Goal: Information Seeking & Learning: Find specific fact

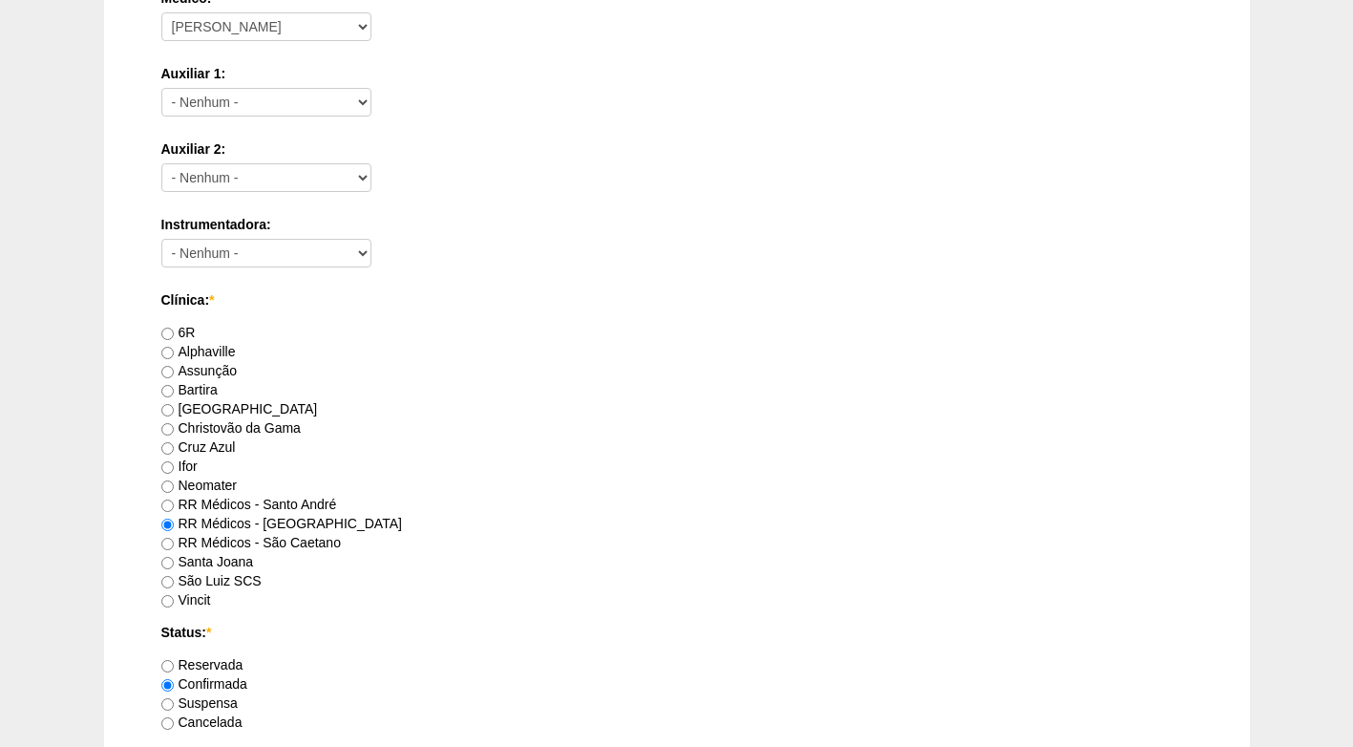
scroll to position [1050, 0]
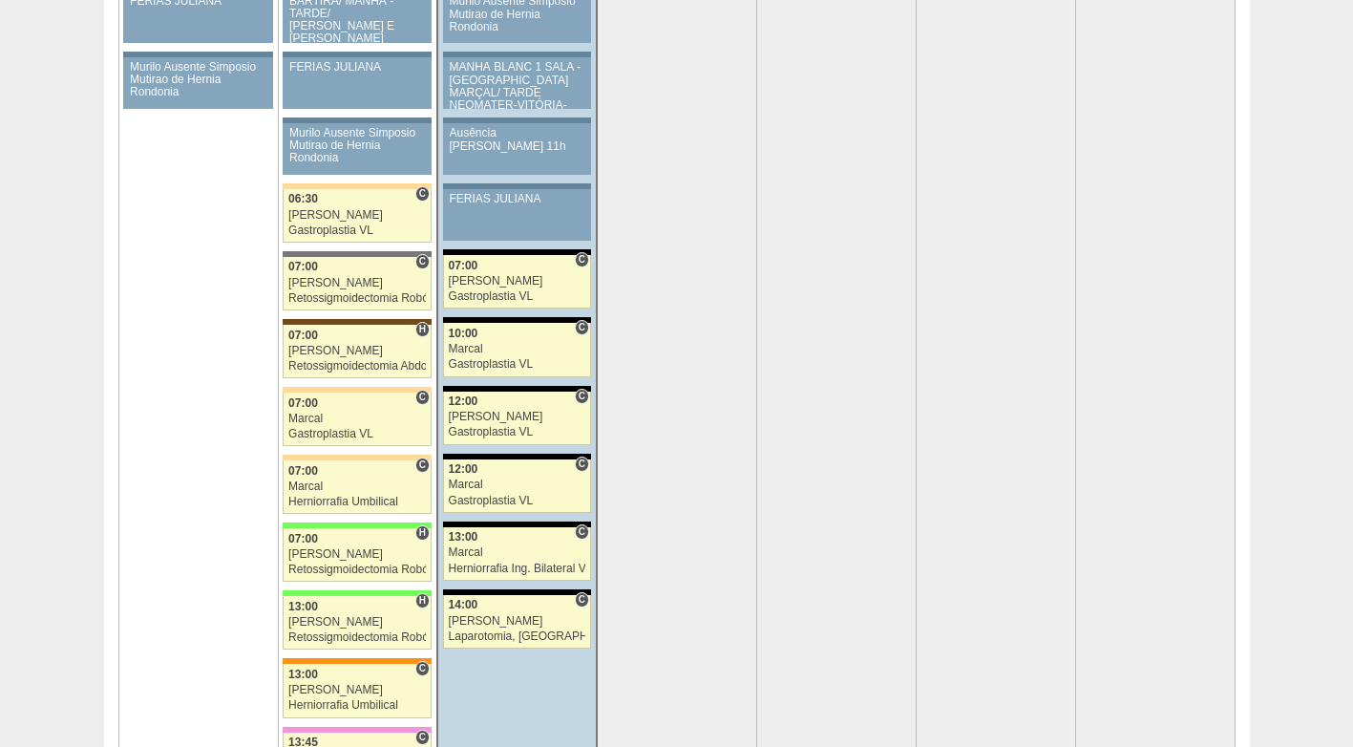
scroll to position [3930, 0]
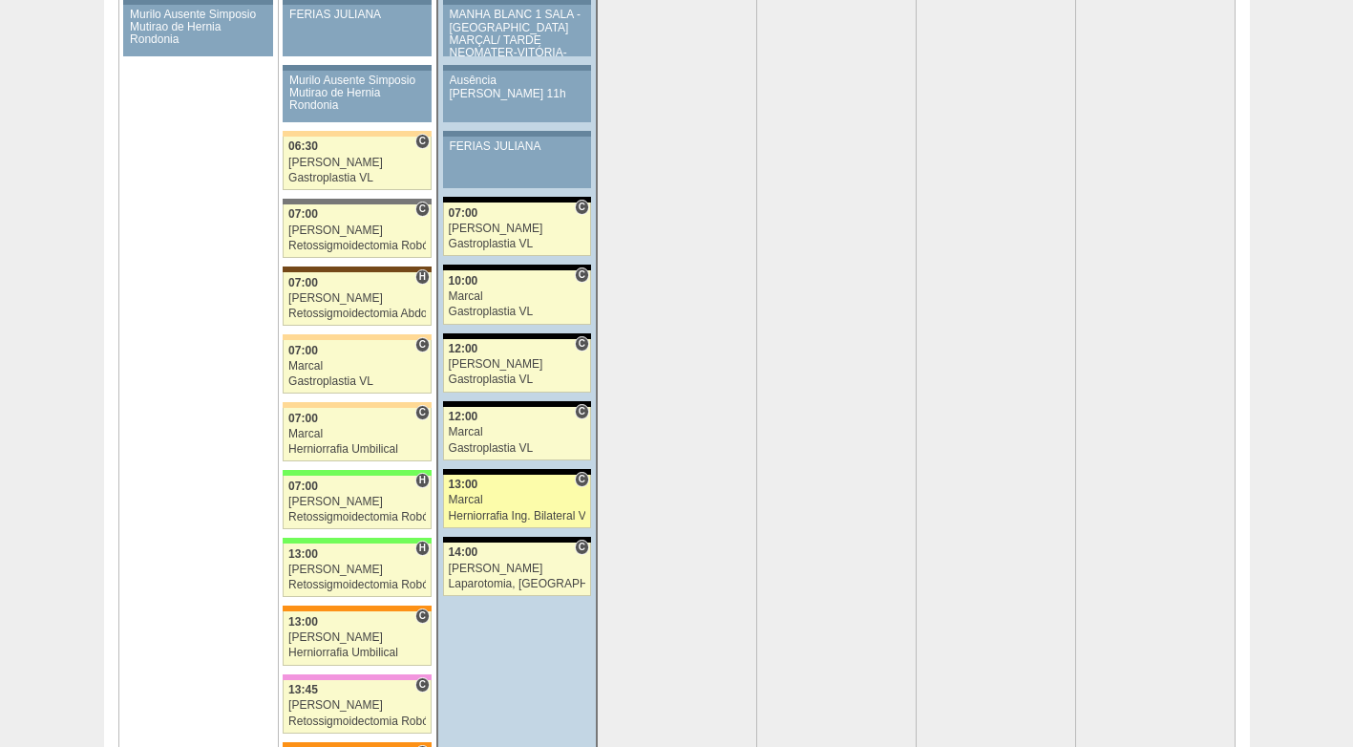
click at [482, 507] on link "89250 Cirurgias RR C 13:00 Marcal Herniorrafia Ing. Bilateral VL Hospital Blanc…" at bounding box center [517, 500] width 148 height 53
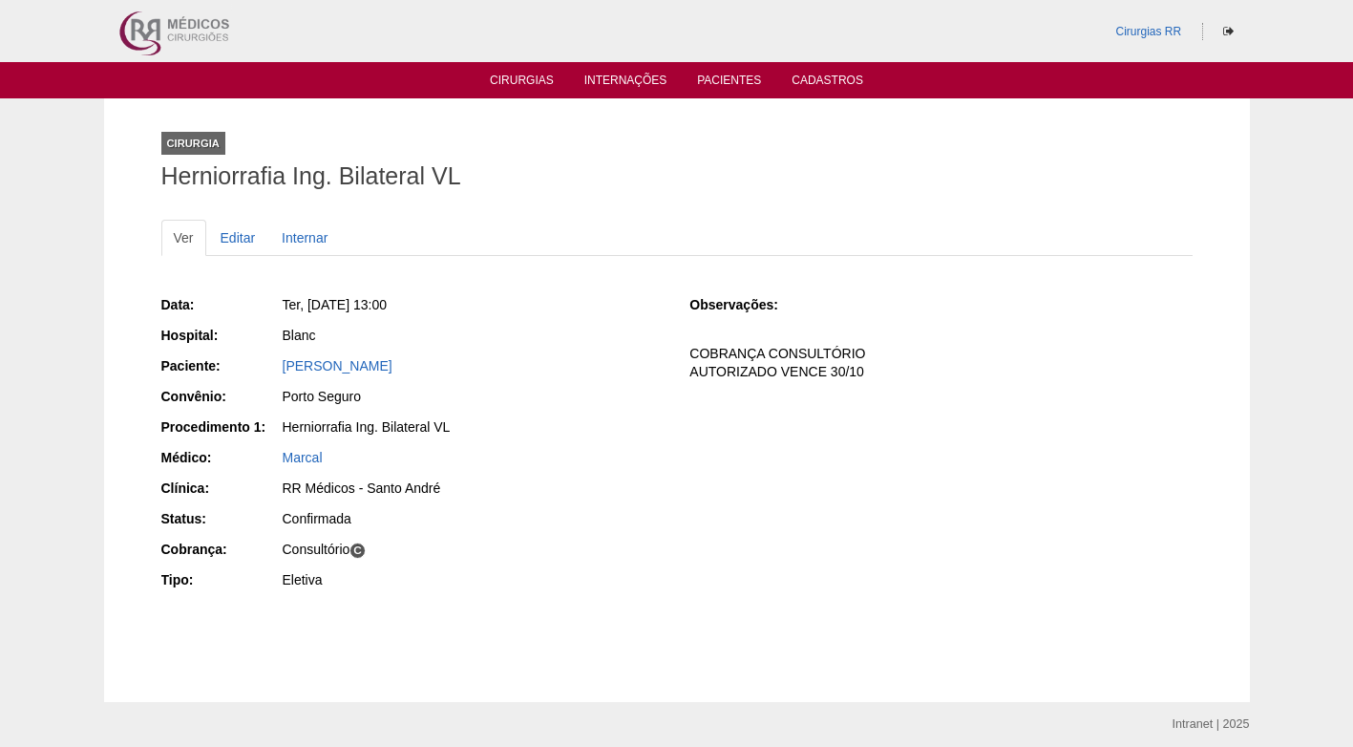
click at [350, 356] on div "CLODOALDO PIRES" at bounding box center [473, 365] width 381 height 19
click at [350, 360] on link "CLODOALDO PIRES" at bounding box center [338, 365] width 110 height 15
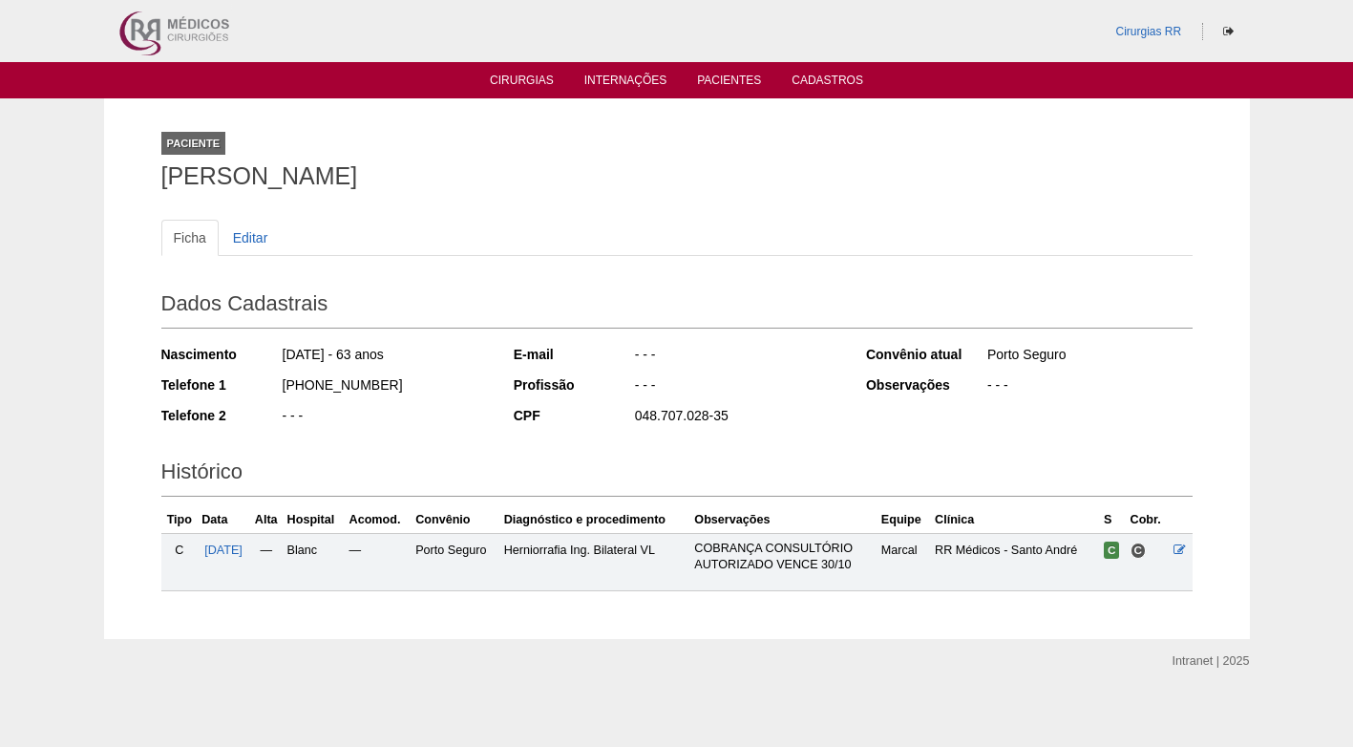
drag, startPoint x: 396, startPoint y: 178, endPoint x: 158, endPoint y: 175, distance: 237.7
click at [158, 175] on div "Paciente [PERSON_NAME] Ficha Editar Dados Cadastrais Nascimento [DATE] - 63 ano…" at bounding box center [677, 368] width 1060 height 540
copy h1 "[PERSON_NAME]"
click at [471, 186] on h1 "[PERSON_NAME]" at bounding box center [676, 176] width 1031 height 24
click at [600, 207] on div "Ficha Editar Dados Cadastrais Nascimento 26/01/1962 - 63 anos Telefone 1 (11) 9…" at bounding box center [676, 395] width 1031 height 390
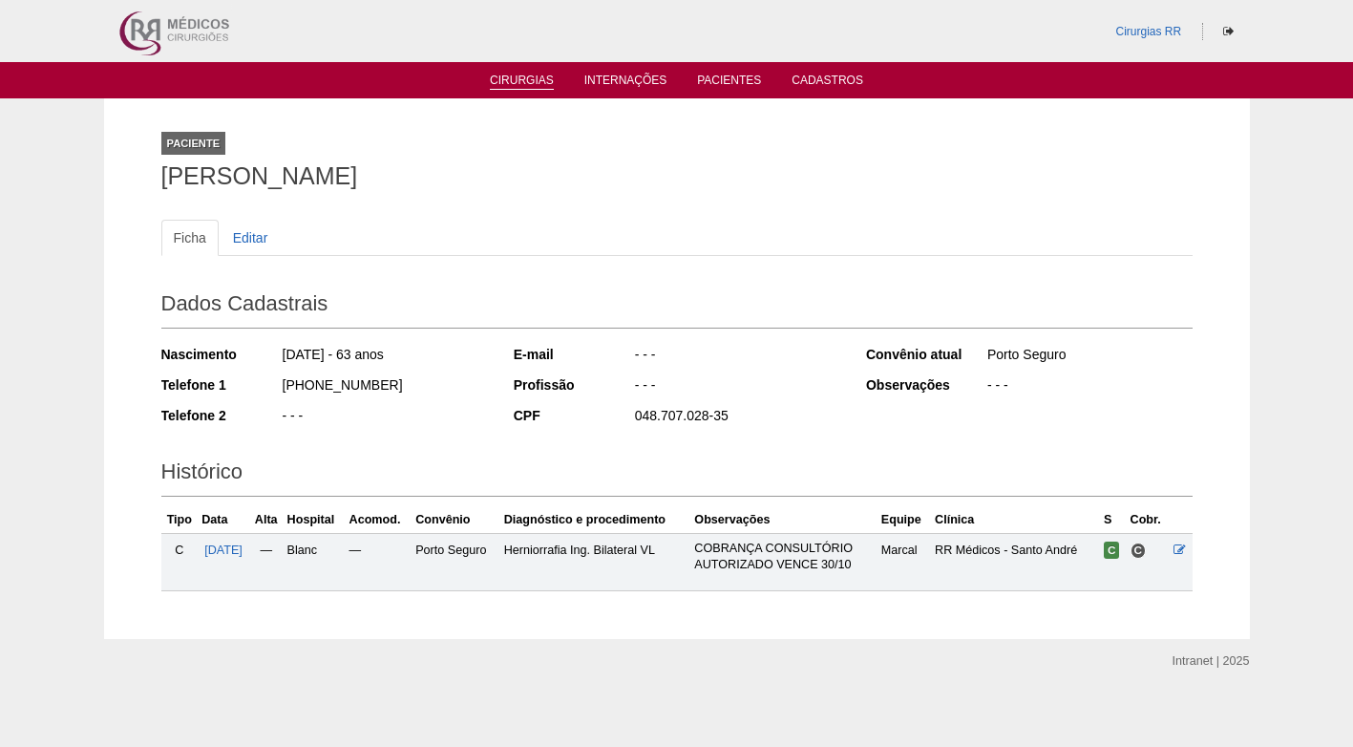
click at [510, 80] on link "Cirurgias" at bounding box center [522, 82] width 64 height 16
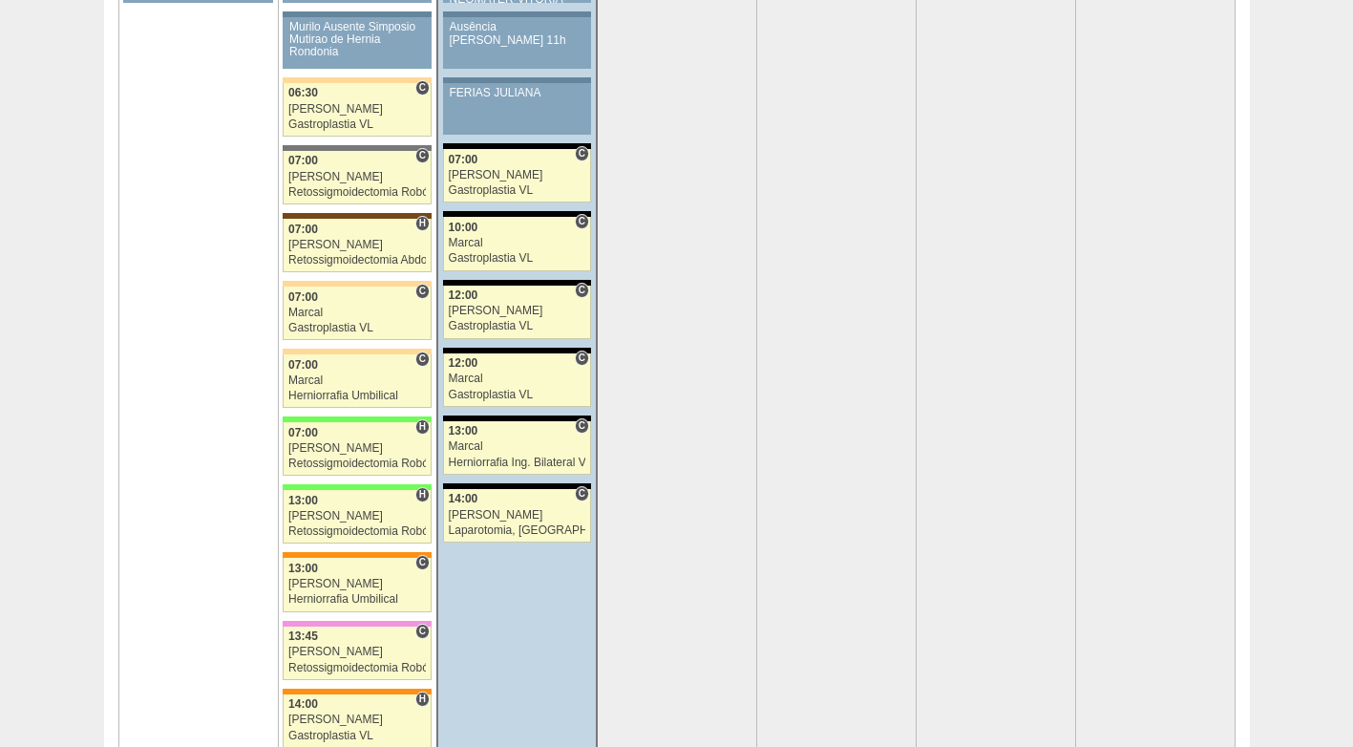
scroll to position [3930, 0]
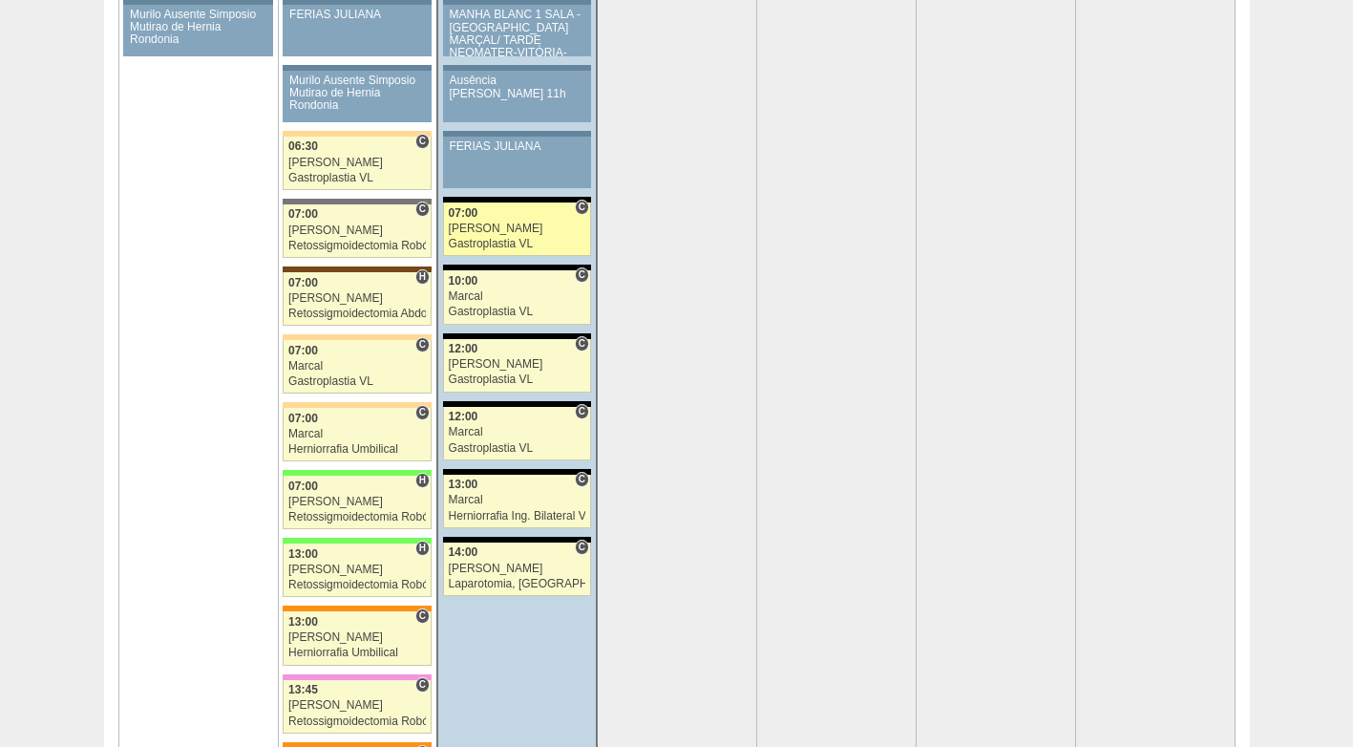
click at [525, 222] on div "[PERSON_NAME]" at bounding box center [517, 228] width 137 height 12
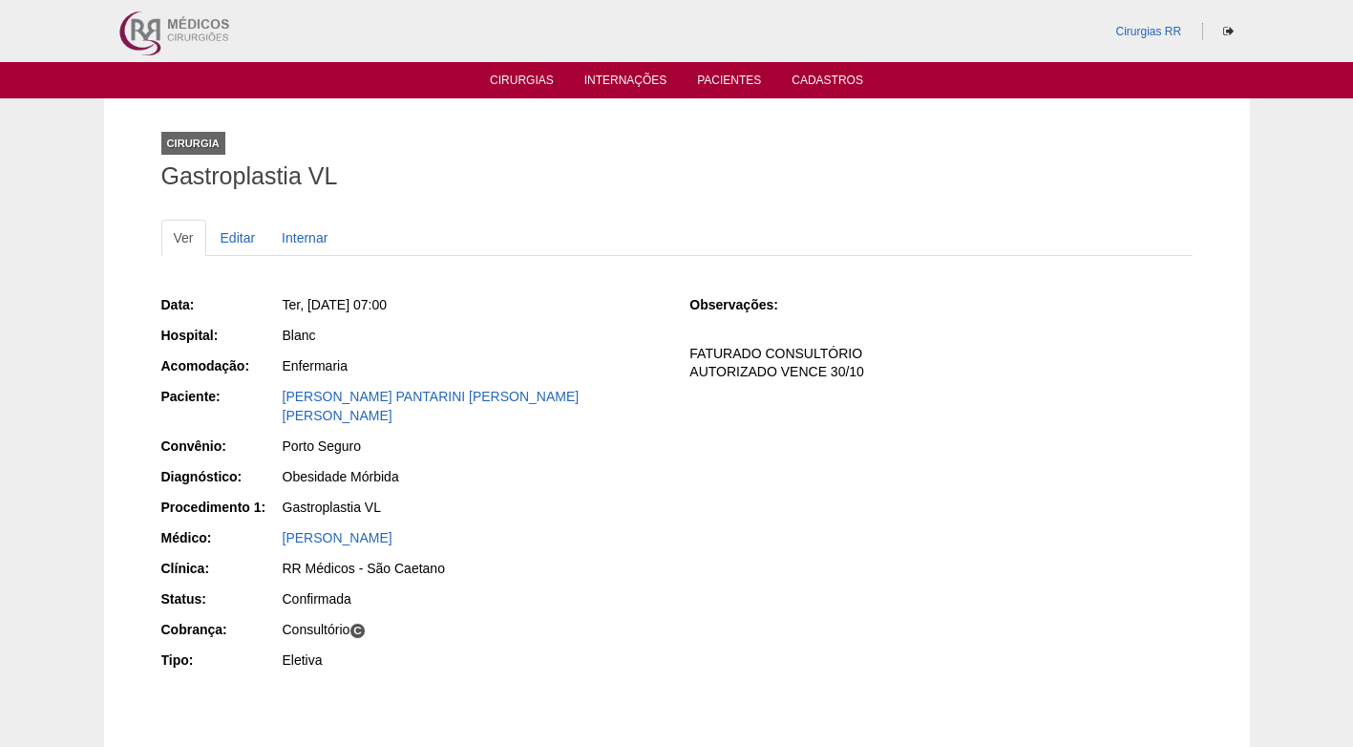
click at [586, 370] on div "Enfermaria" at bounding box center [473, 365] width 381 height 19
click at [417, 395] on link "[PERSON_NAME] PANTARINI [PERSON_NAME] [PERSON_NAME]" at bounding box center [431, 406] width 297 height 34
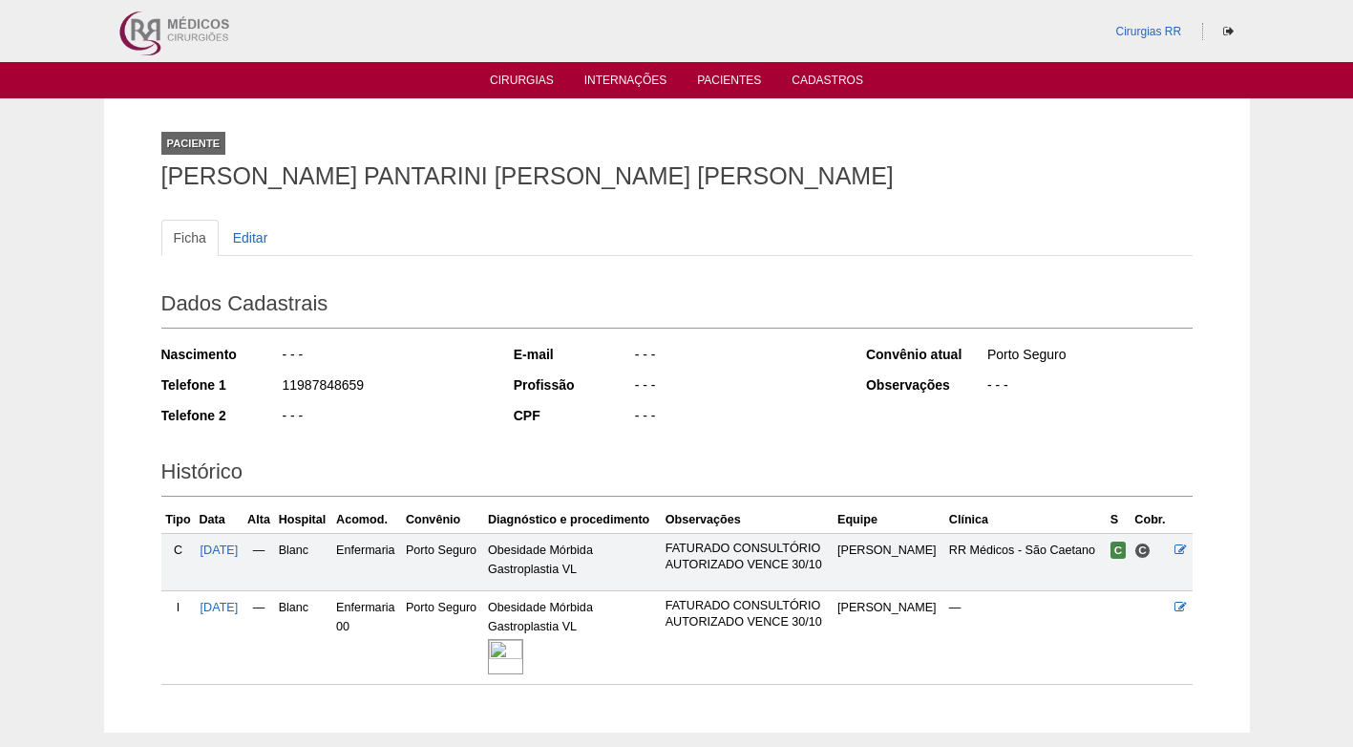
drag, startPoint x: 362, startPoint y: 385, endPoint x: 269, endPoint y: 386, distance: 92.6
click at [268, 386] on div "Telefone 1 11987848659" at bounding box center [324, 387] width 327 height 24
copy div "11987848659"
click at [441, 367] on div "- - -" at bounding box center [384, 357] width 207 height 24
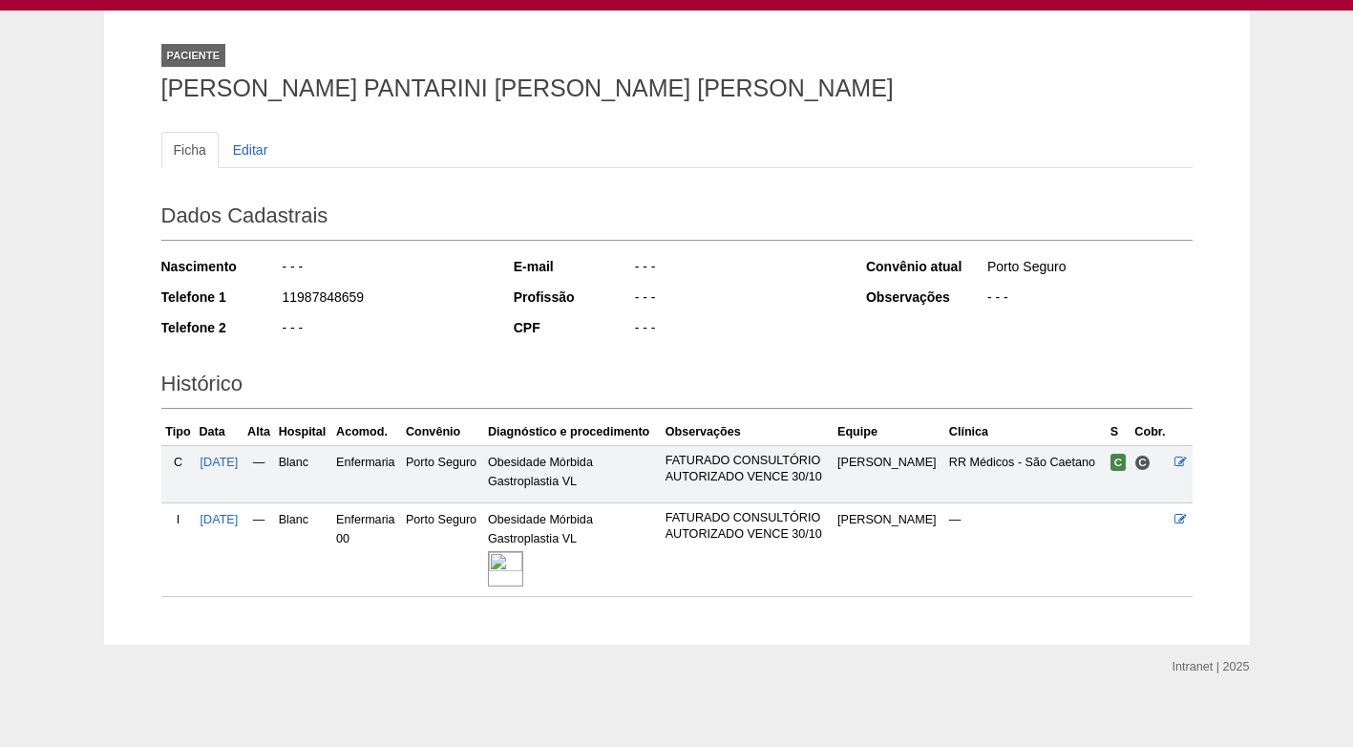
scroll to position [101, 0]
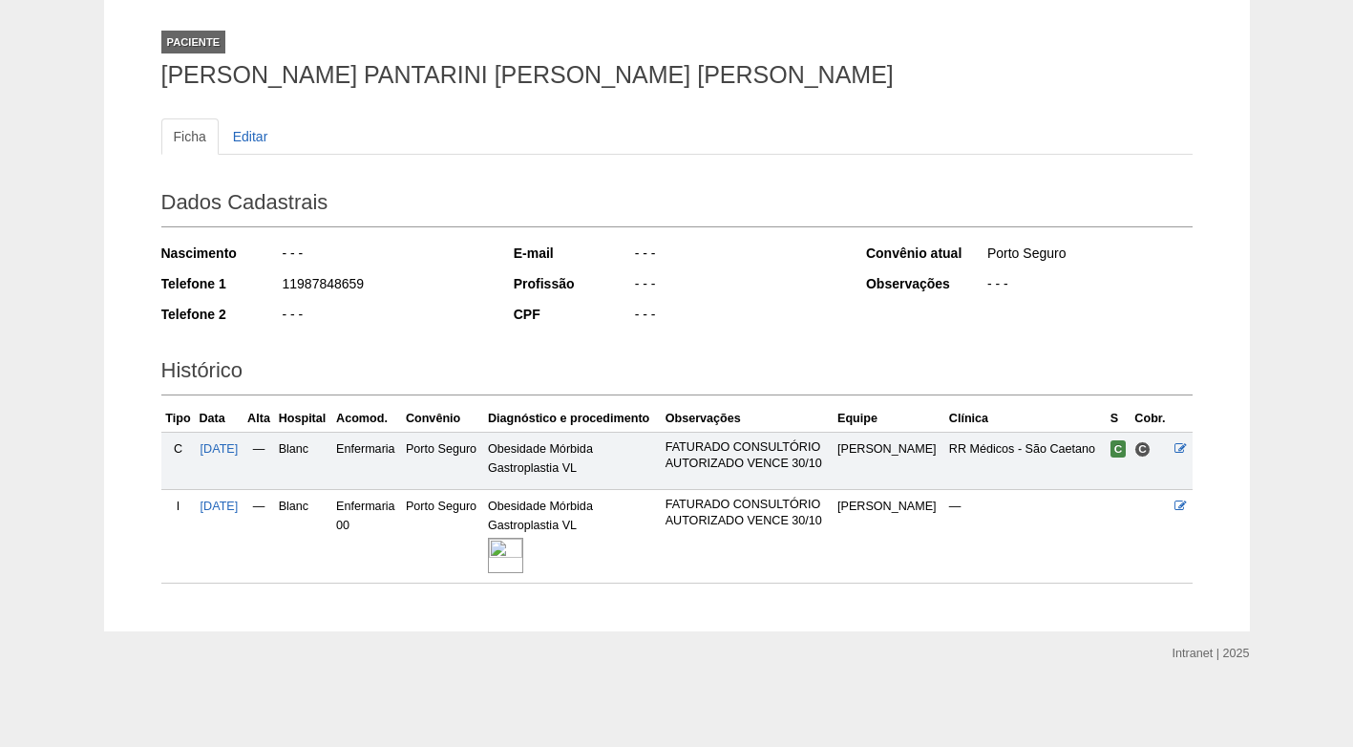
click at [523, 554] on img at bounding box center [505, 554] width 35 height 35
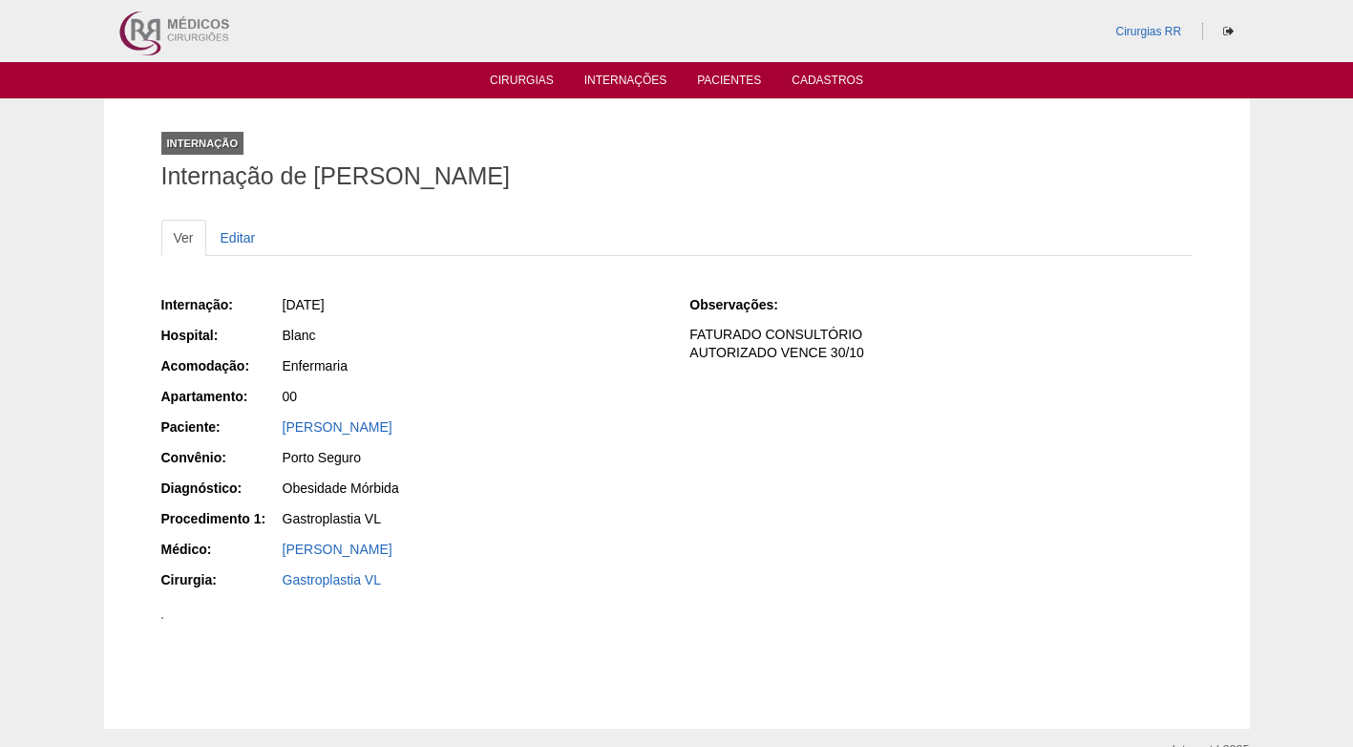
click at [705, 477] on div "Internação: 30/09/2025 Hospital: Blanc Acomodação: Enfermaria Apartamento: 00 P…" at bounding box center [676, 444] width 1031 height 312
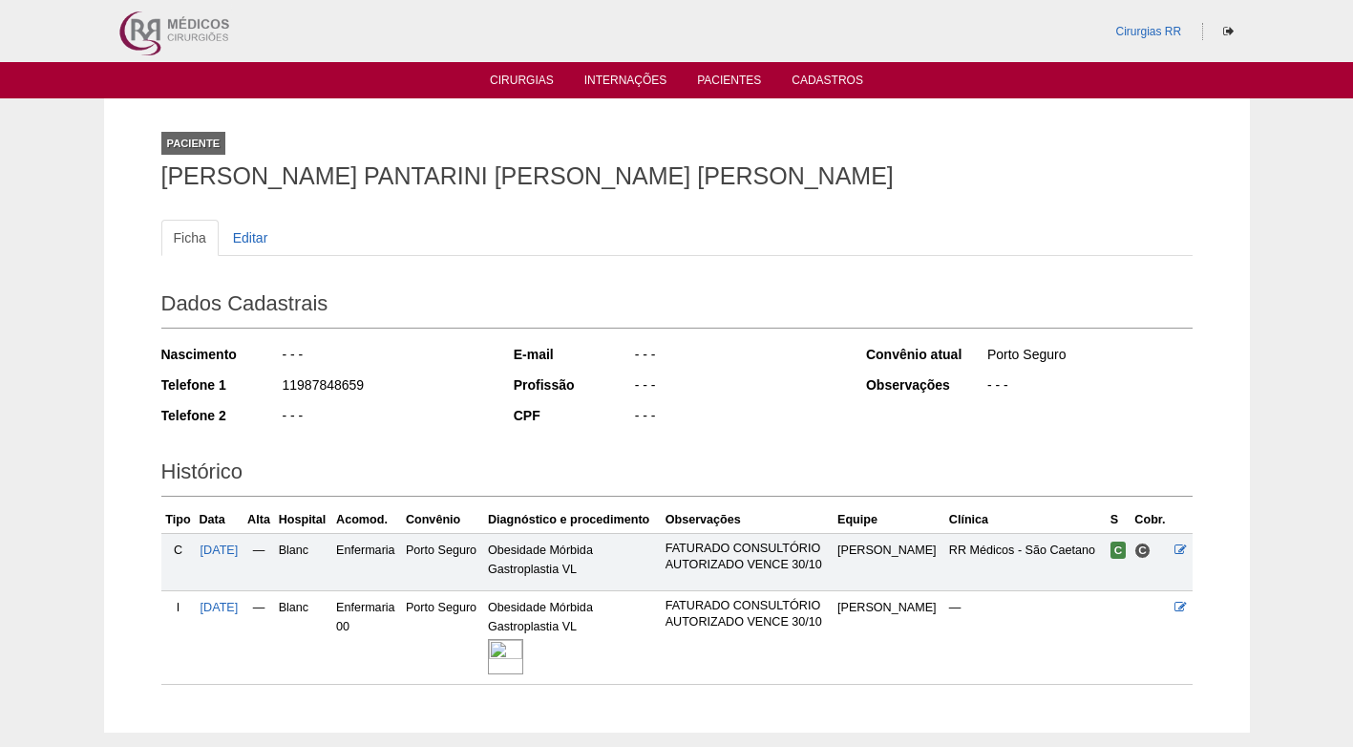
scroll to position [101, 0]
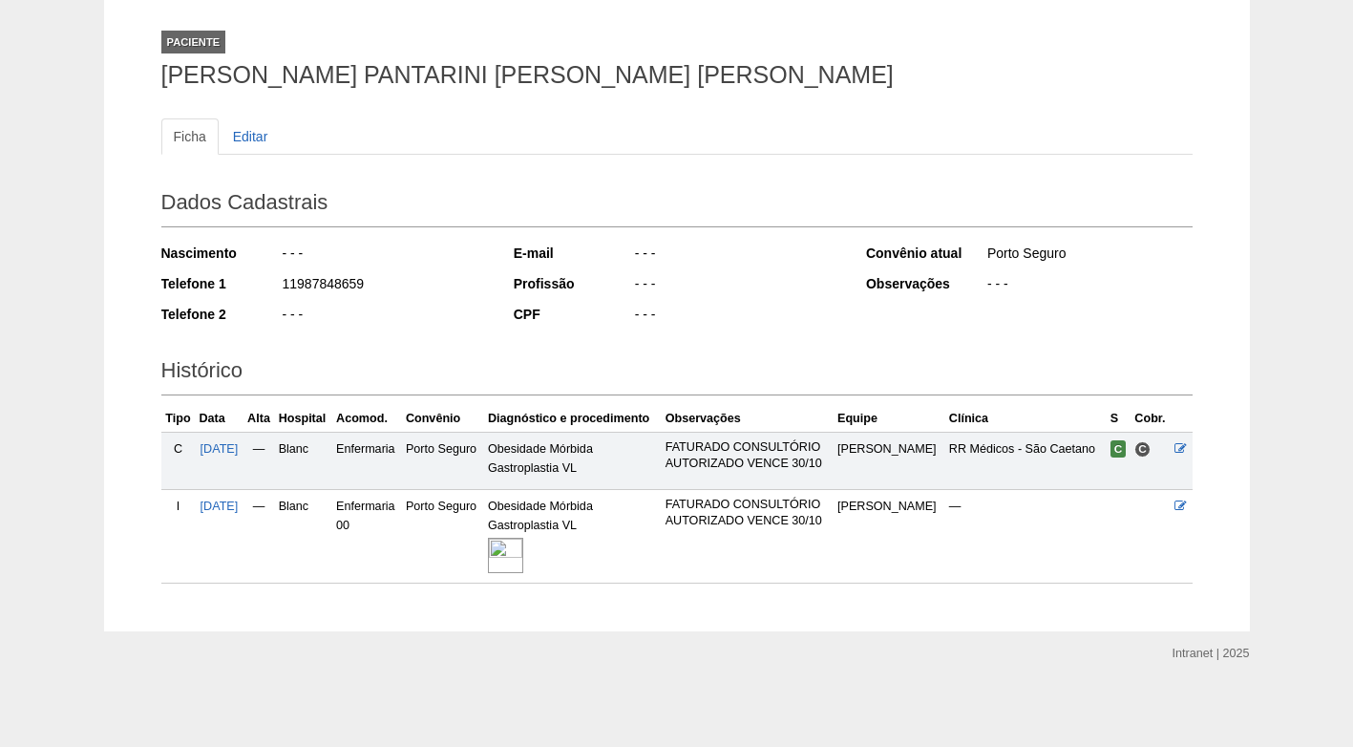
click at [722, 252] on div "- - -" at bounding box center [736, 255] width 207 height 24
click at [392, 261] on div "- - -" at bounding box center [384, 255] width 207 height 24
click at [358, 78] on h1 "[PERSON_NAME] PANTARINI [PERSON_NAME] [PERSON_NAME]" at bounding box center [676, 75] width 1031 height 24
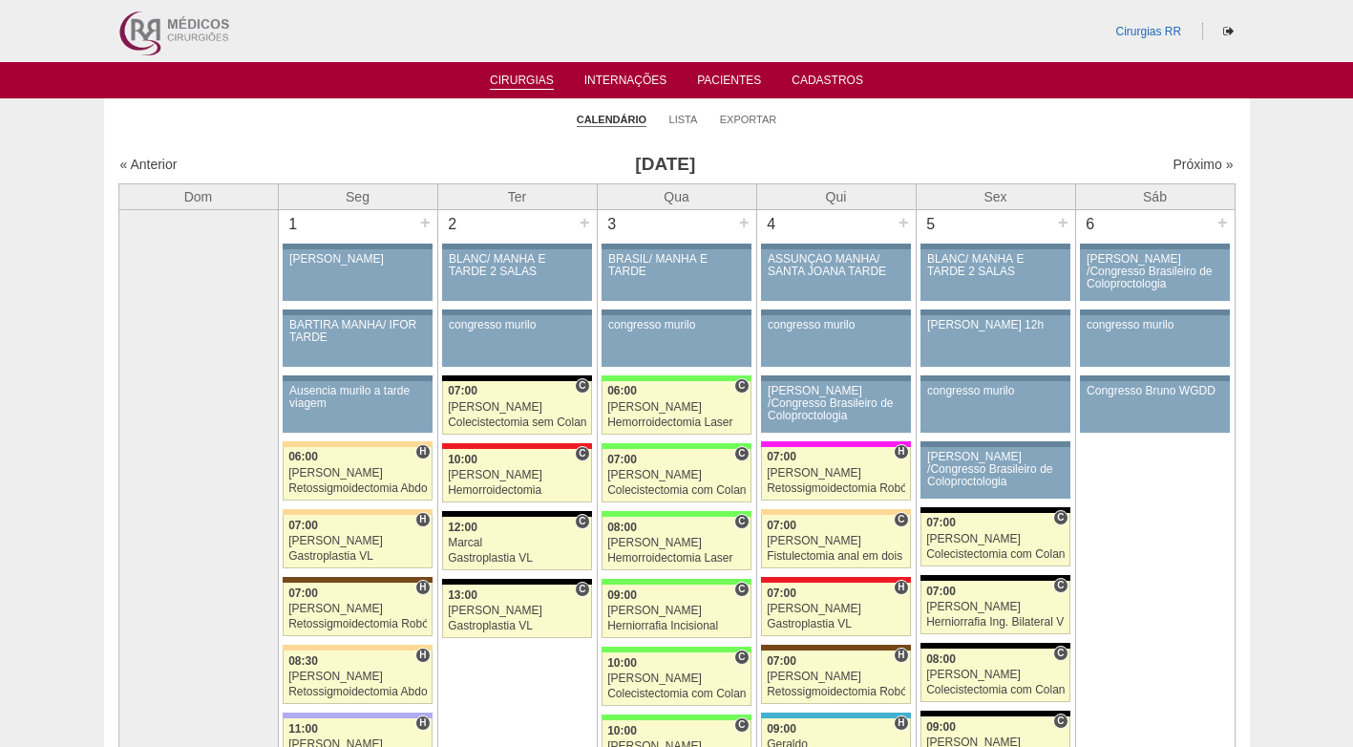
scroll to position [3930, 0]
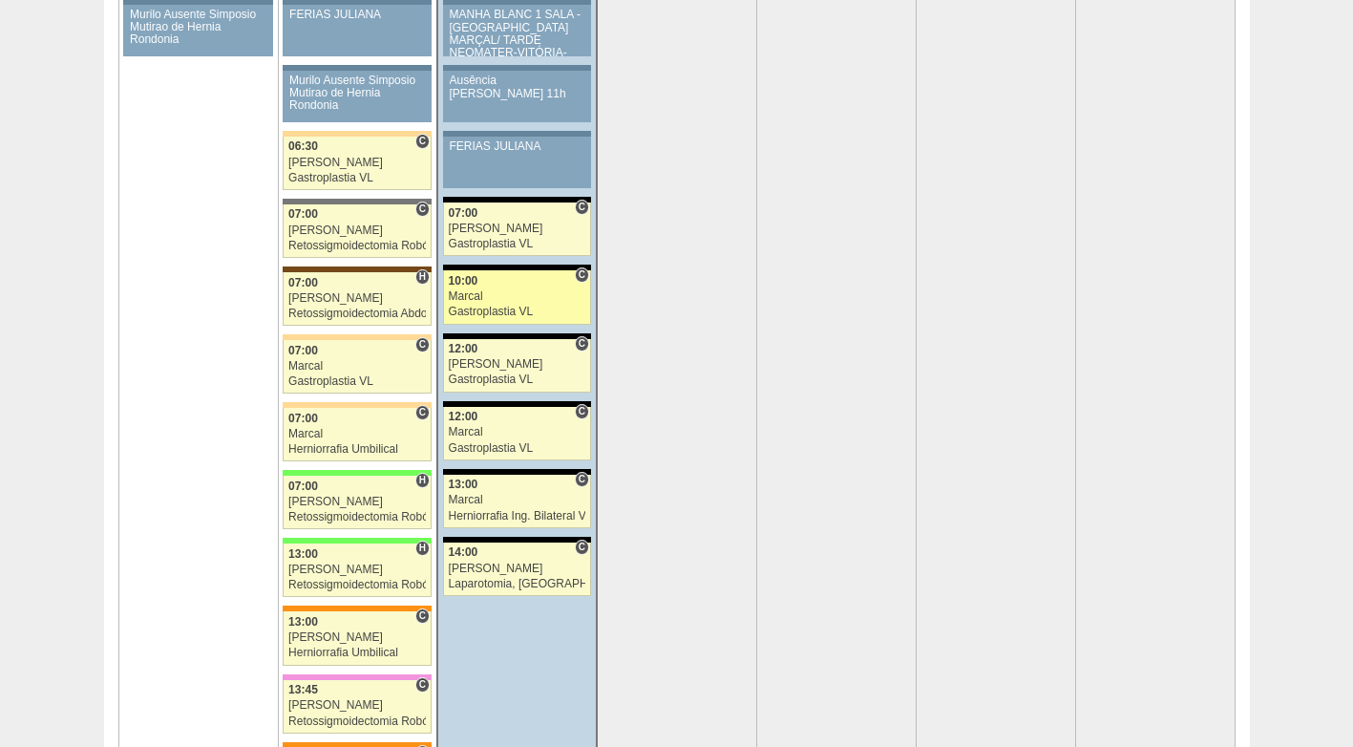
click at [526, 290] on div "Marcal" at bounding box center [517, 296] width 137 height 12
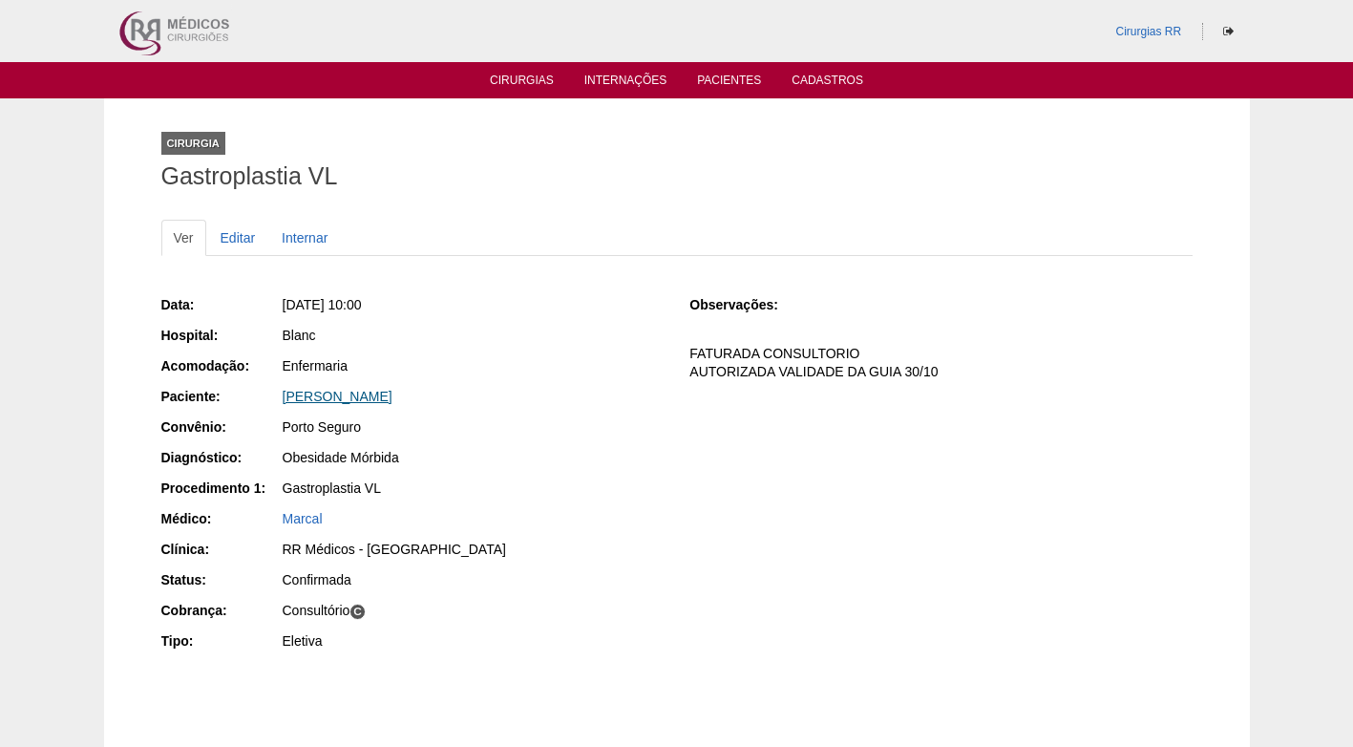
click at [368, 398] on link "[PERSON_NAME]" at bounding box center [338, 396] width 110 height 15
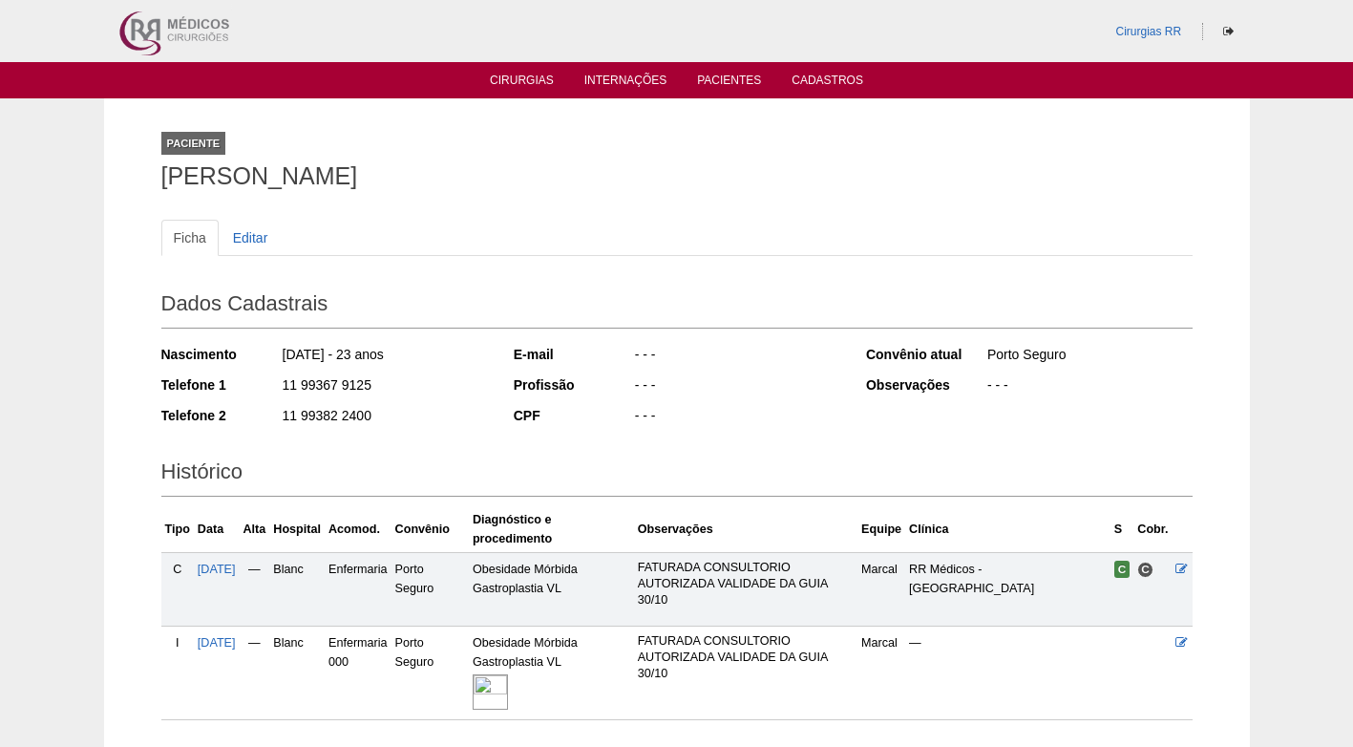
drag, startPoint x: 369, startPoint y: 385, endPoint x: 272, endPoint y: 389, distance: 96.5
click at [272, 389] on div "Telefone 1 11 99367 9125" at bounding box center [324, 387] width 327 height 24
copy div "11 99367 9125"
click at [414, 367] on div "12/11/2001 - 23 anos" at bounding box center [384, 357] width 207 height 24
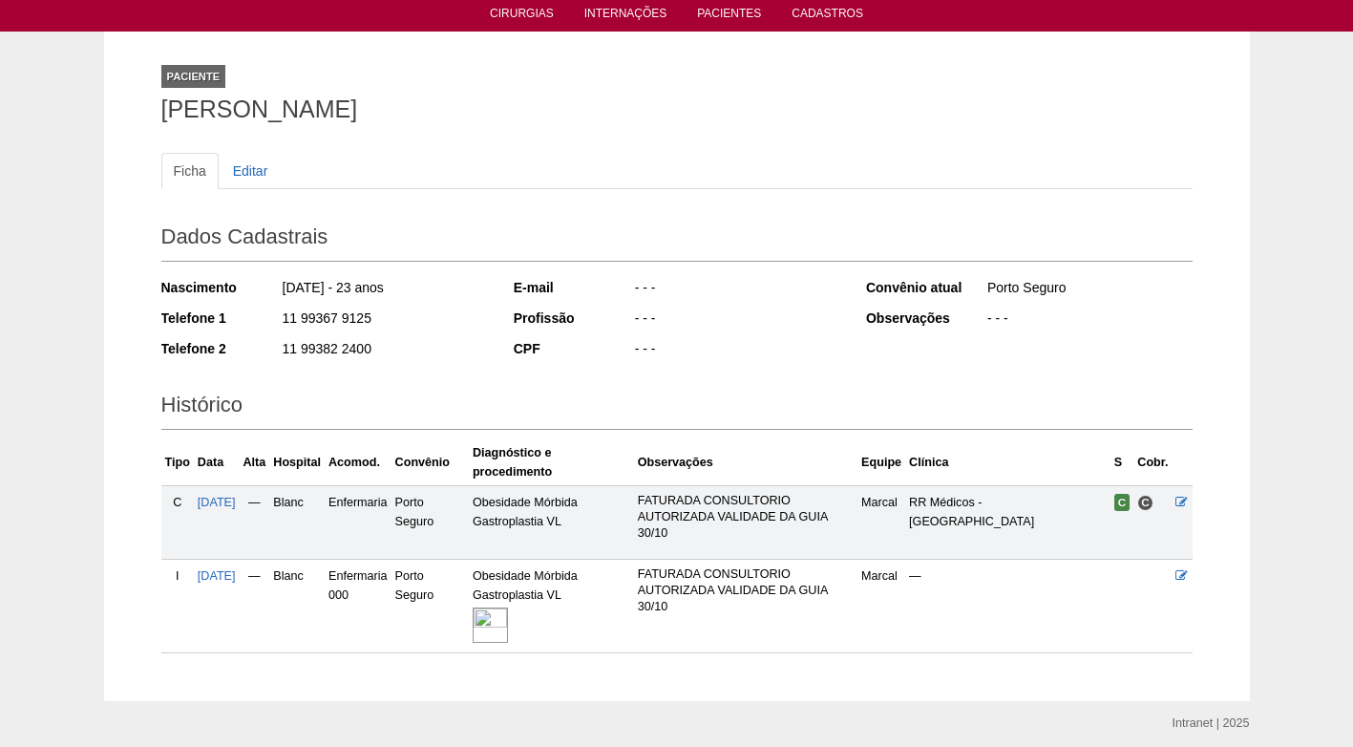
scroll to position [137, 0]
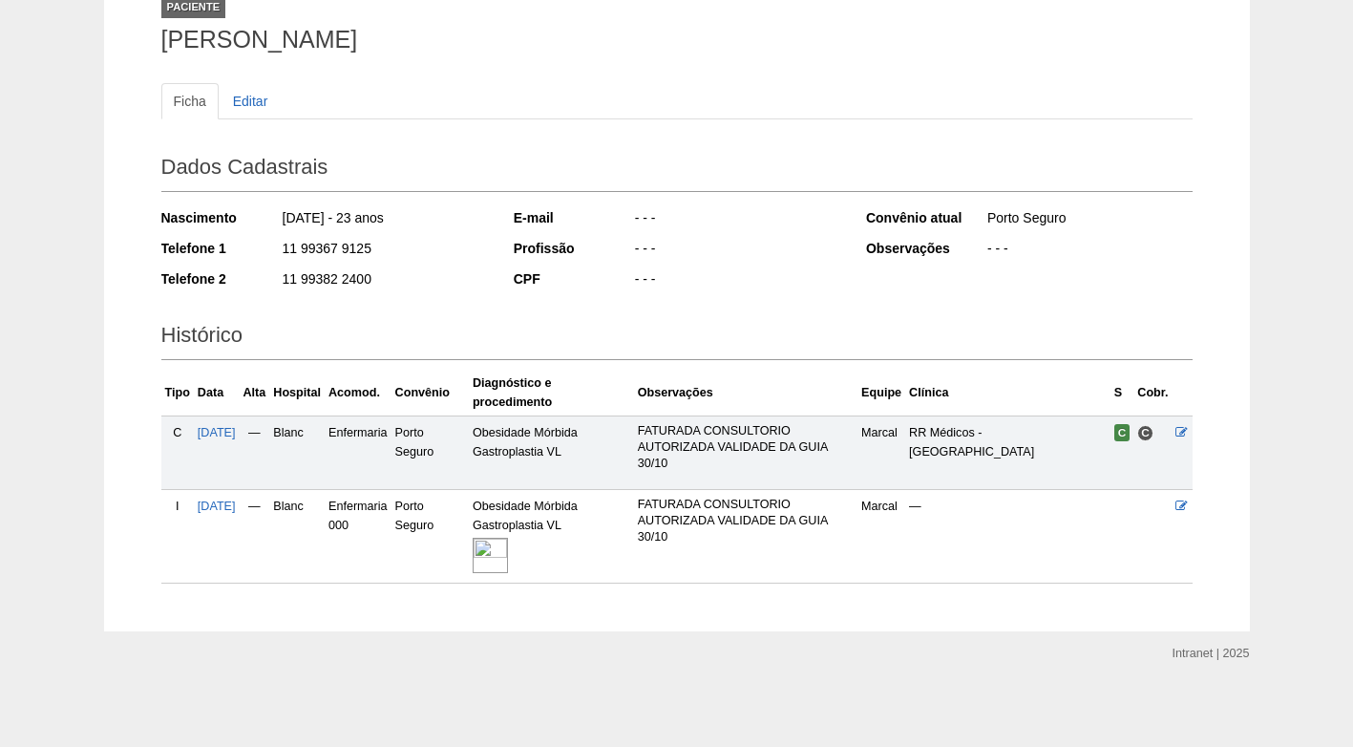
click at [508, 555] on img at bounding box center [490, 554] width 35 height 35
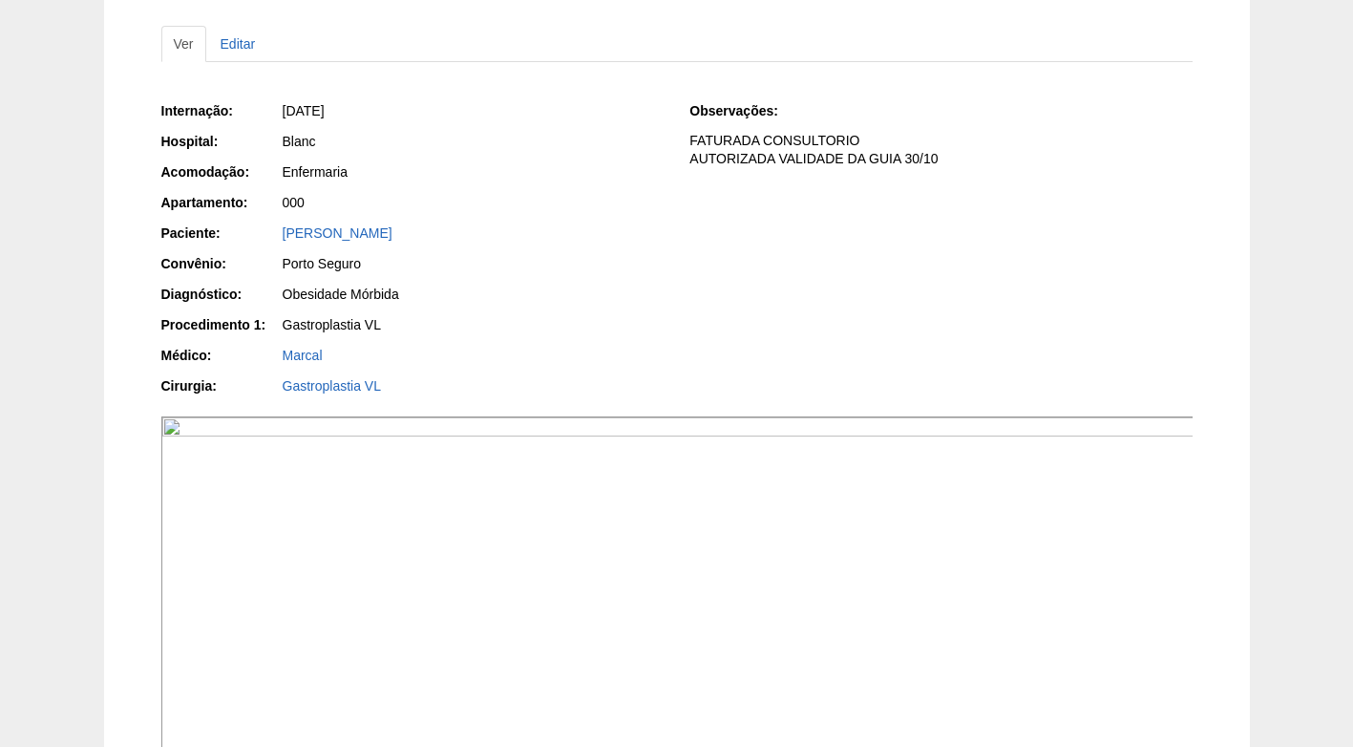
scroll to position [191, 0]
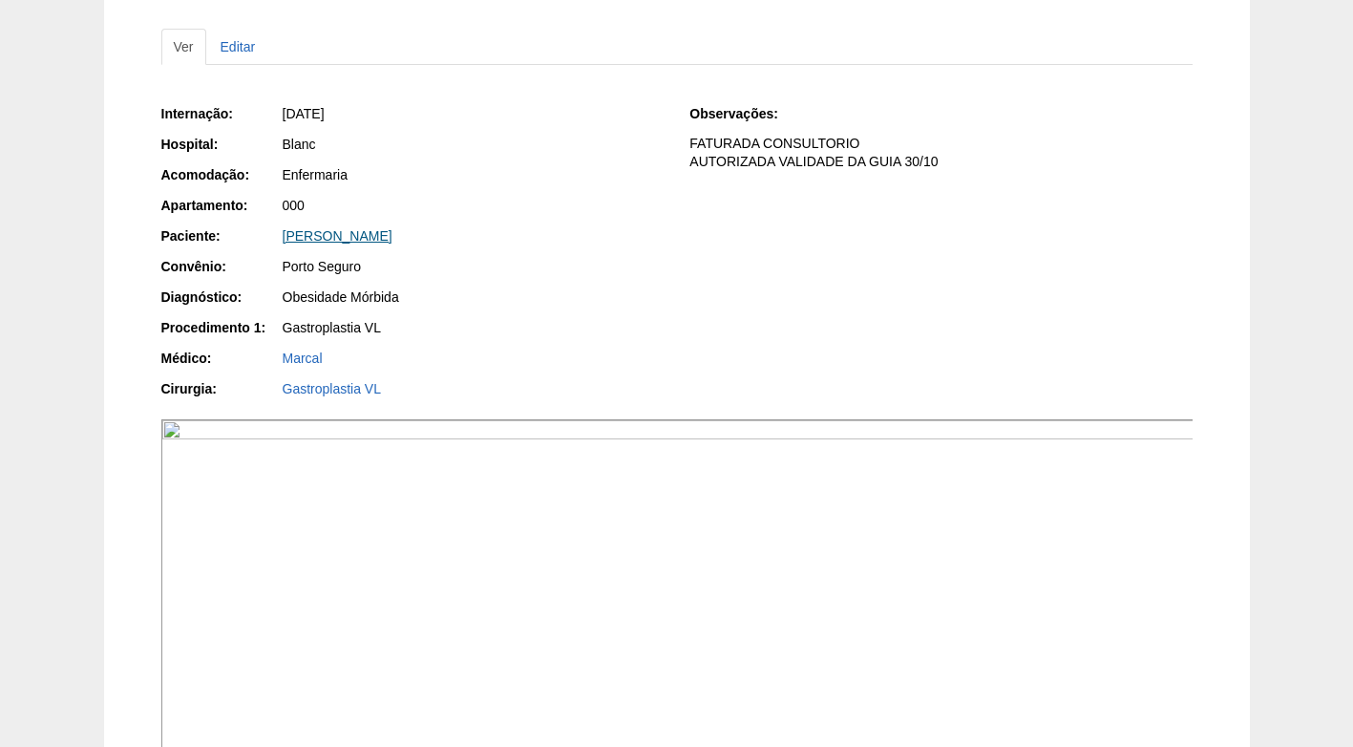
click at [325, 232] on link "[PERSON_NAME]" at bounding box center [338, 235] width 110 height 15
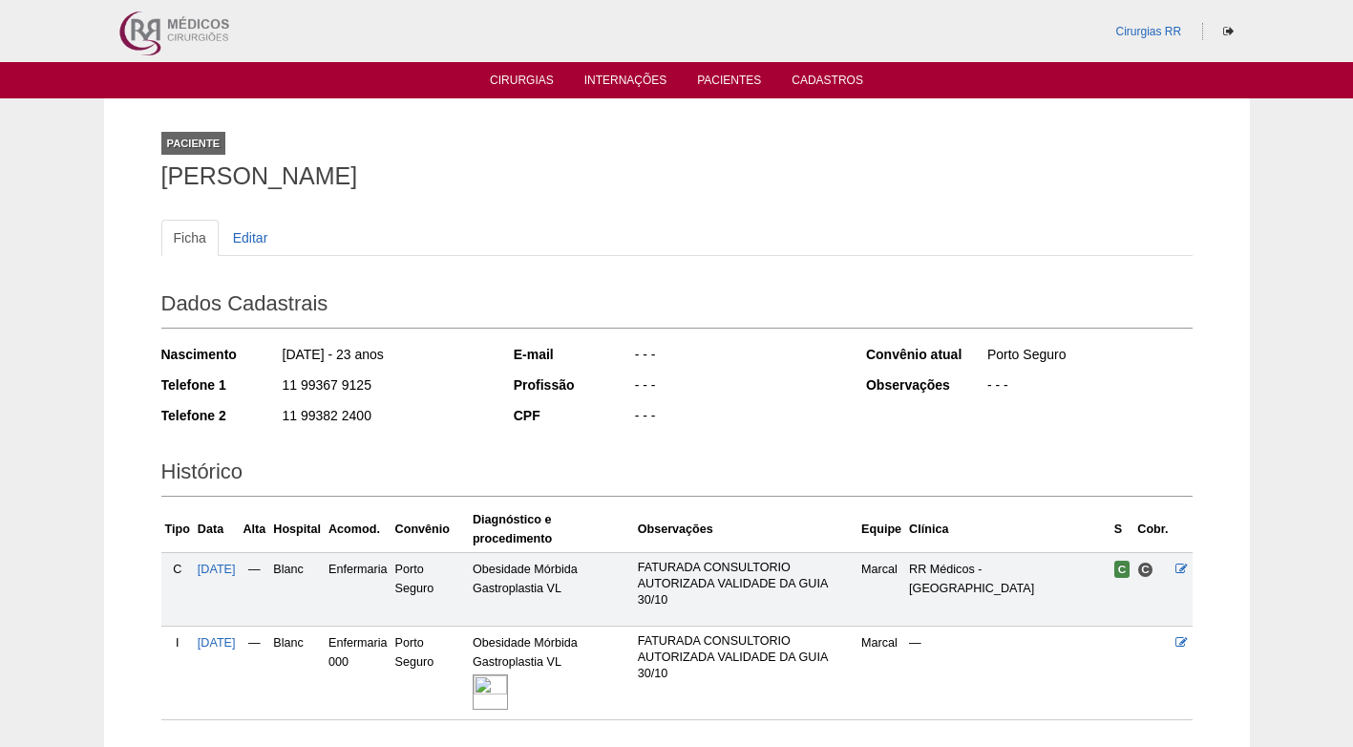
drag, startPoint x: 372, startPoint y: 385, endPoint x: 259, endPoint y: 383, distance: 113.6
click at [259, 383] on div "Telefone 1 11 99367 9125" at bounding box center [324, 387] width 327 height 24
copy div "11 99367 9125"
click at [453, 365] on div "12/11/2001 - 23 anos" at bounding box center [384, 357] width 207 height 24
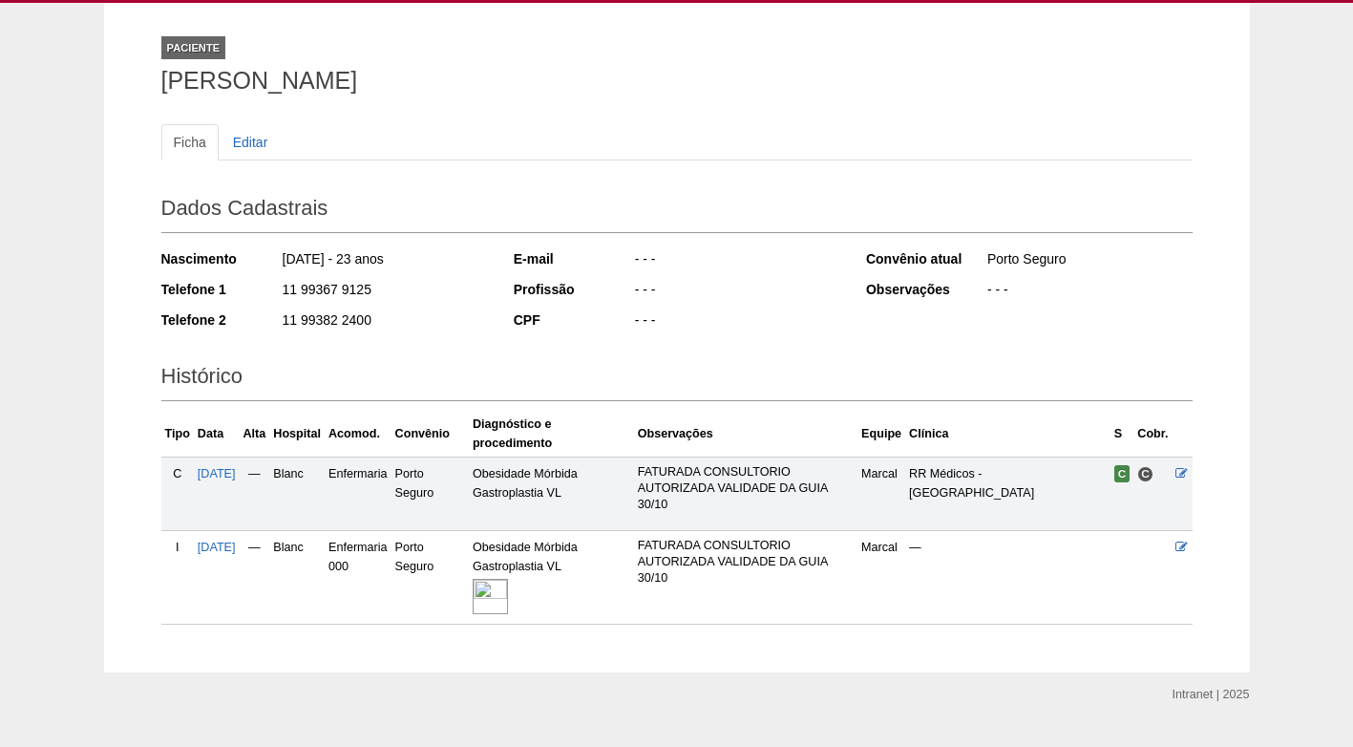
click at [489, 306] on div "Dados Cadastrais Nascimento 12/11/2001 - 23 anos Telefone 1 11 99367 9125 Telef…" at bounding box center [676, 263] width 1031 height 168
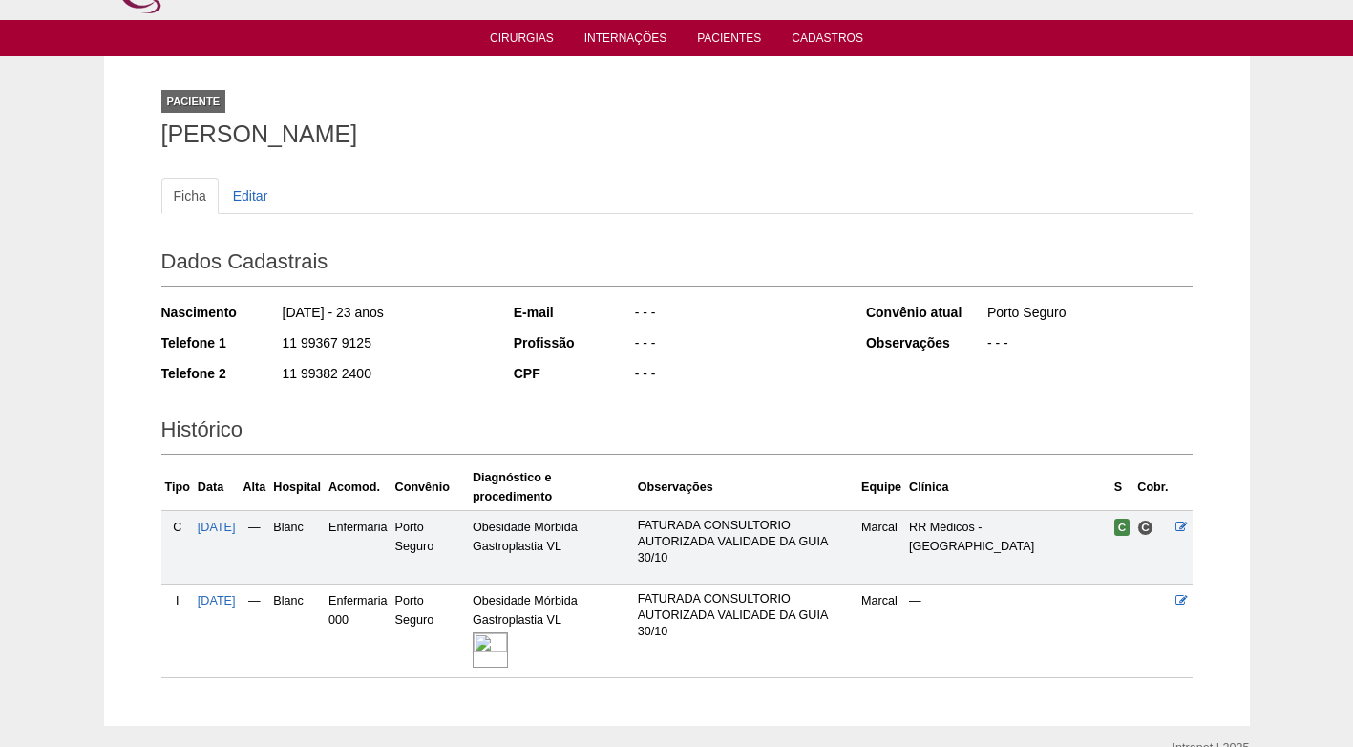
scroll to position [0, 0]
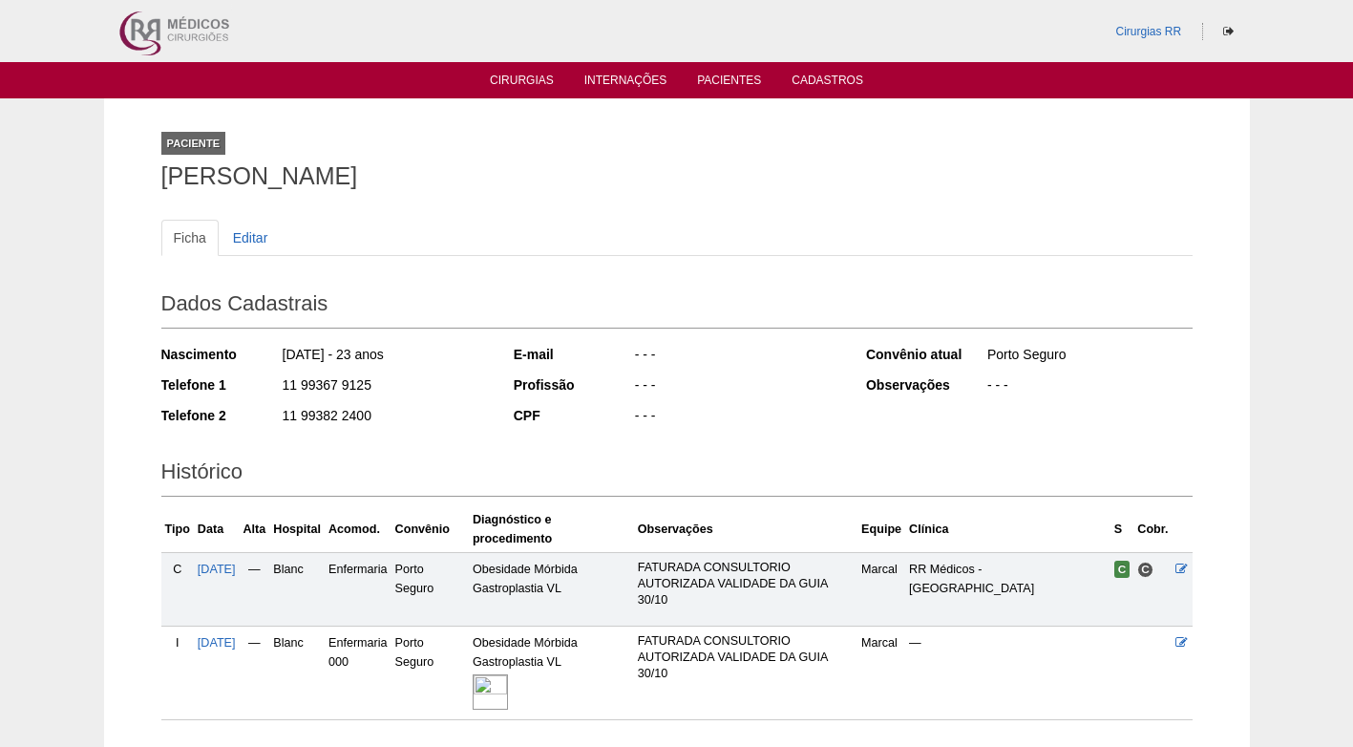
drag, startPoint x: 439, startPoint y: 212, endPoint x: 199, endPoint y: 97, distance: 266.5
click at [439, 211] on div "Ficha Editar Dados Cadastrais Nascimento 12/11/2001 - 23 anos Telefone 1 11 993…" at bounding box center [676, 459] width 1031 height 519
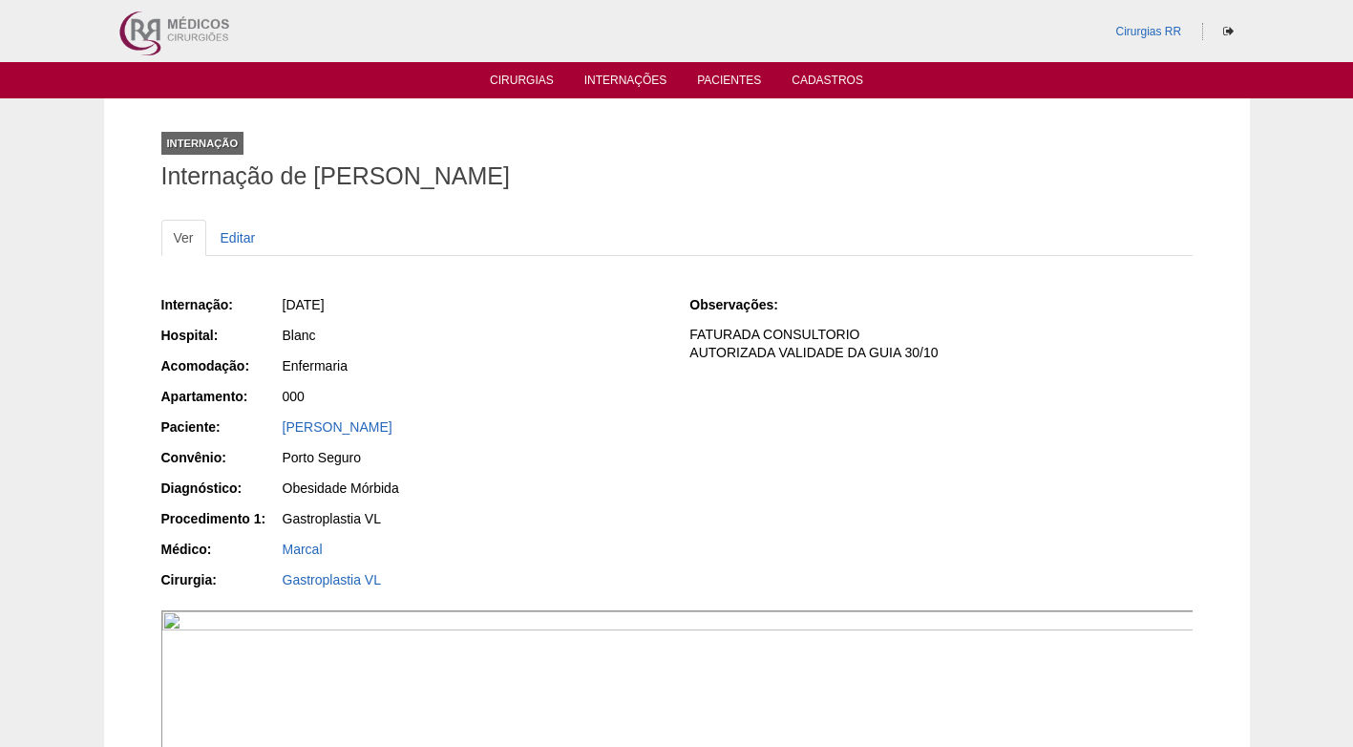
scroll to position [191, 0]
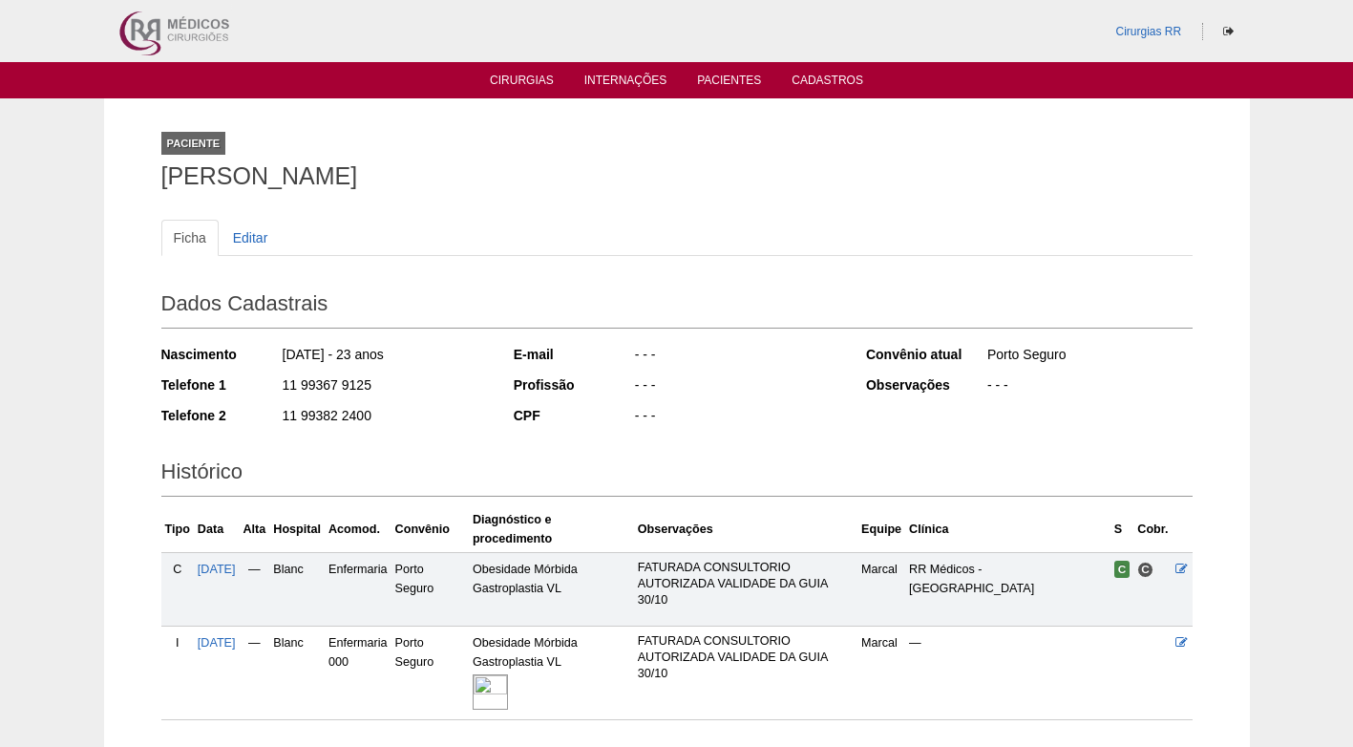
scroll to position [131, 0]
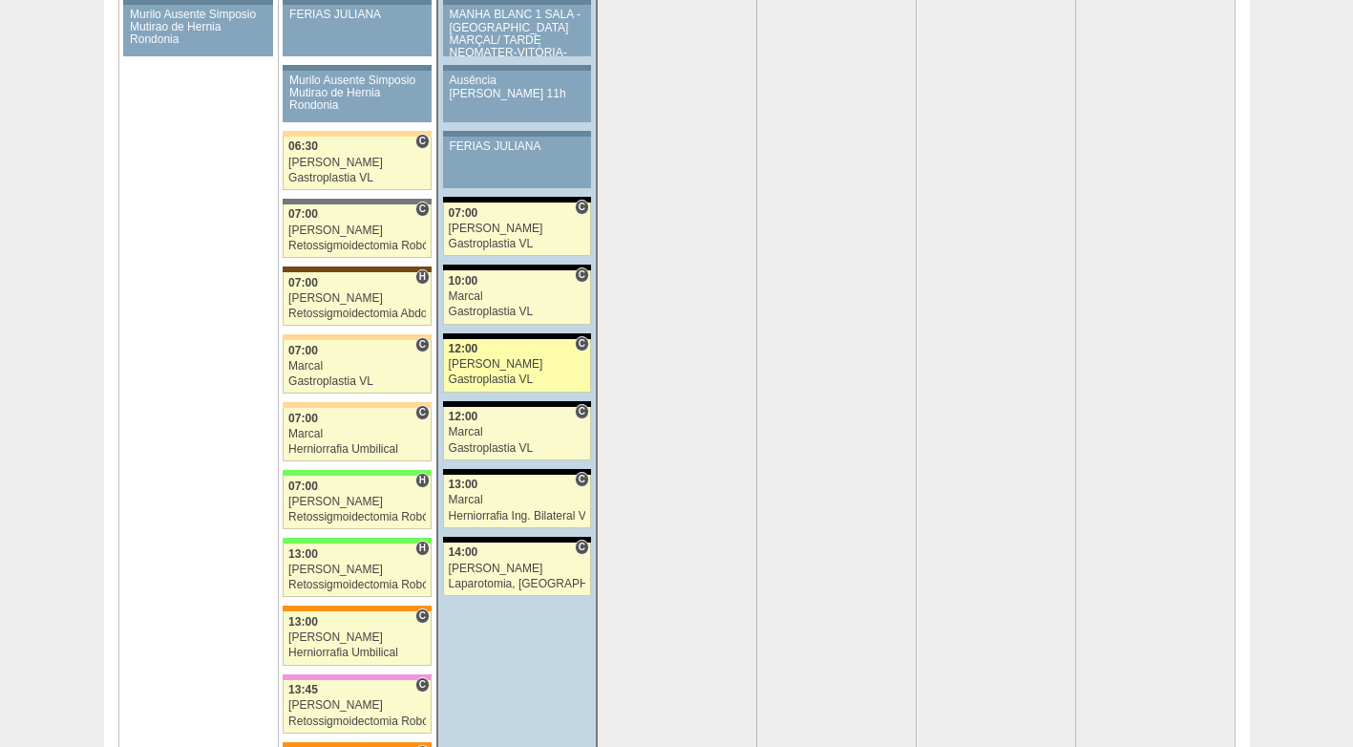
scroll to position [3930, 0]
click at [511, 361] on div "Felipe Rossi" at bounding box center [517, 364] width 137 height 12
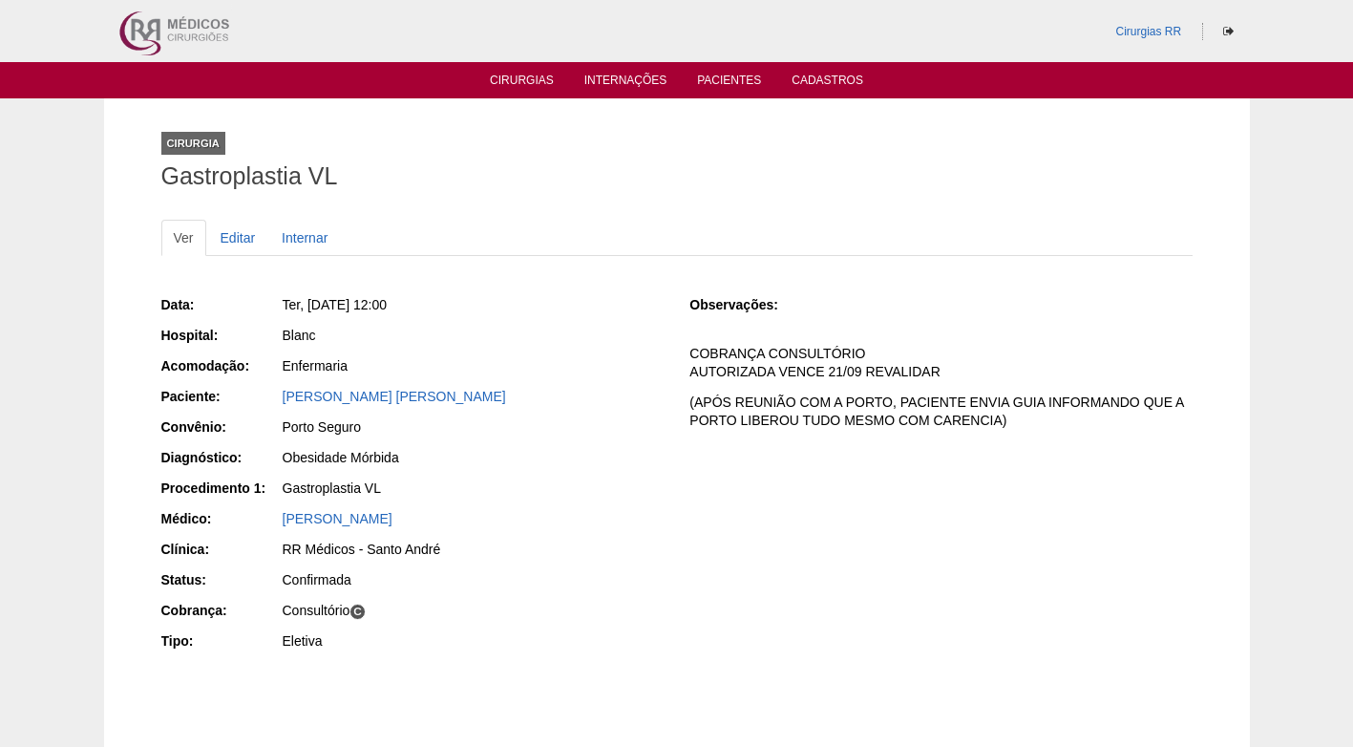
click at [430, 333] on div "Blanc" at bounding box center [473, 335] width 381 height 19
click at [436, 399] on link "[PERSON_NAME] [PERSON_NAME]" at bounding box center [394, 396] width 223 height 15
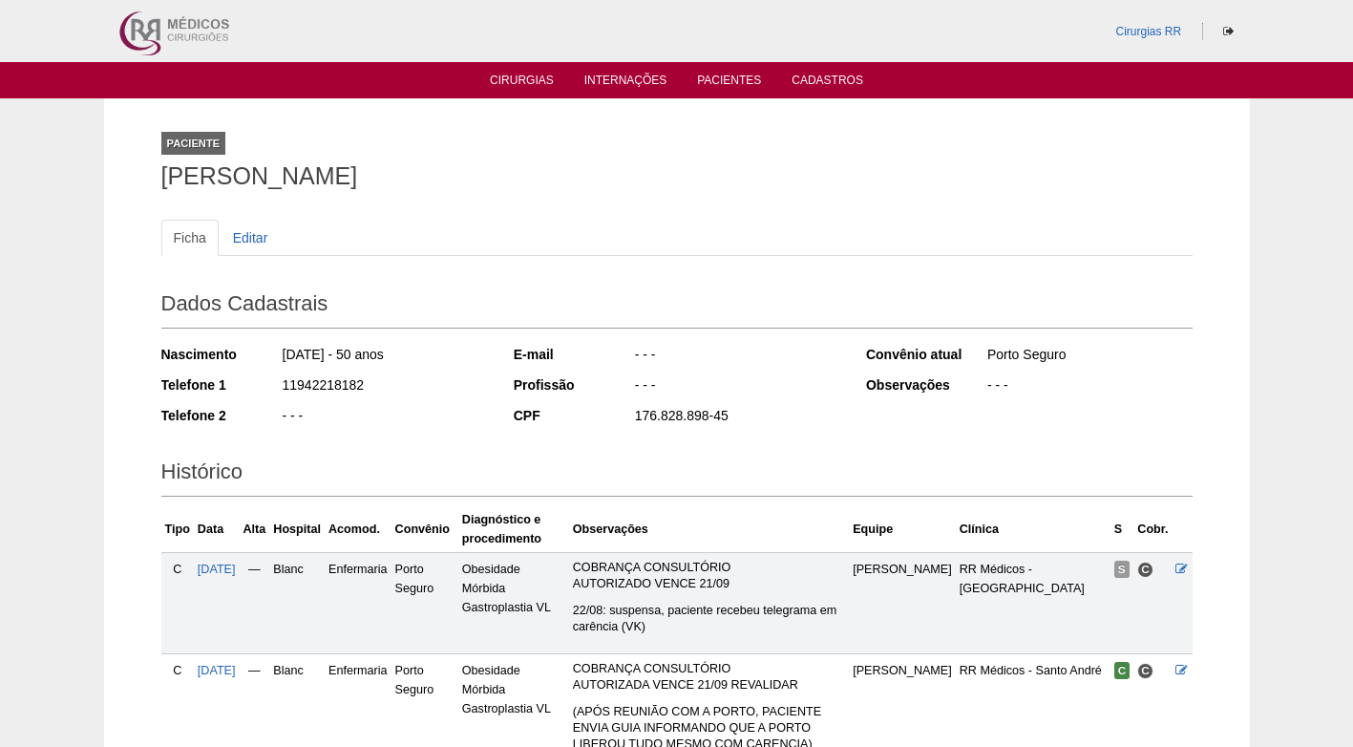
drag, startPoint x: 336, startPoint y: 382, endPoint x: 282, endPoint y: 389, distance: 54.8
click at [282, 389] on div "11942218182" at bounding box center [384, 387] width 207 height 24
copy div "11942218182"
click at [481, 389] on div "11942218182" at bounding box center [384, 387] width 207 height 24
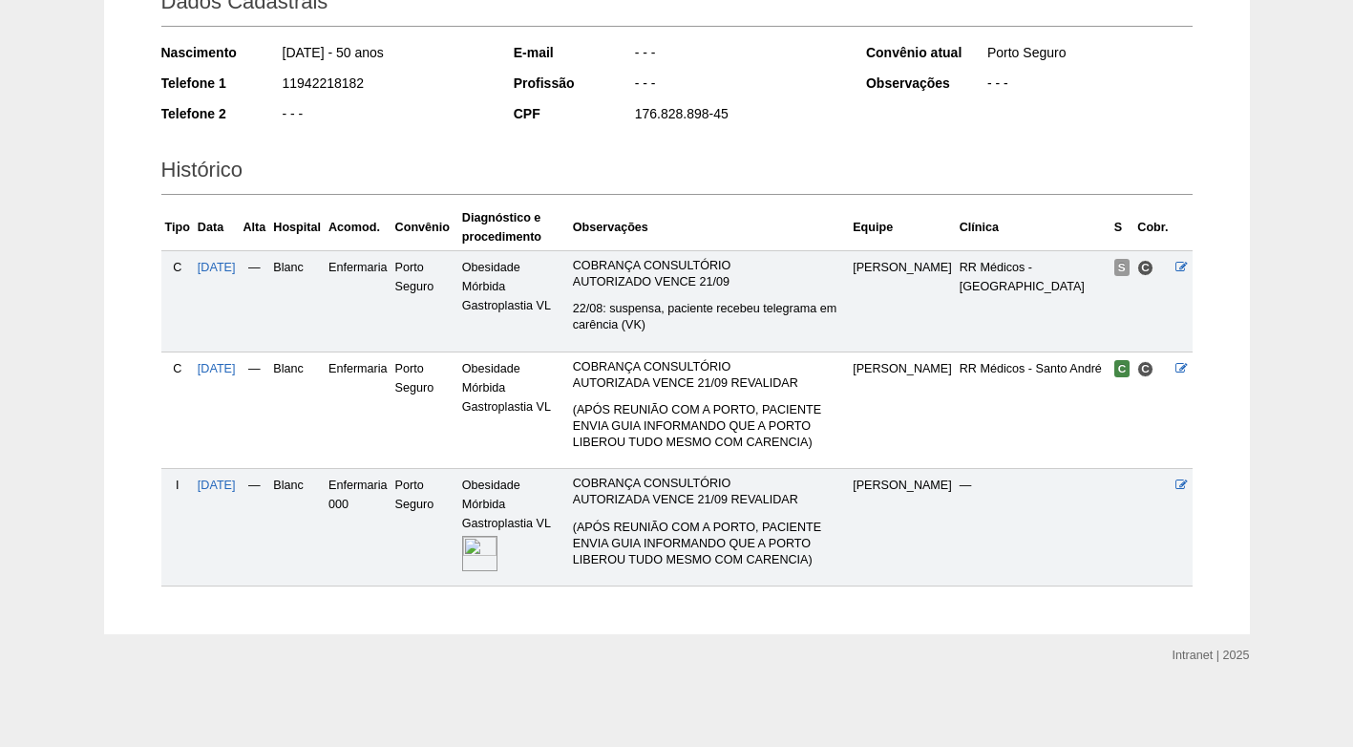
scroll to position [305, 0]
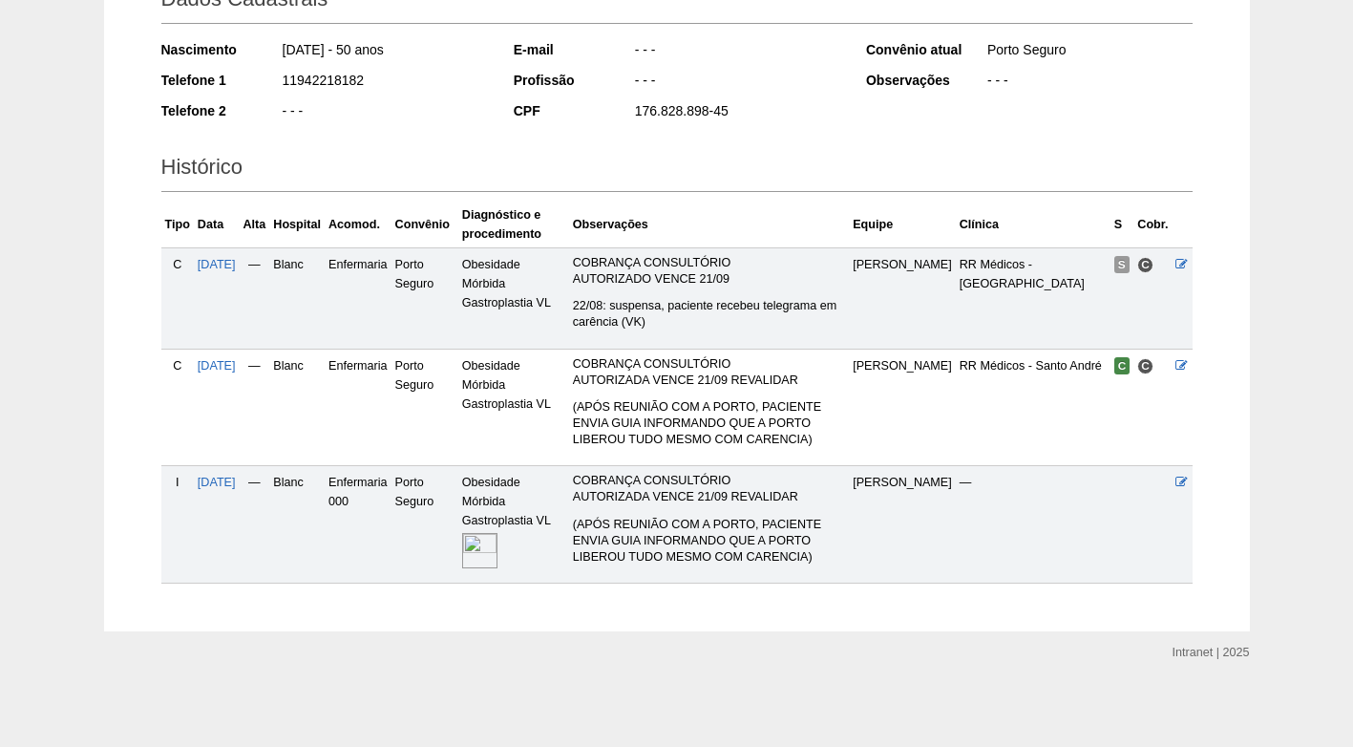
drag, startPoint x: 364, startPoint y: 80, endPoint x: 283, endPoint y: 79, distance: 81.2
click at [283, 79] on div "11942218182" at bounding box center [384, 83] width 207 height 24
copy div "11942218182"
click at [418, 91] on div "11942218182" at bounding box center [384, 83] width 207 height 24
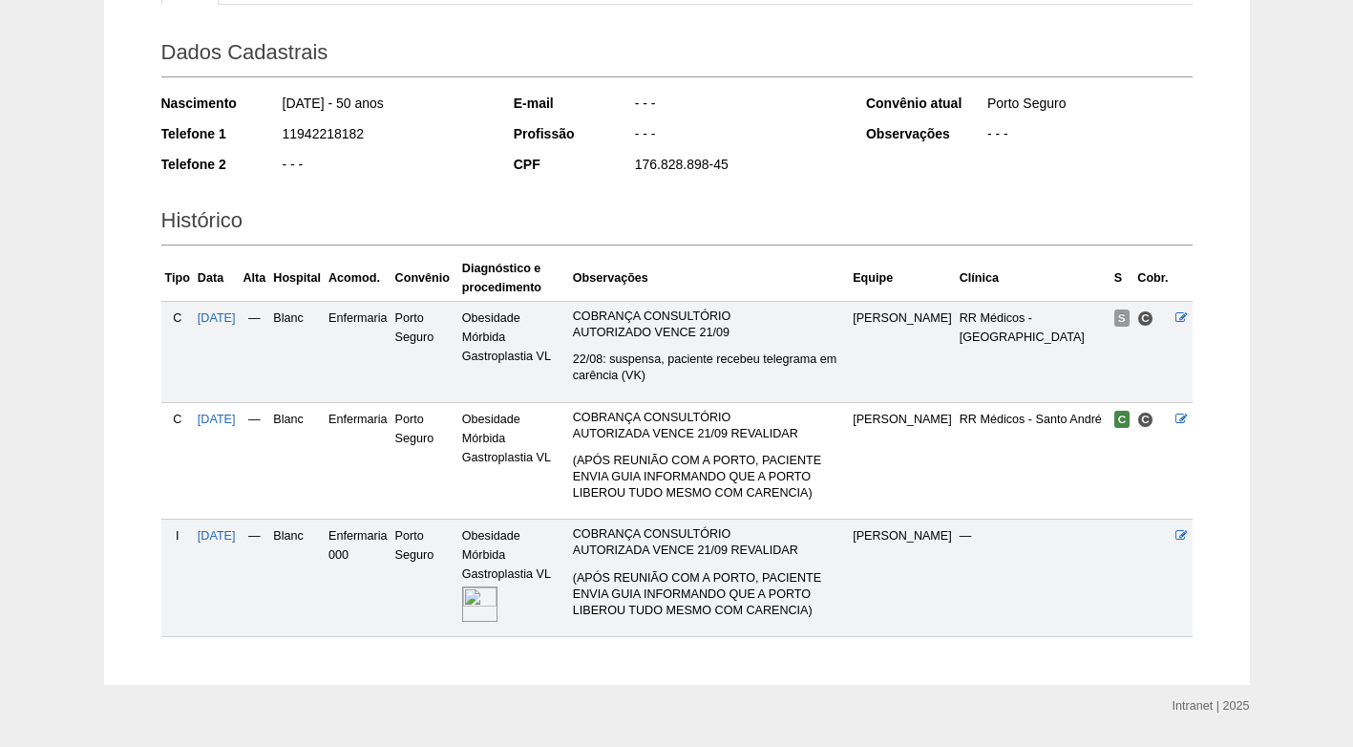
scroll to position [209, 0]
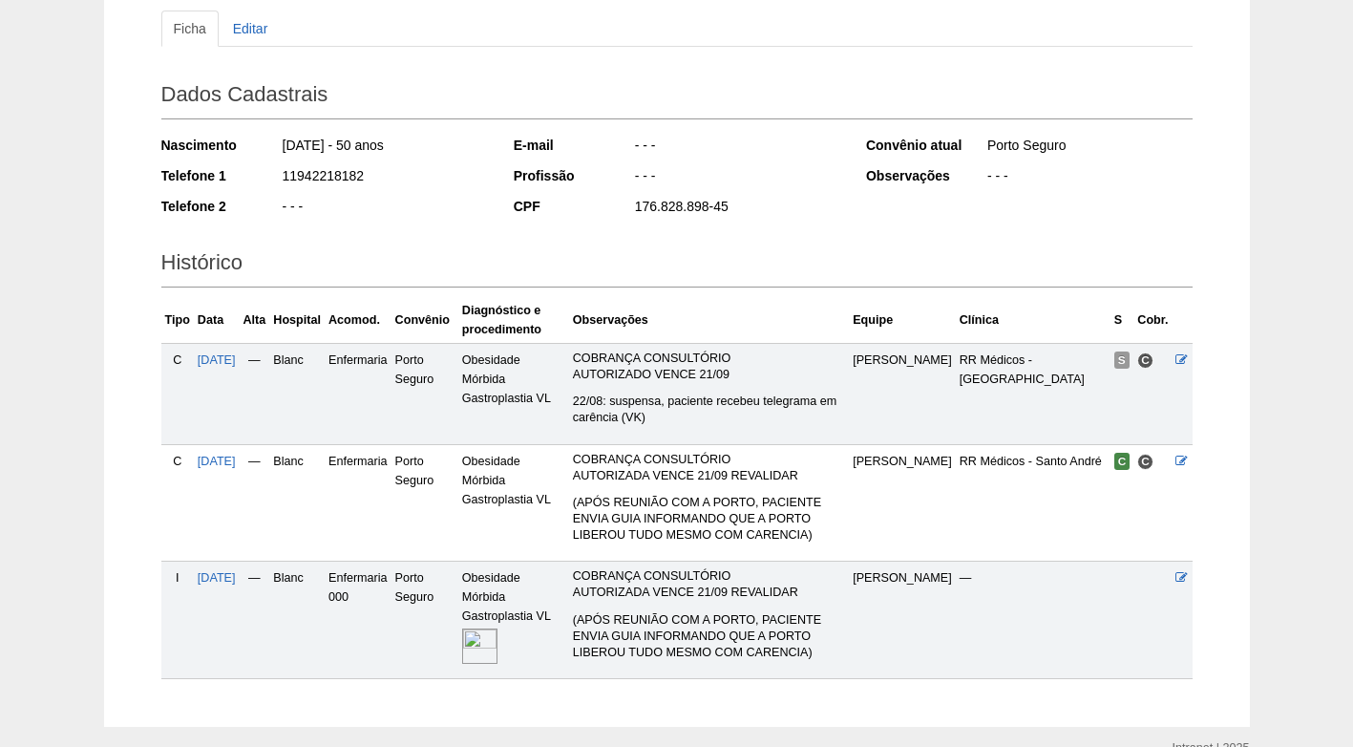
click at [432, 185] on div "11942218182" at bounding box center [384, 178] width 207 height 24
click at [446, 180] on div "11942218182" at bounding box center [384, 178] width 207 height 24
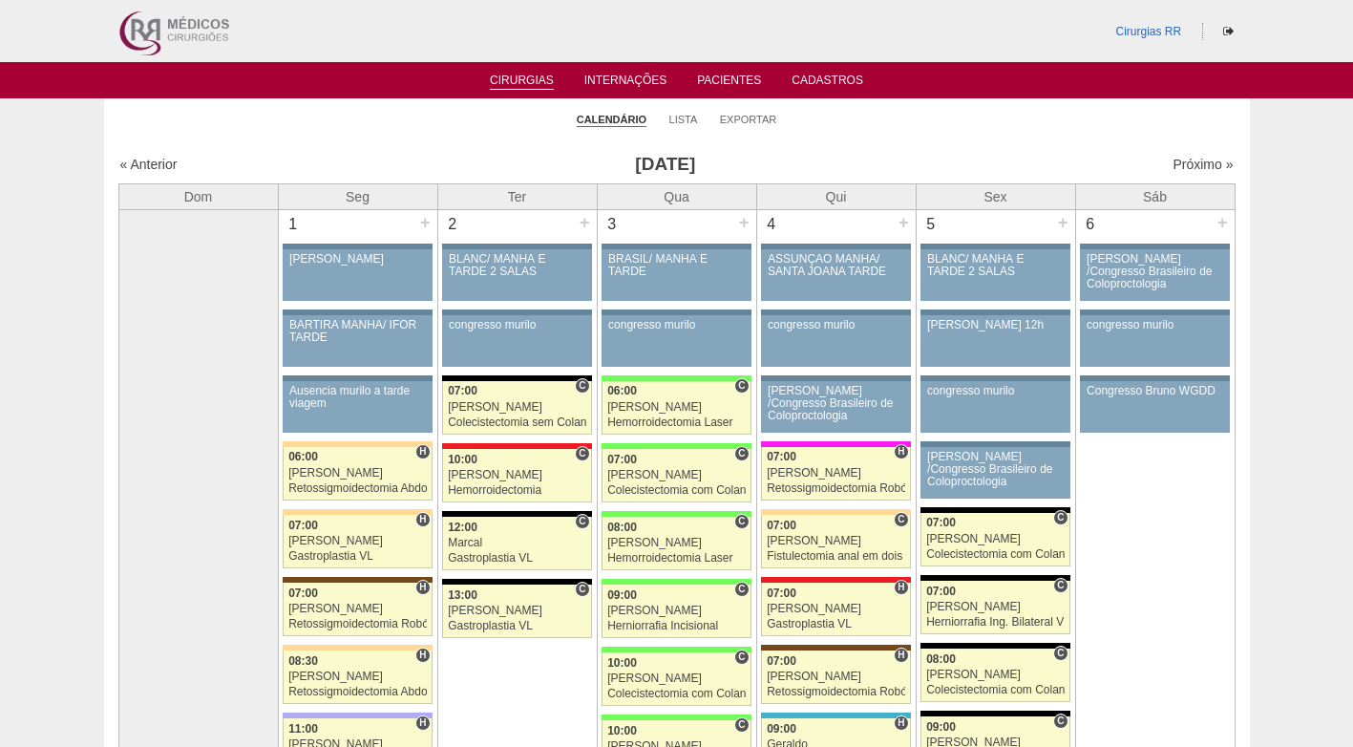
scroll to position [3930, 0]
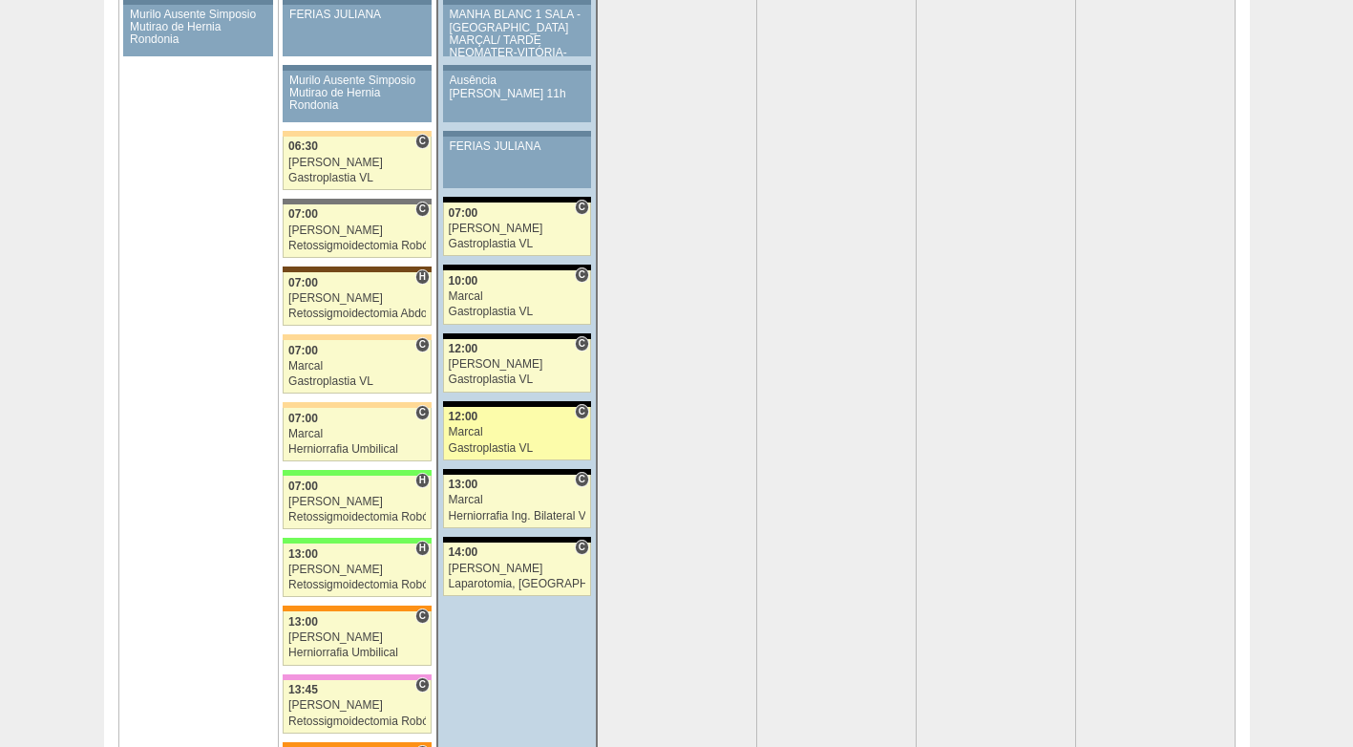
click at [509, 434] on div "Marcal" at bounding box center [517, 432] width 137 height 12
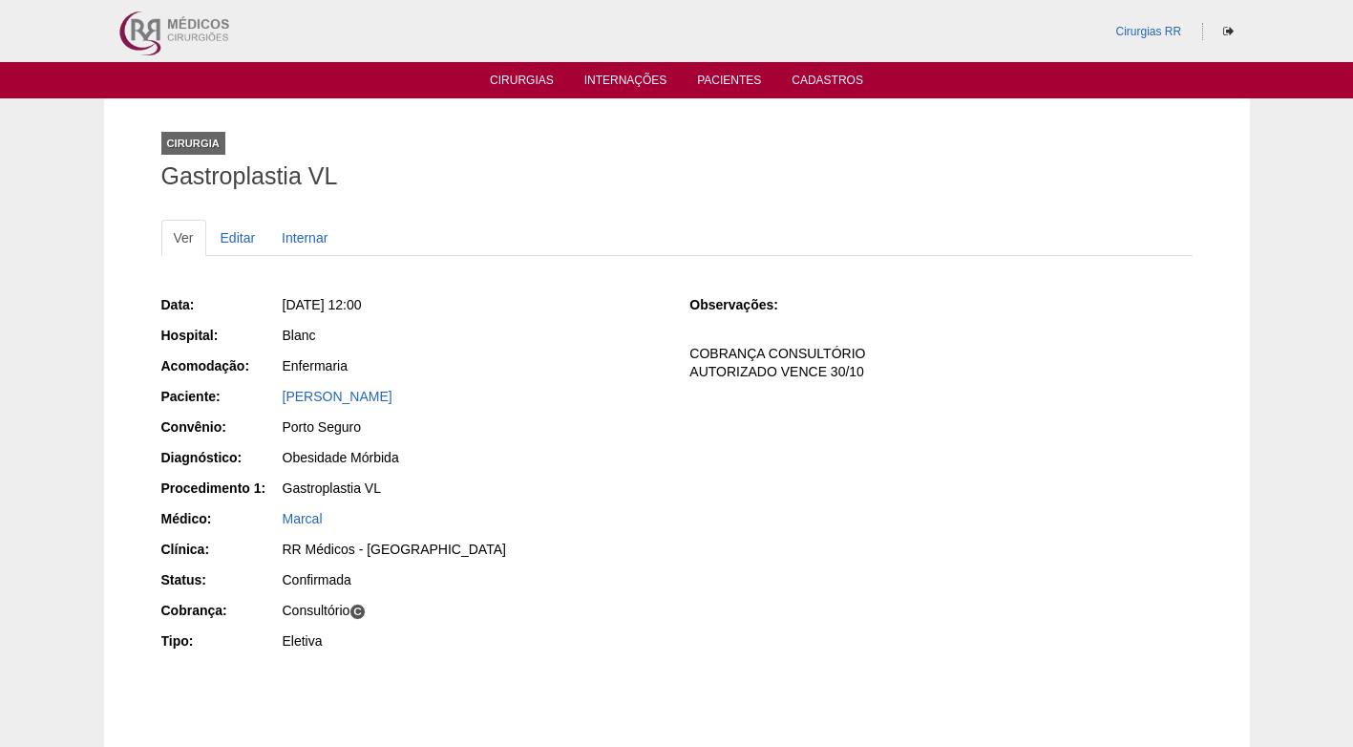
click at [495, 300] on div "Ter, [DATE] 12:00" at bounding box center [473, 304] width 381 height 19
drag, startPoint x: 478, startPoint y: 397, endPoint x: 235, endPoint y: 405, distance: 243.6
click at [235, 405] on div "Paciente: Rita de Cassia Mesquita Costa" at bounding box center [412, 399] width 502 height 24
click at [547, 297] on div "Ter, [DATE] 12:00" at bounding box center [473, 304] width 381 height 19
click at [357, 396] on link "Rita de Cassia Mesquita Costa" at bounding box center [338, 396] width 110 height 15
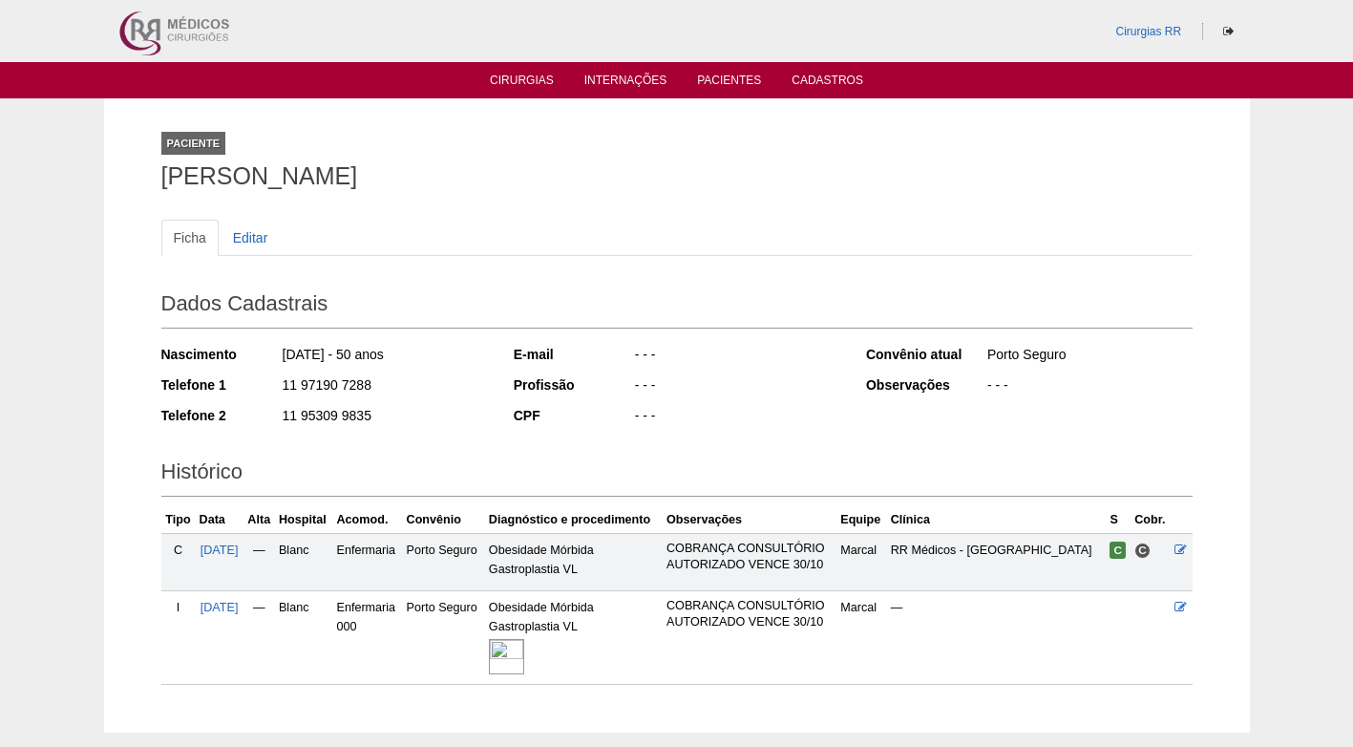
drag, startPoint x: 372, startPoint y: 385, endPoint x: 263, endPoint y: 391, distance: 109.0
click at [263, 391] on div "Telefone 1 11 97190 7288" at bounding box center [324, 387] width 327 height 24
copy div "11 97190 7288"
click at [415, 394] on div "11 97190 7288" at bounding box center [384, 387] width 207 height 24
click at [426, 384] on div "11 97190 7288" at bounding box center [384, 387] width 207 height 24
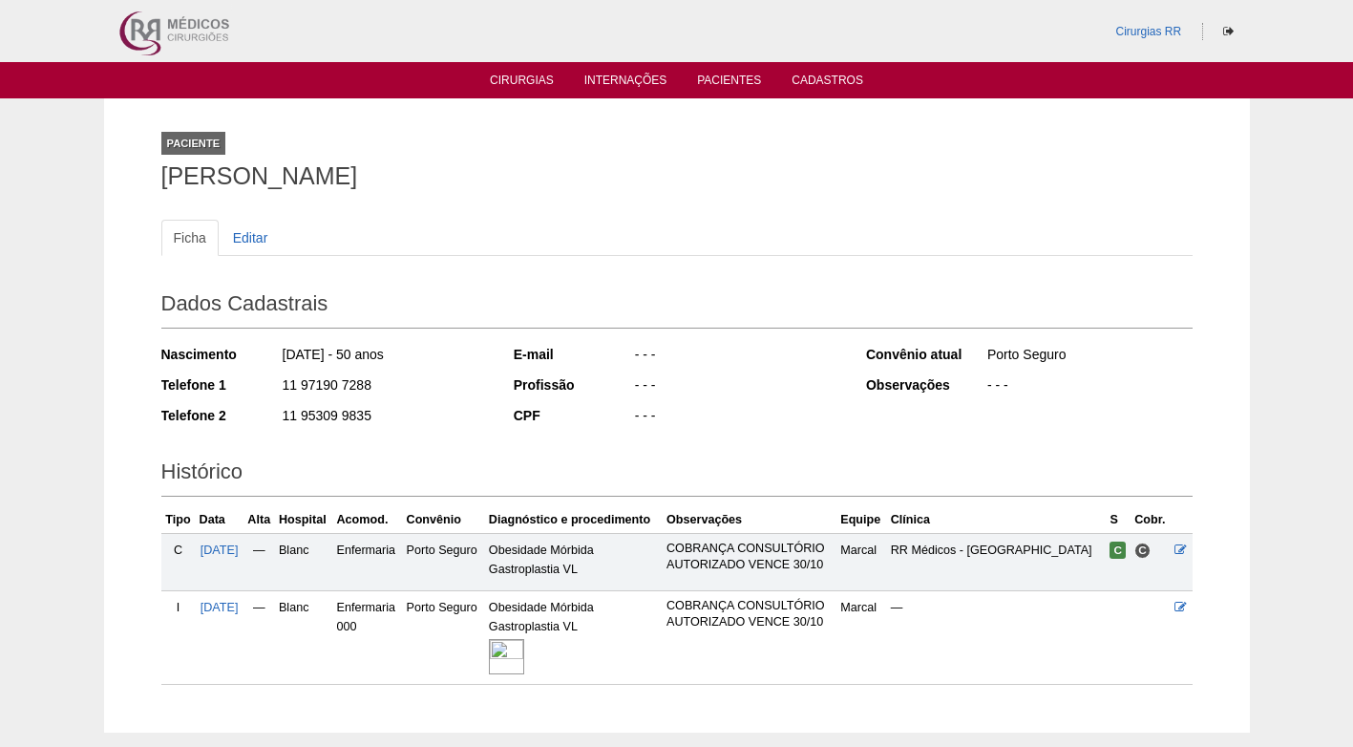
drag, startPoint x: 361, startPoint y: 217, endPoint x: 235, endPoint y: 145, distance: 144.9
click at [361, 216] on div "Ficha Editar Dados Cadastrais Nascimento 22/12/1974 - 50 anos Telefone 1 11 971…" at bounding box center [676, 442] width 1031 height 484
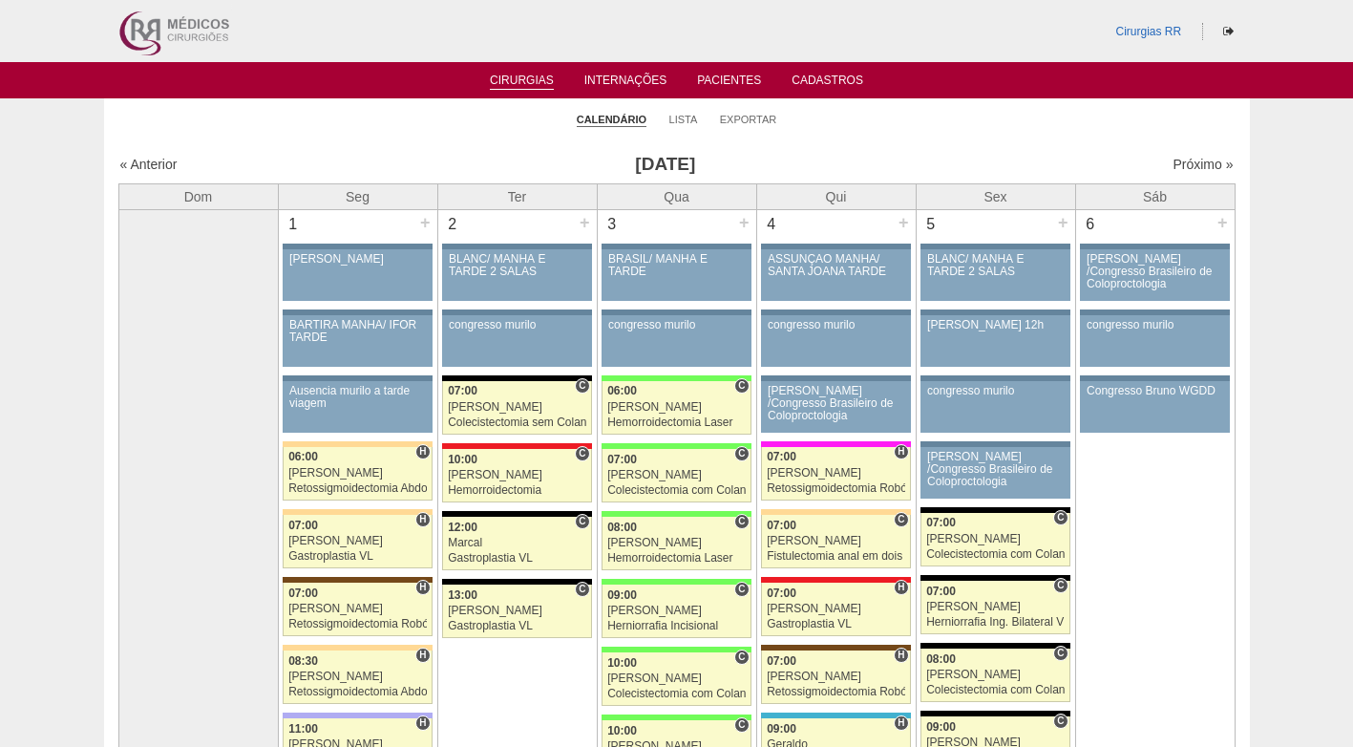
scroll to position [3930, 0]
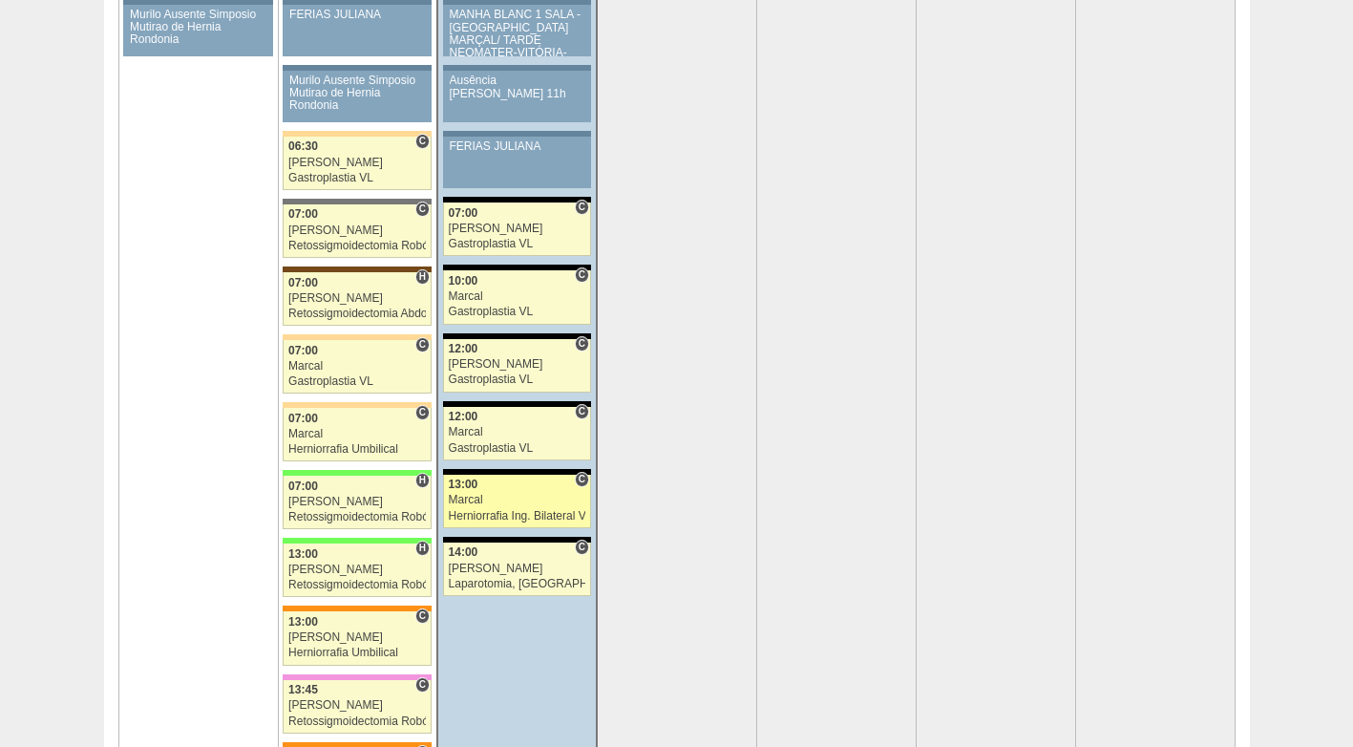
click at [493, 491] on div "13:00" at bounding box center [517, 484] width 137 height 12
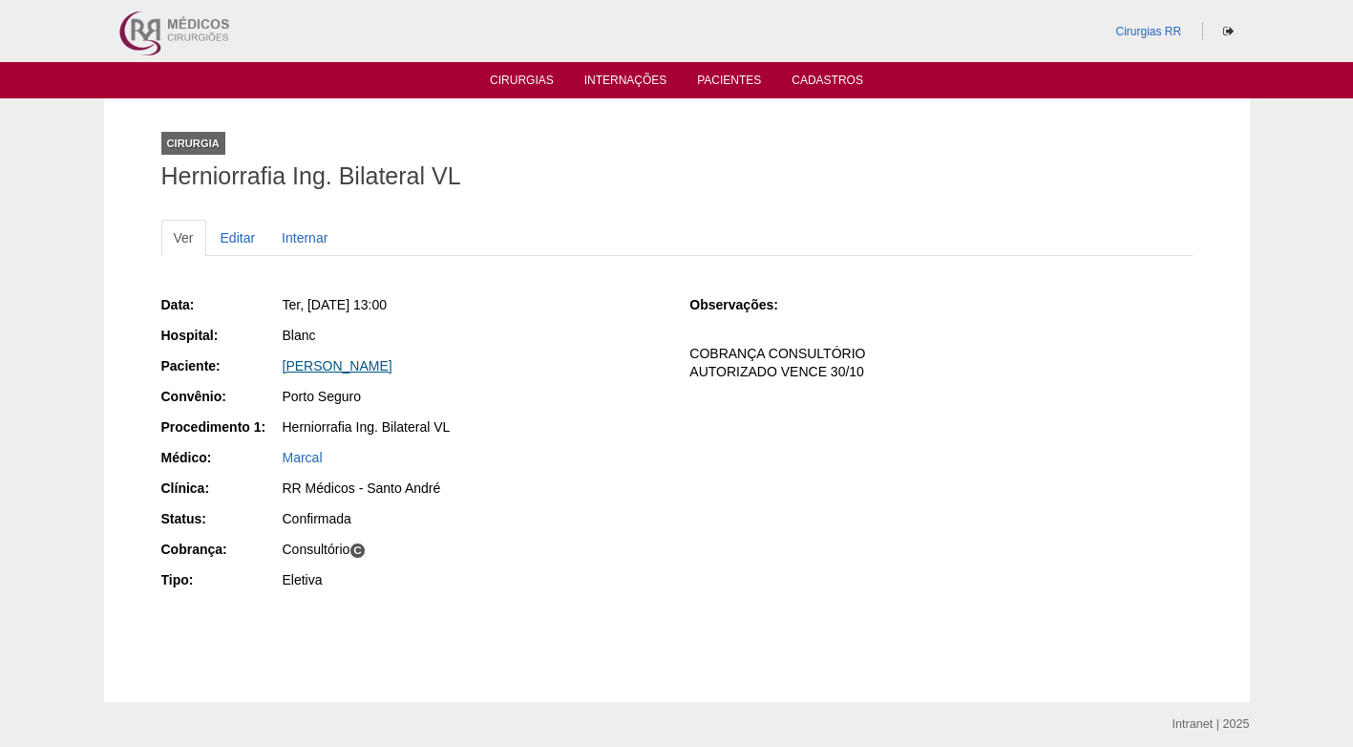
click at [334, 362] on link "[PERSON_NAME]" at bounding box center [338, 365] width 110 height 15
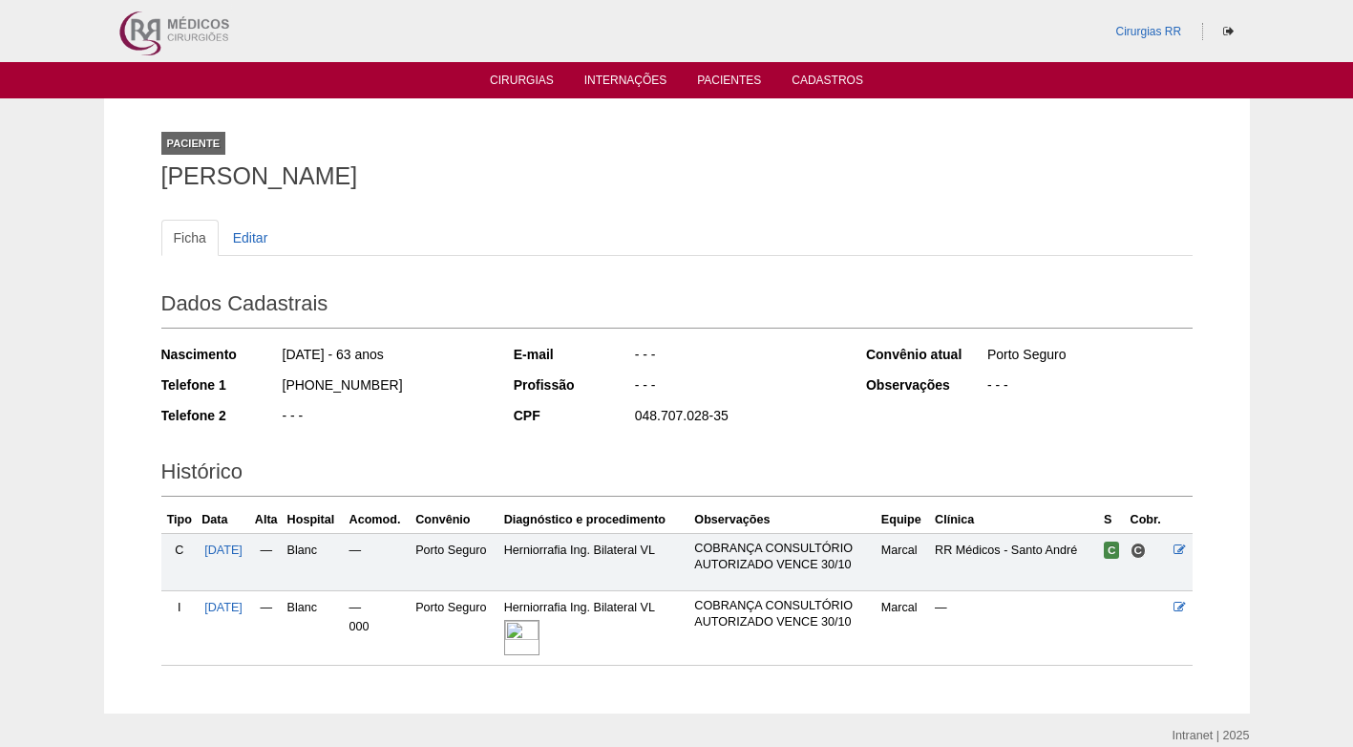
drag, startPoint x: 383, startPoint y: 390, endPoint x: 267, endPoint y: 390, distance: 115.5
click at [267, 390] on div "Telefone 1 [PHONE_NUMBER]" at bounding box center [324, 387] width 327 height 24
copy div "[PHONE_NUMBER]"
click at [426, 389] on div "[PHONE_NUMBER]" at bounding box center [384, 387] width 207 height 24
click at [539, 642] on img at bounding box center [521, 637] width 35 height 35
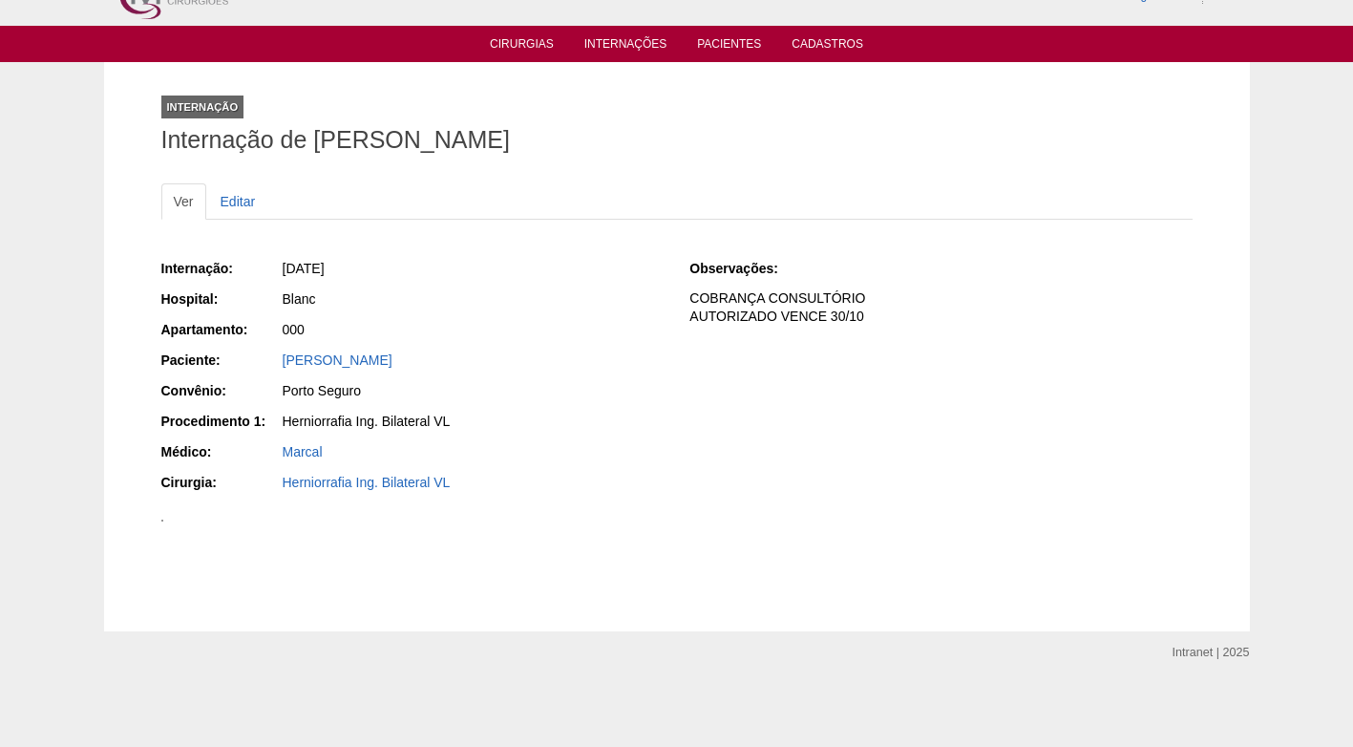
scroll to position [286, 0]
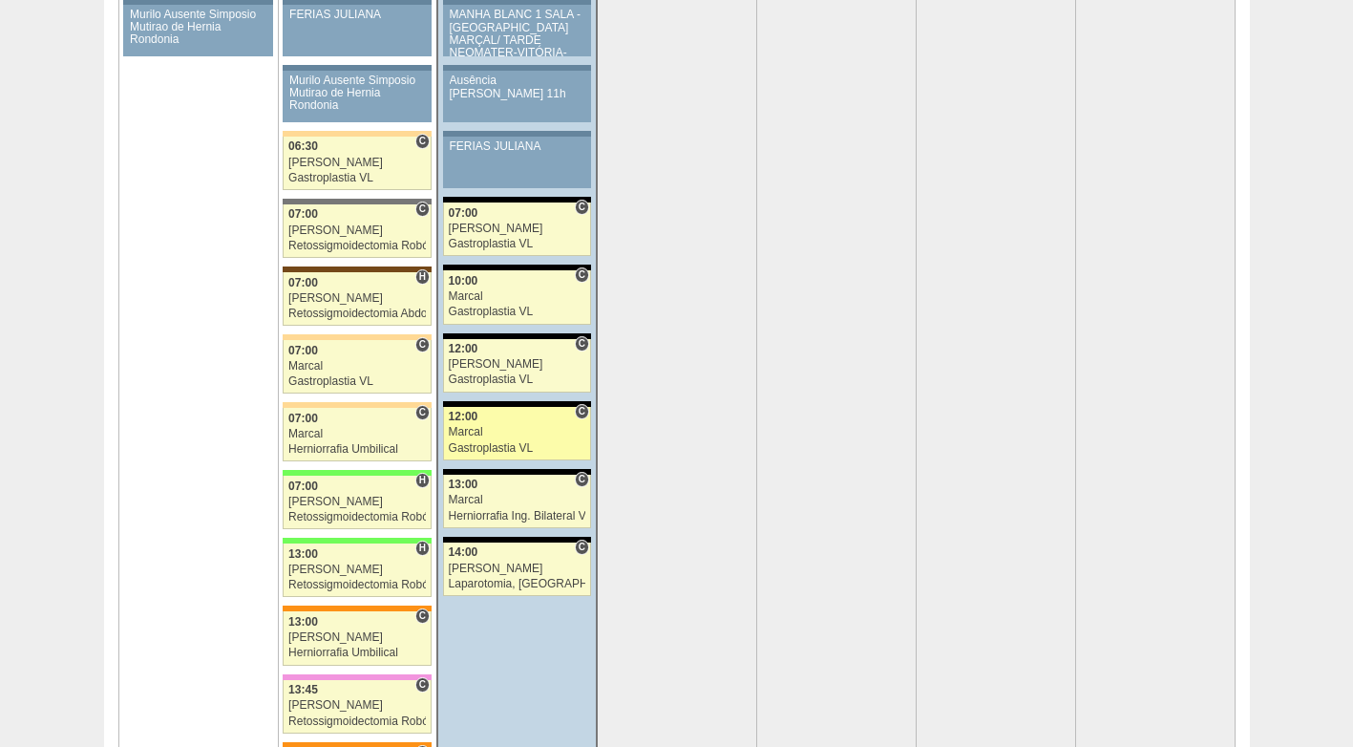
scroll to position [3930, 0]
click at [490, 434] on div "Marcal" at bounding box center [517, 432] width 137 height 12
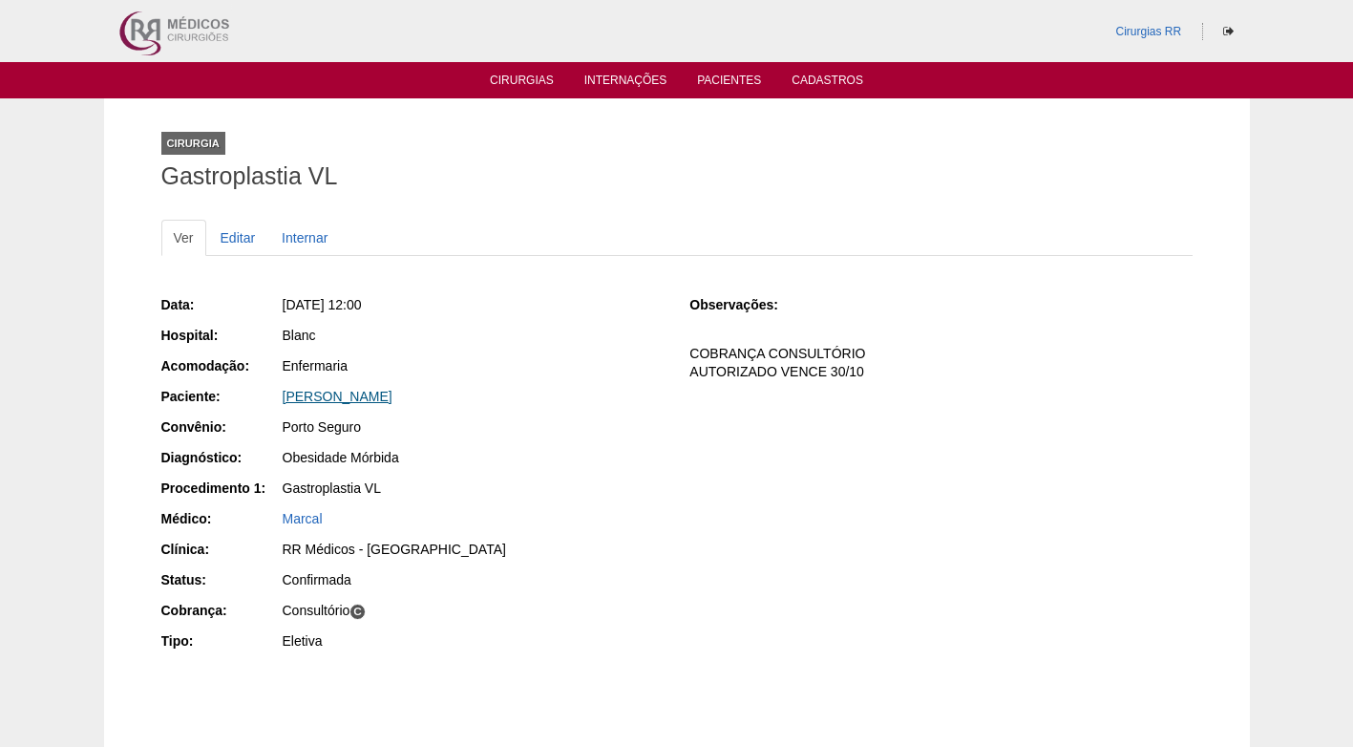
click at [392, 394] on link "[PERSON_NAME]" at bounding box center [338, 396] width 110 height 15
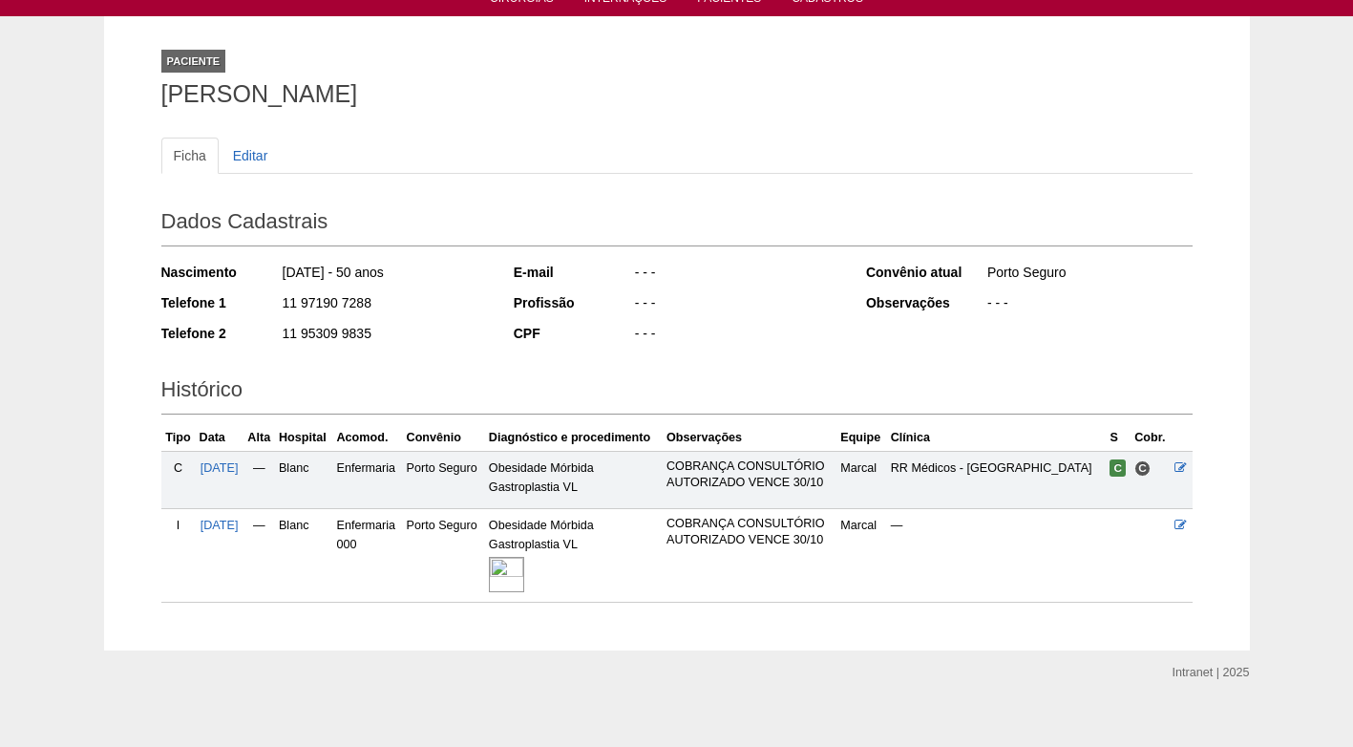
scroll to position [101, 0]
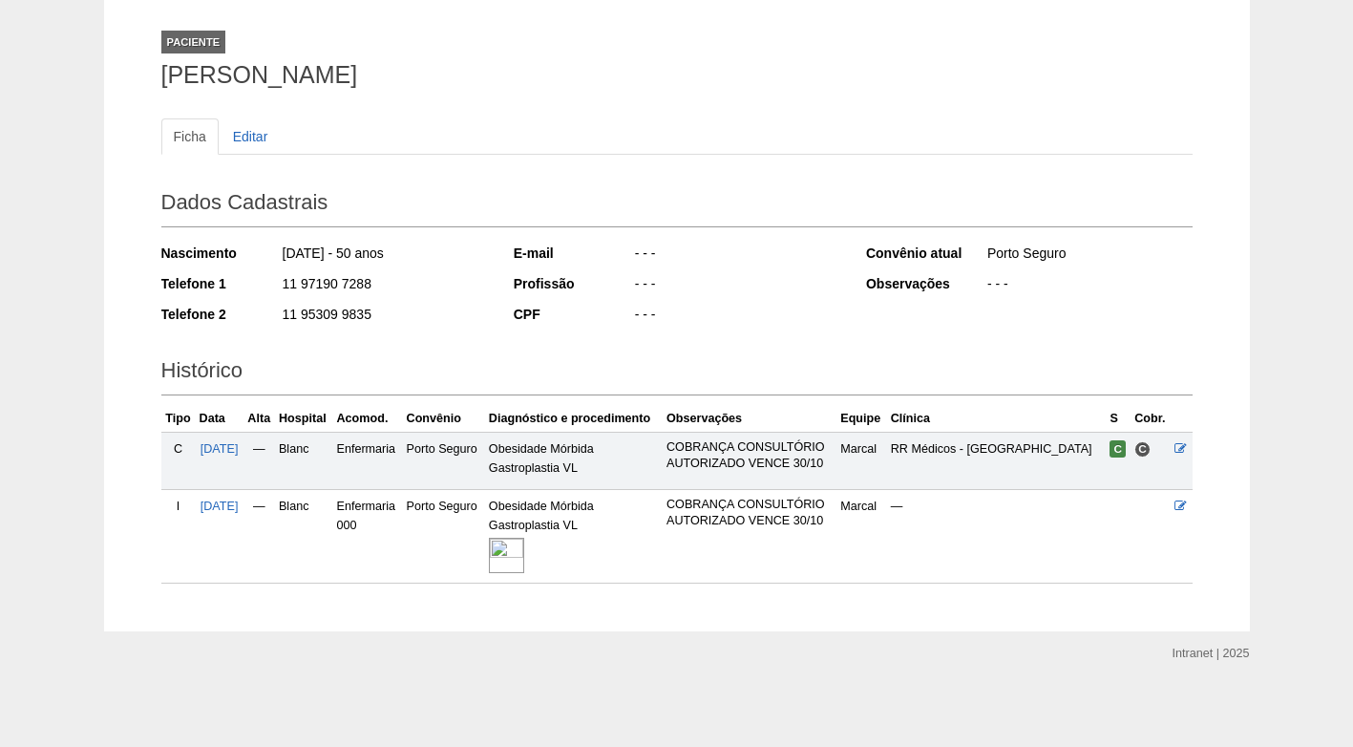
click at [516, 550] on img at bounding box center [506, 554] width 35 height 35
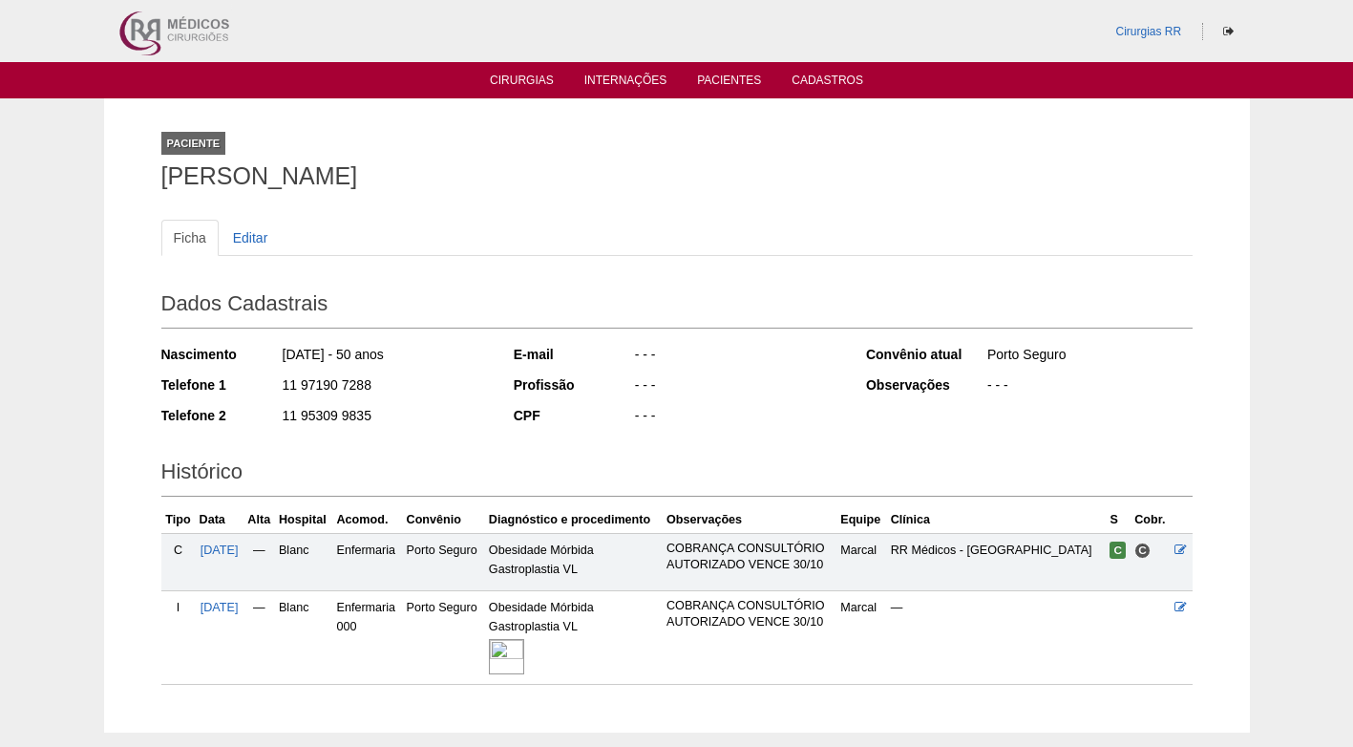
scroll to position [101, 0]
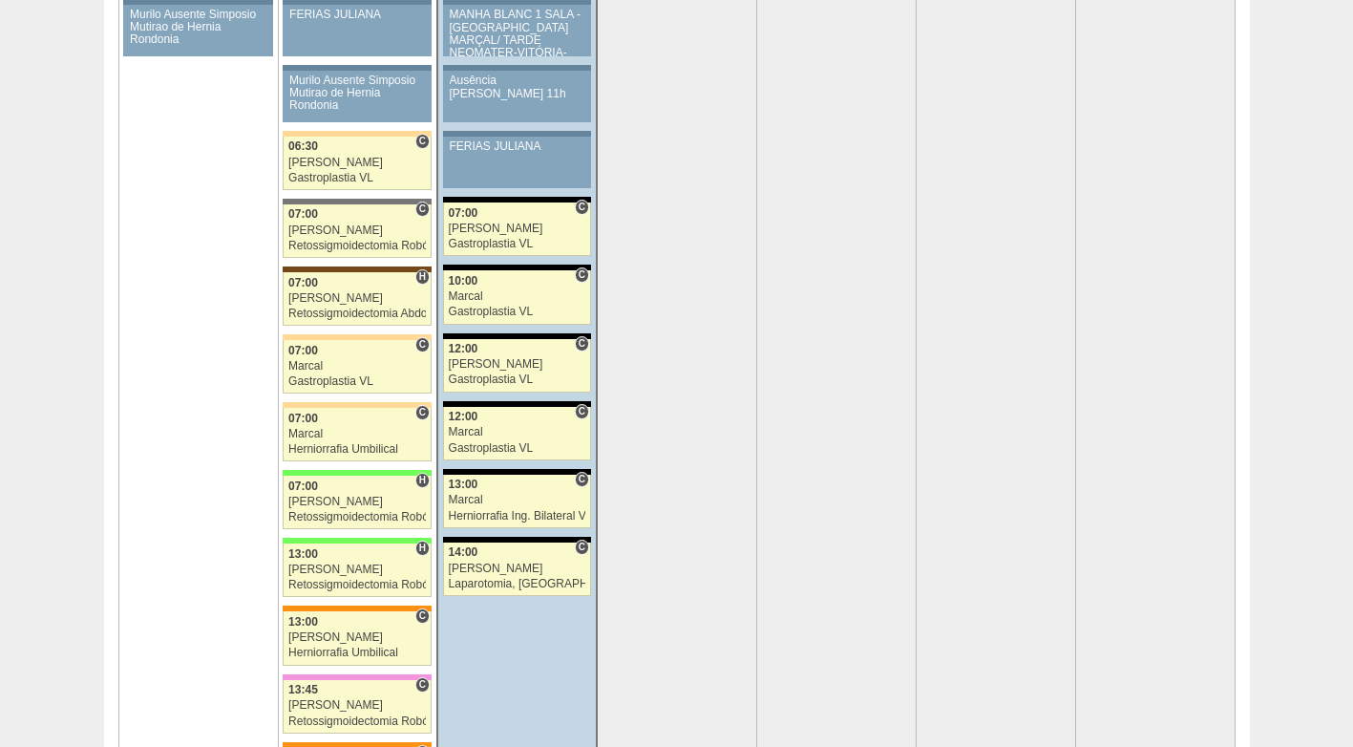
scroll to position [3930, 0]
click at [489, 497] on div "Marcal" at bounding box center [517, 500] width 137 height 12
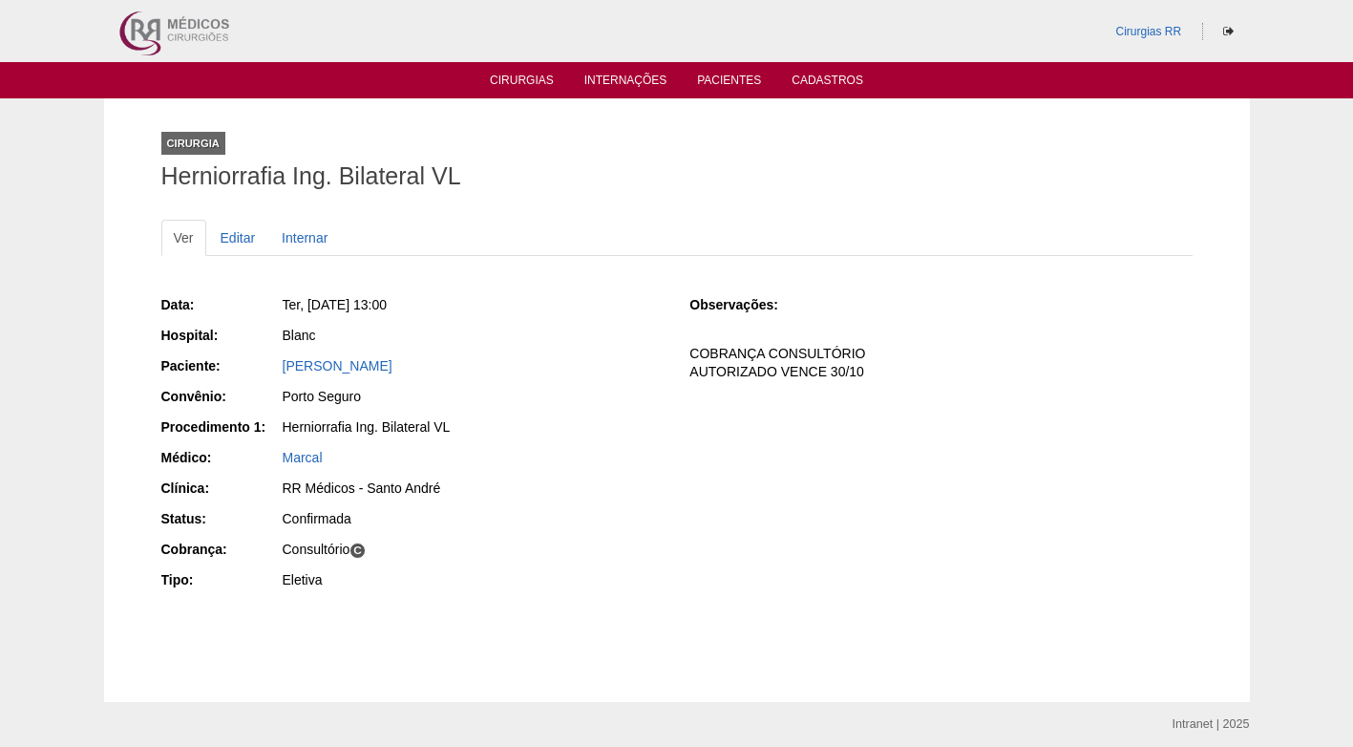
click at [489, 497] on div "RR Médicos - Santo André" at bounding box center [472, 490] width 383 height 24
click at [316, 361] on link "[PERSON_NAME]" at bounding box center [338, 365] width 110 height 15
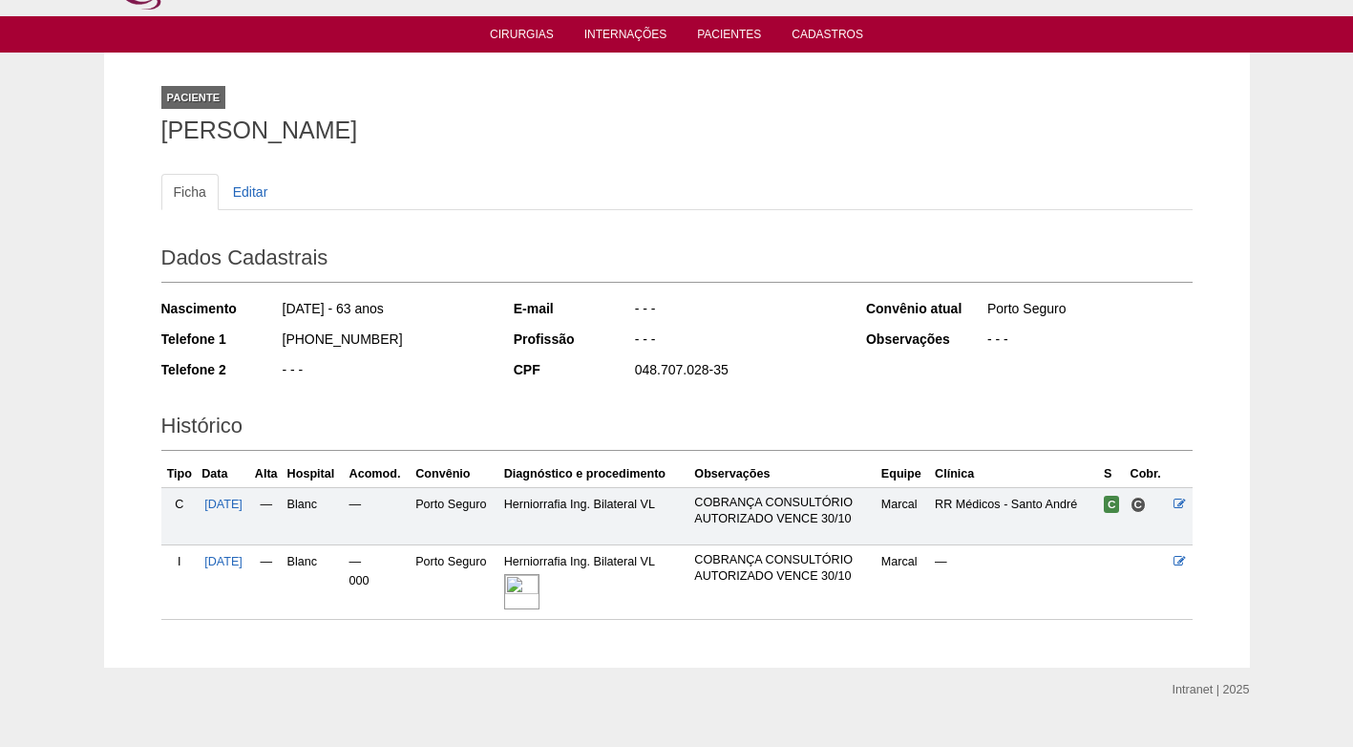
scroll to position [82, 0]
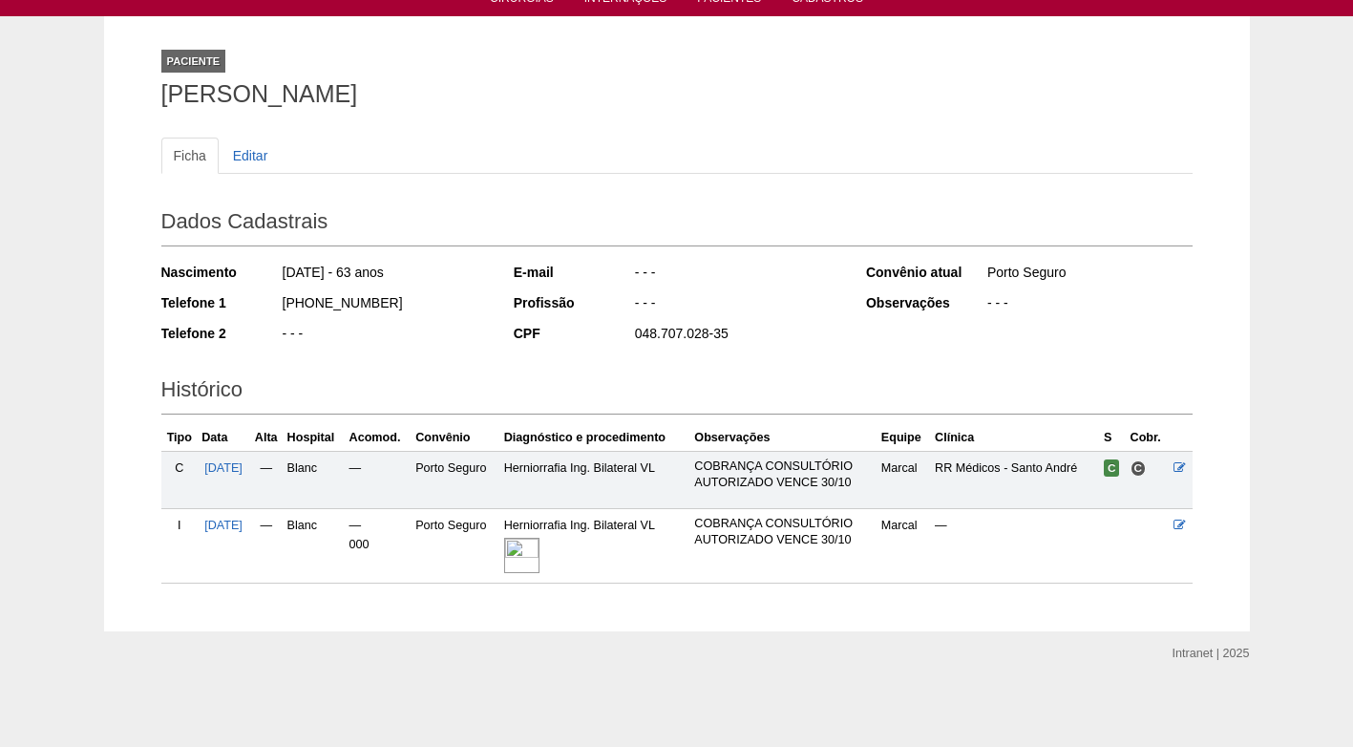
click at [538, 556] on img at bounding box center [521, 554] width 35 height 35
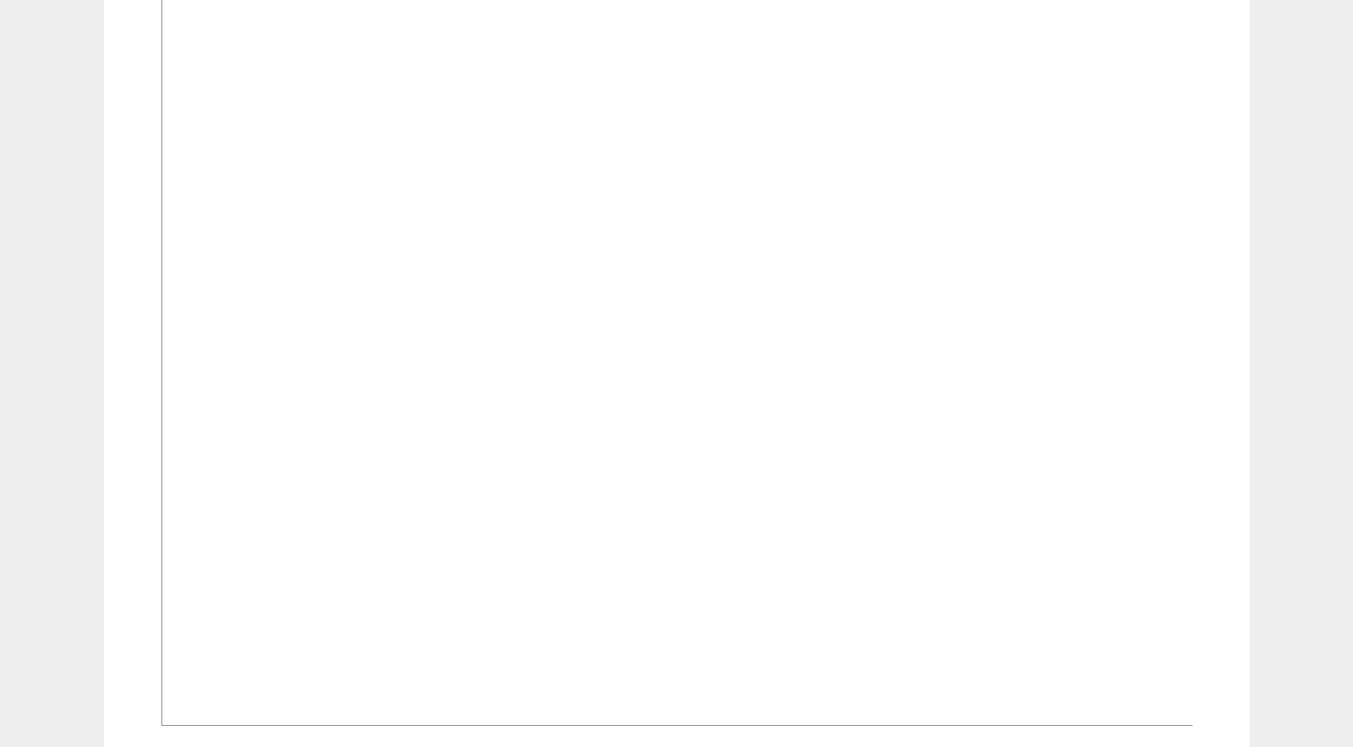
scroll to position [573, 0]
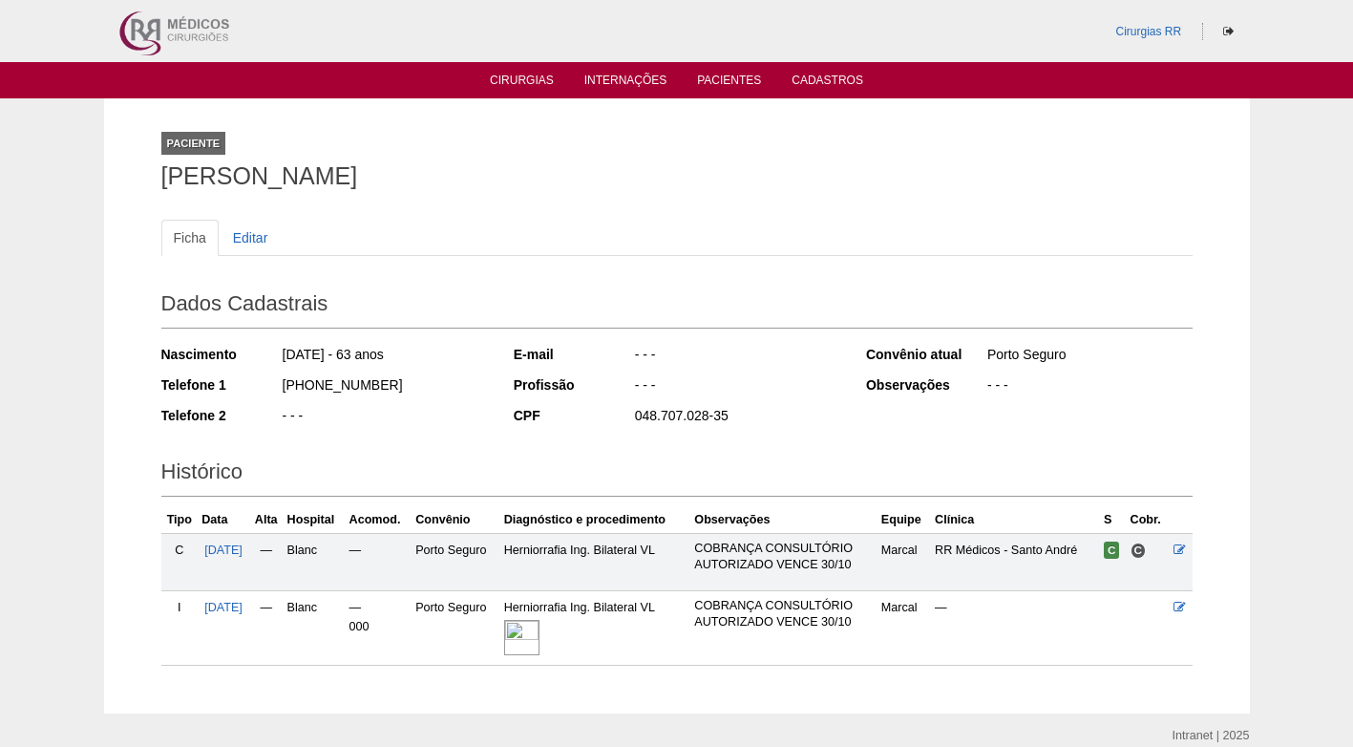
scroll to position [82, 0]
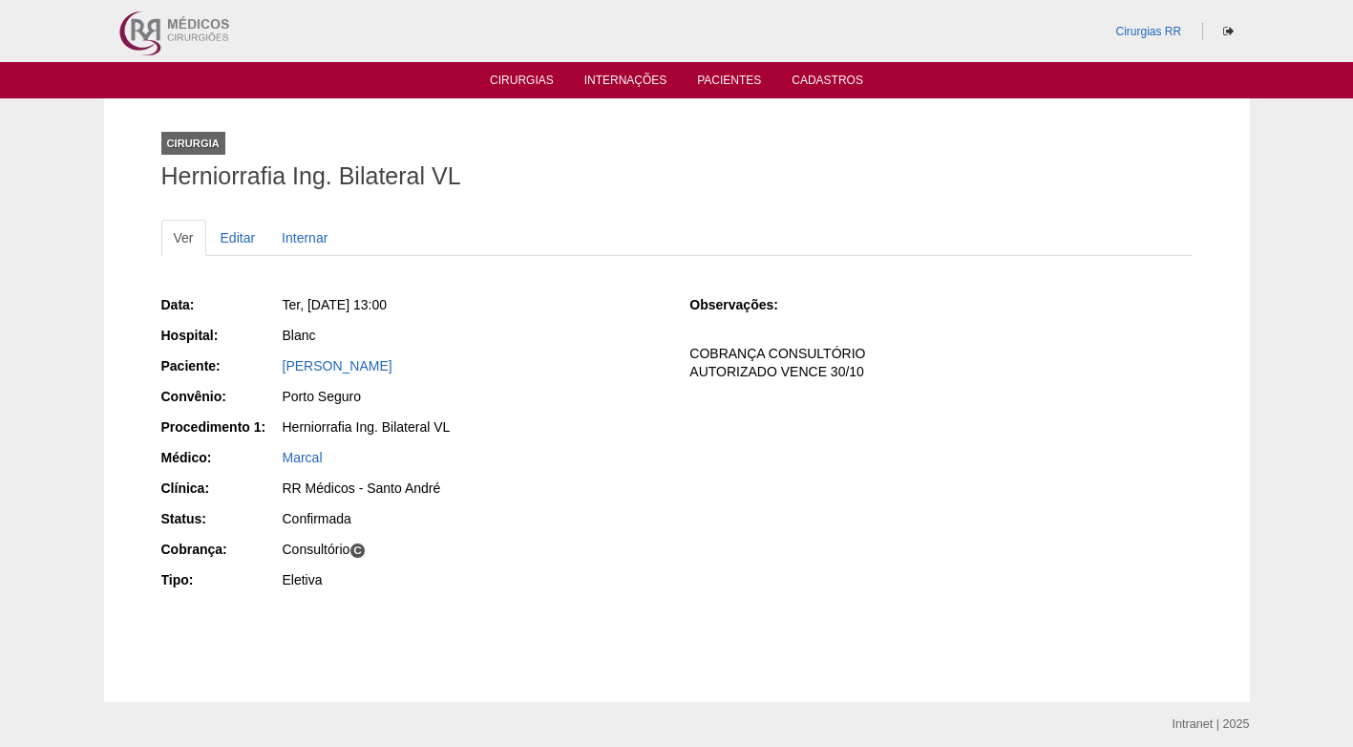
click at [560, 424] on div "Herniorrafia Ing. Bilateral VL" at bounding box center [473, 426] width 381 height 19
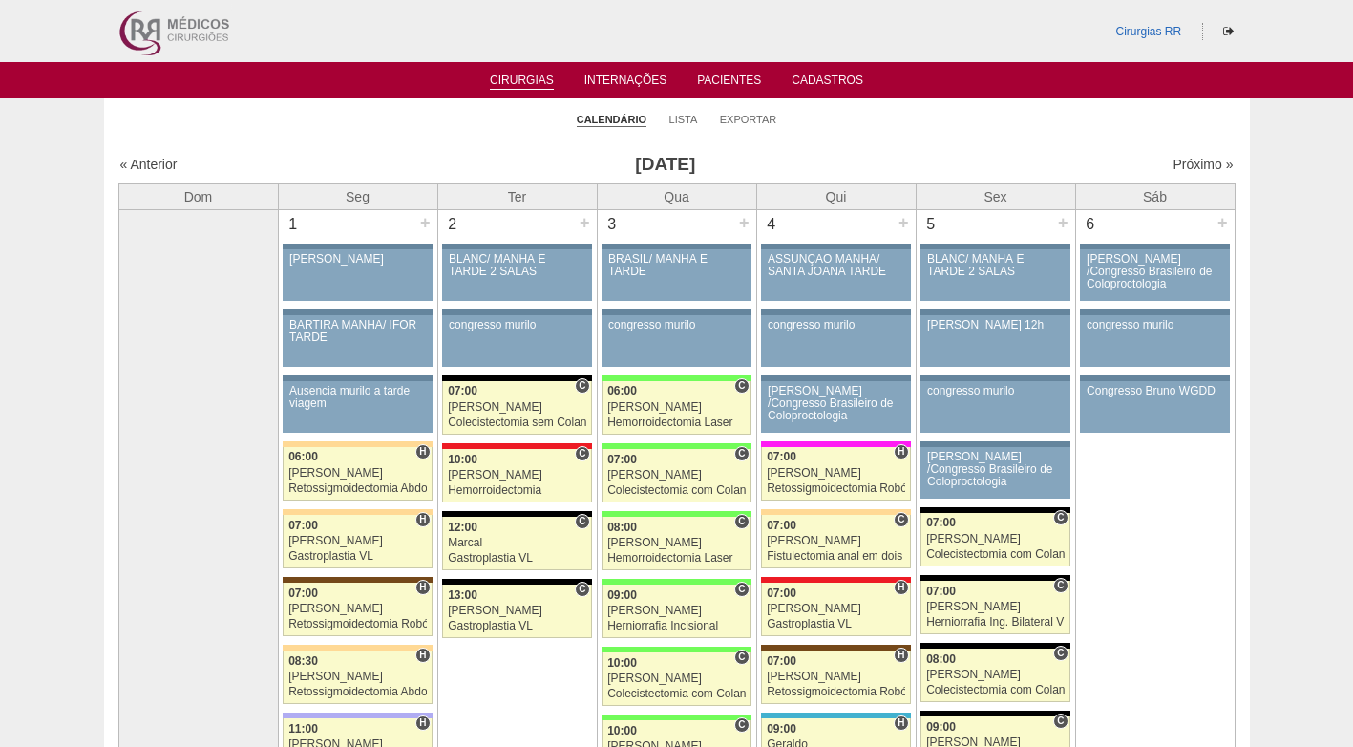
scroll to position [3930, 0]
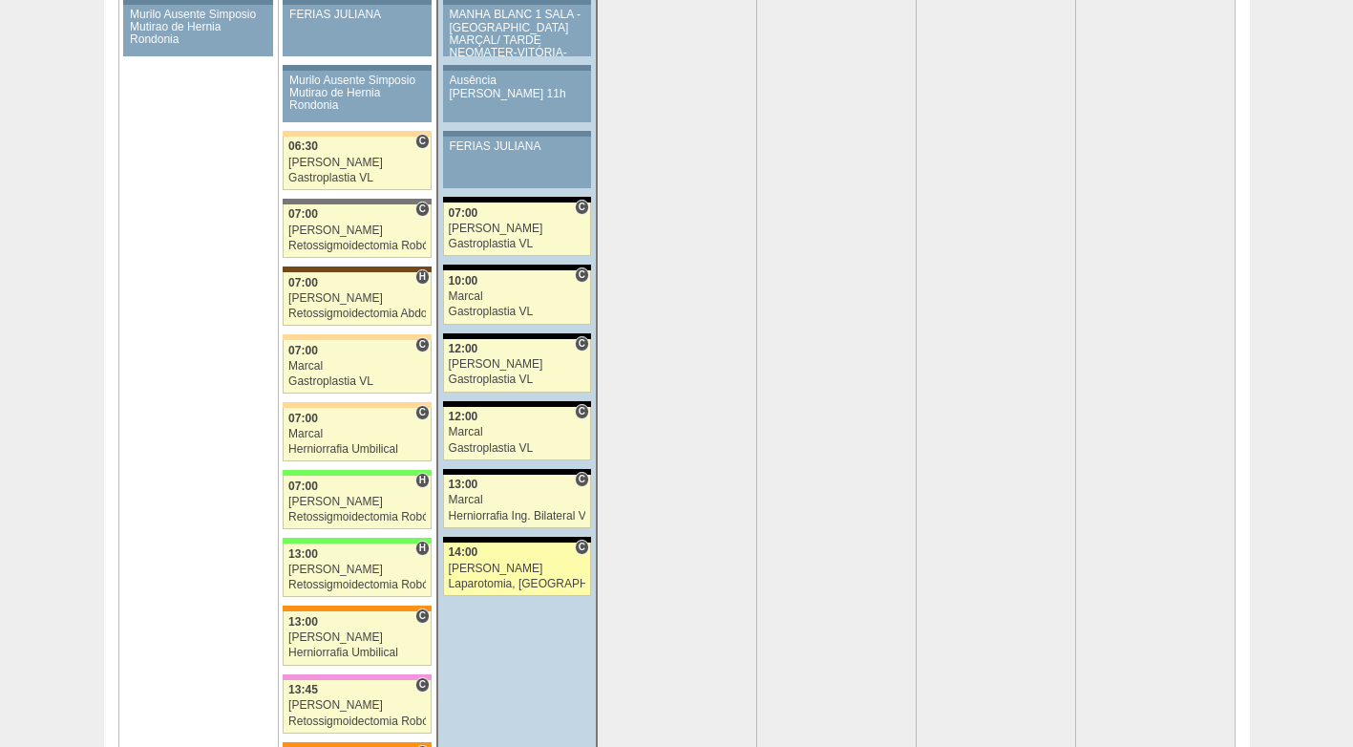
click at [495, 563] on div "Nathan" at bounding box center [517, 568] width 137 height 12
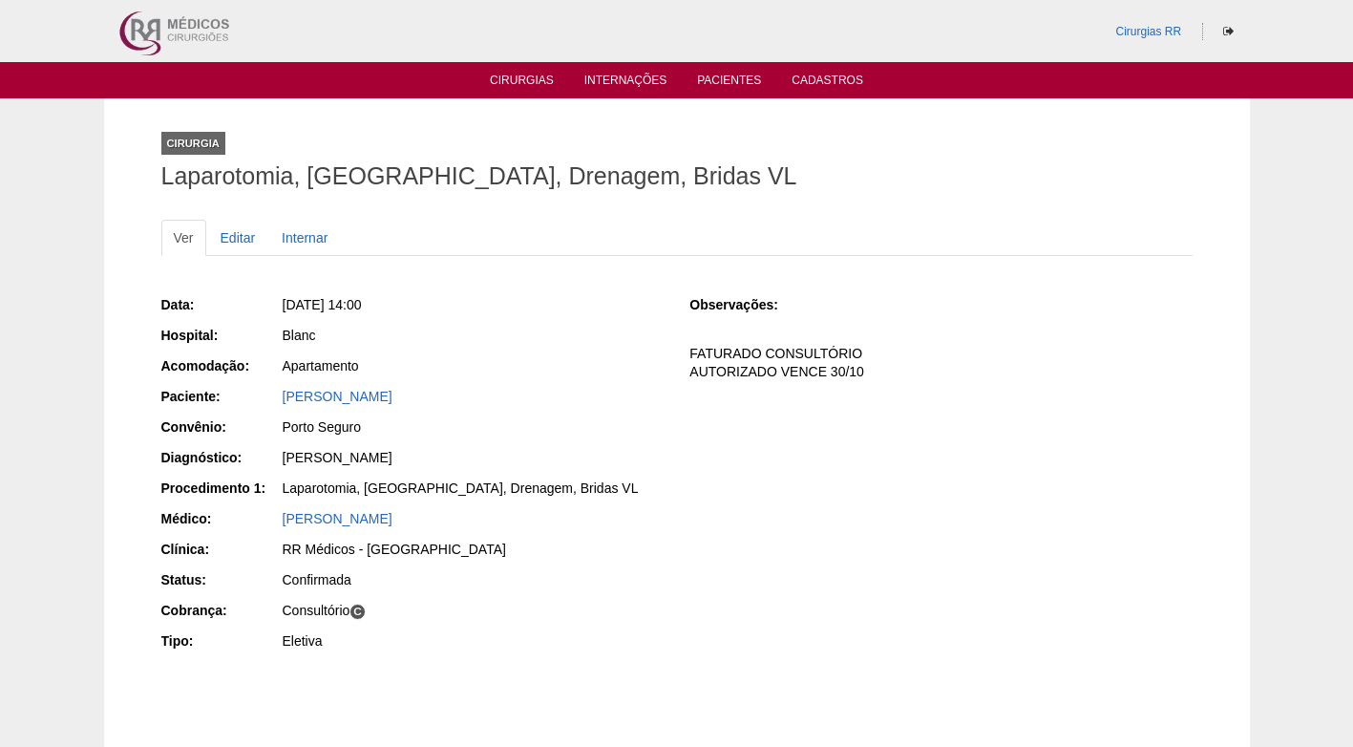
click at [559, 441] on div "Data: [DATE] 14:00 Hospital: Blanc Acomodação: Apartamento Paciente: [PERSON_NA…" at bounding box center [412, 474] width 502 height 373
click at [383, 389] on link "DANIELE NICACIO TOLEDO" at bounding box center [338, 396] width 110 height 15
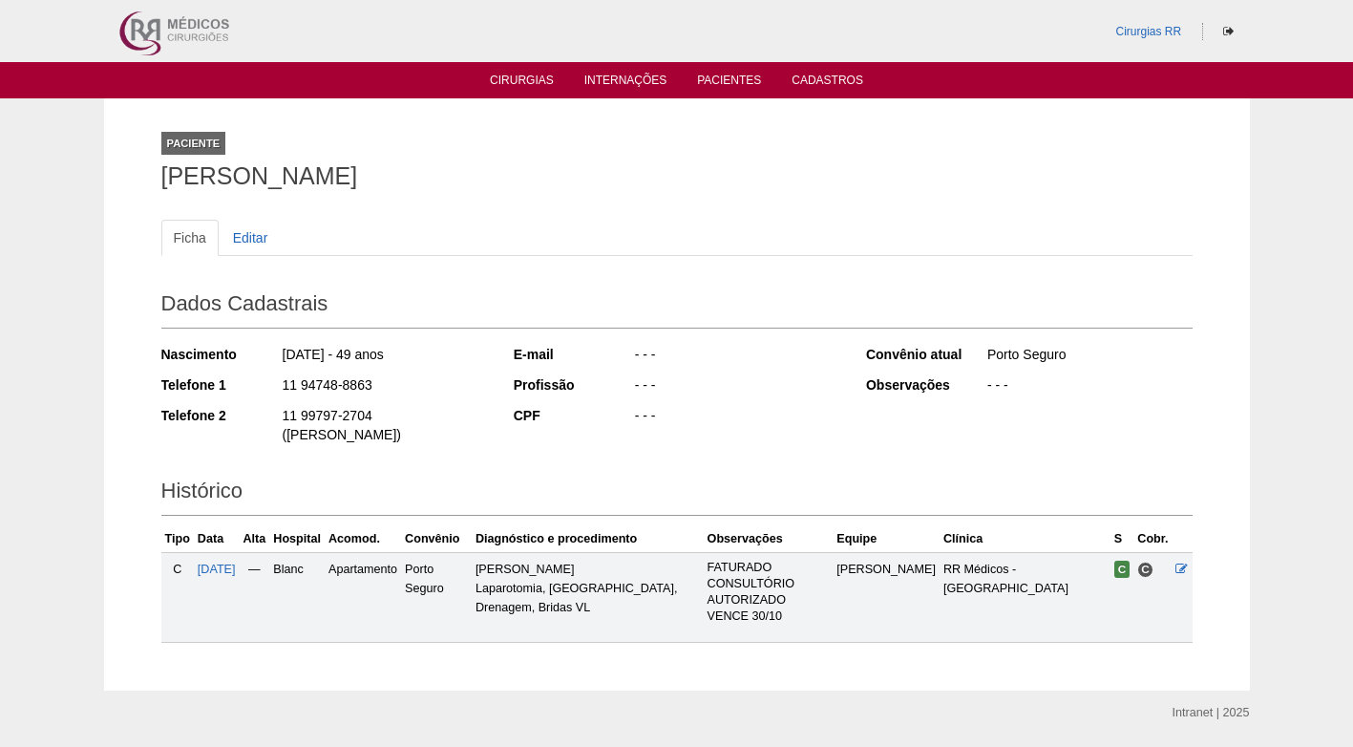
drag, startPoint x: 371, startPoint y: 384, endPoint x: 265, endPoint y: 386, distance: 106.0
click at [265, 386] on div "Telefone 1 11 94748-8863" at bounding box center [324, 387] width 327 height 24
copy div "11 94748-8863"
click at [438, 382] on div "11 94748-8863" at bounding box center [384, 387] width 207 height 24
click at [445, 384] on div "11 94748-8863" at bounding box center [384, 387] width 207 height 24
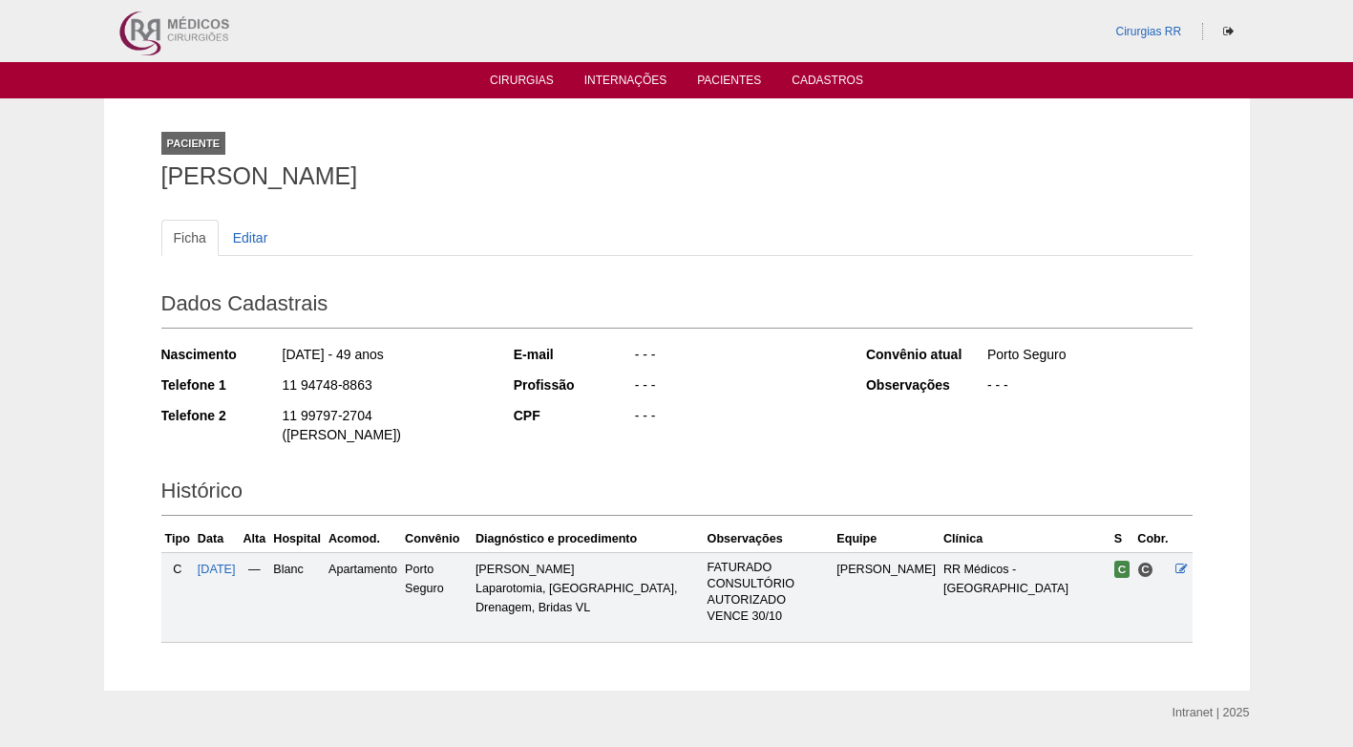
drag, startPoint x: 471, startPoint y: 174, endPoint x: 125, endPoint y: 177, distance: 345.6
click at [125, 177] on div "Paciente DANIELE NICACIO TOLEDO Ficha Editar Dados Cadastrais Nascimento 24/02/…" at bounding box center [677, 394] width 1146 height 592
copy h1 "[PERSON_NAME]"
click at [331, 164] on h1 "[PERSON_NAME]" at bounding box center [676, 176] width 1031 height 24
drag, startPoint x: 475, startPoint y: 172, endPoint x: 155, endPoint y: 178, distance: 320.8
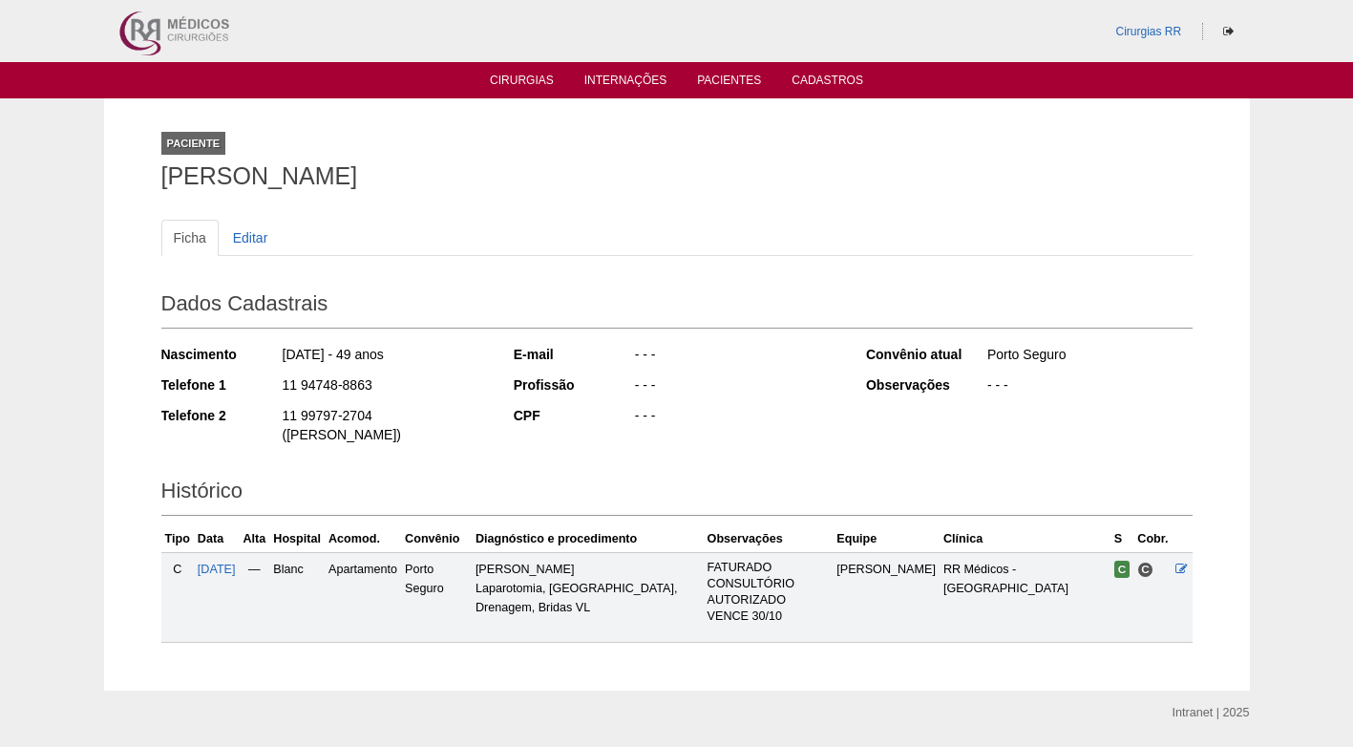
click at [155, 178] on div "Paciente DANIELE NICACIO TOLEDO Ficha Editar Dados Cadastrais Nascimento 24/02/…" at bounding box center [677, 394] width 1060 height 592
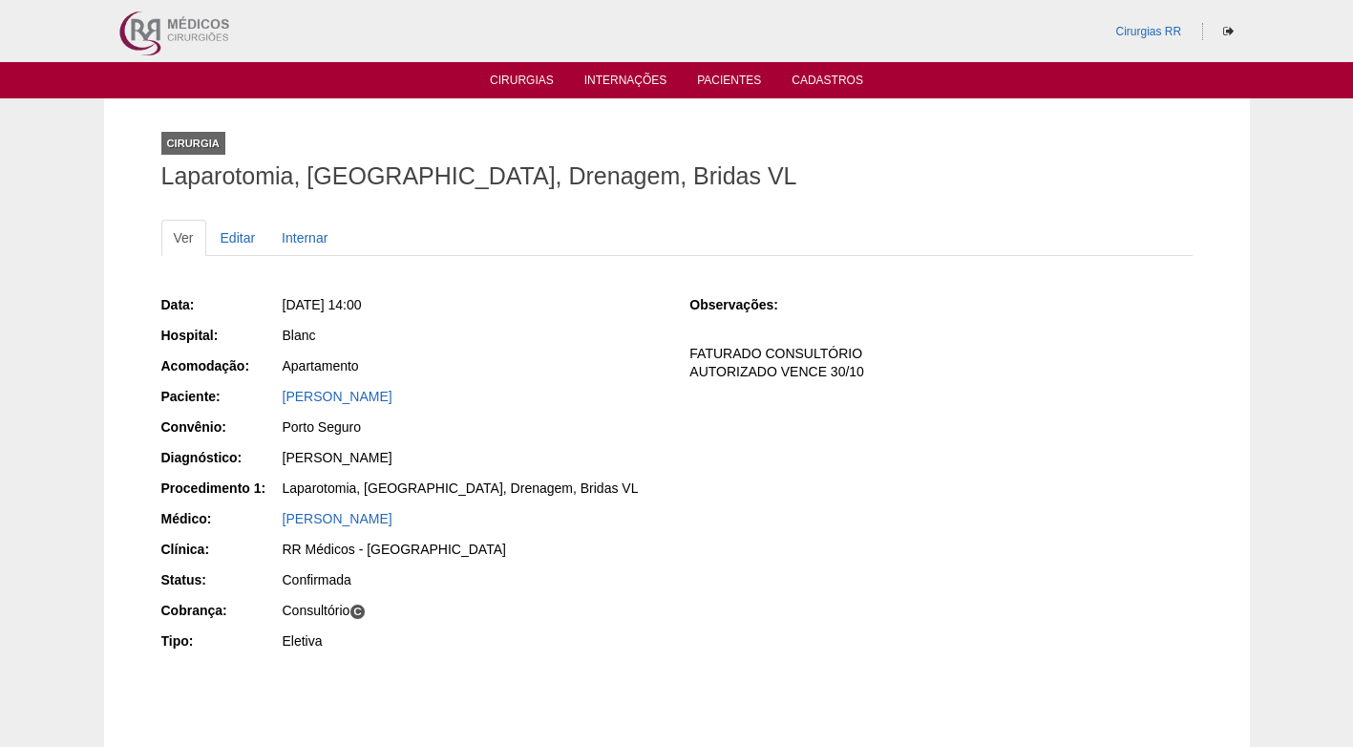
drag, startPoint x: 490, startPoint y: 396, endPoint x: 270, endPoint y: 399, distance: 219.6
click at [270, 399] on div "Paciente: [PERSON_NAME]" at bounding box center [412, 399] width 502 height 24
copy div "Paciente: [PERSON_NAME]"
click at [722, 394] on div "Observações: FATURADO CONSULTÓRIO AUTORIZADO VENCE 30/10" at bounding box center [940, 344] width 502 height 112
click at [517, 323] on div "Data: Ter, 30/09/2025 - 14:00 Hospital: Blanc Acomodação: Apartamento Paciente:…" at bounding box center [412, 474] width 502 height 373
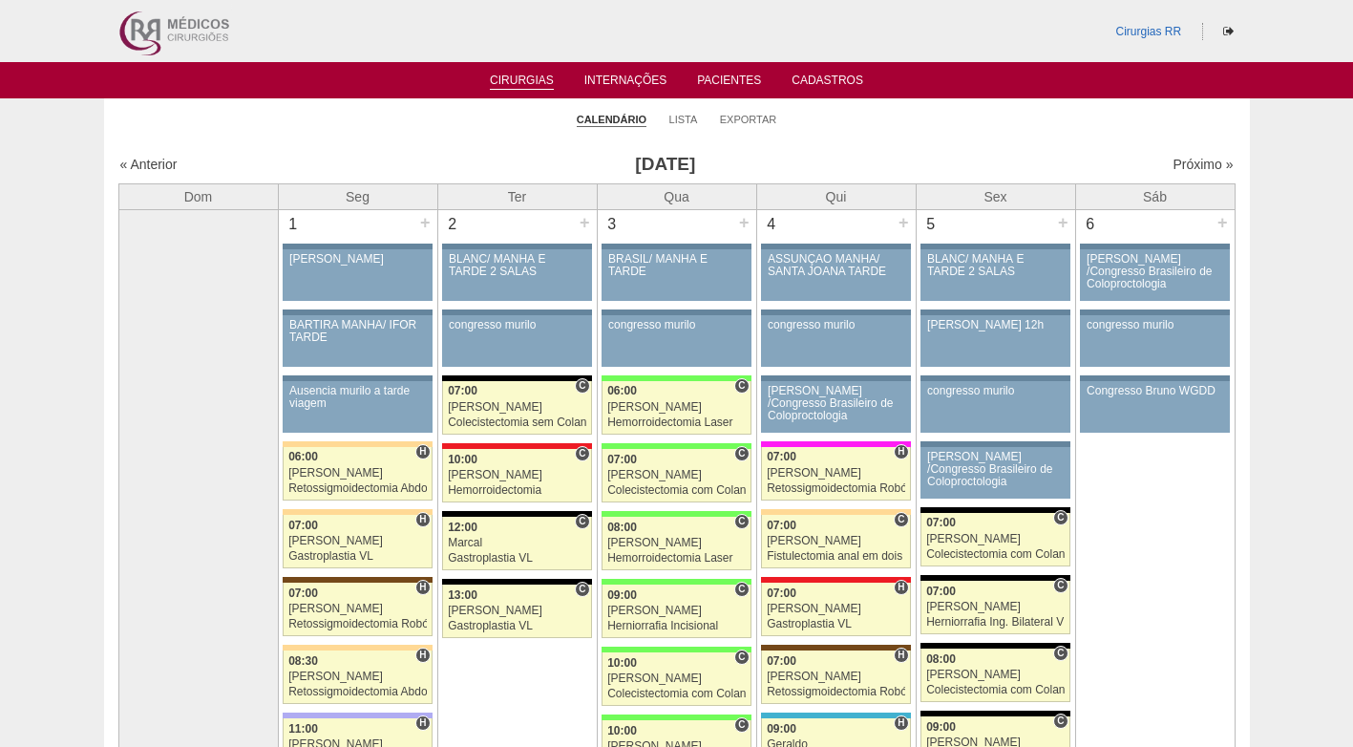
scroll to position [3930, 0]
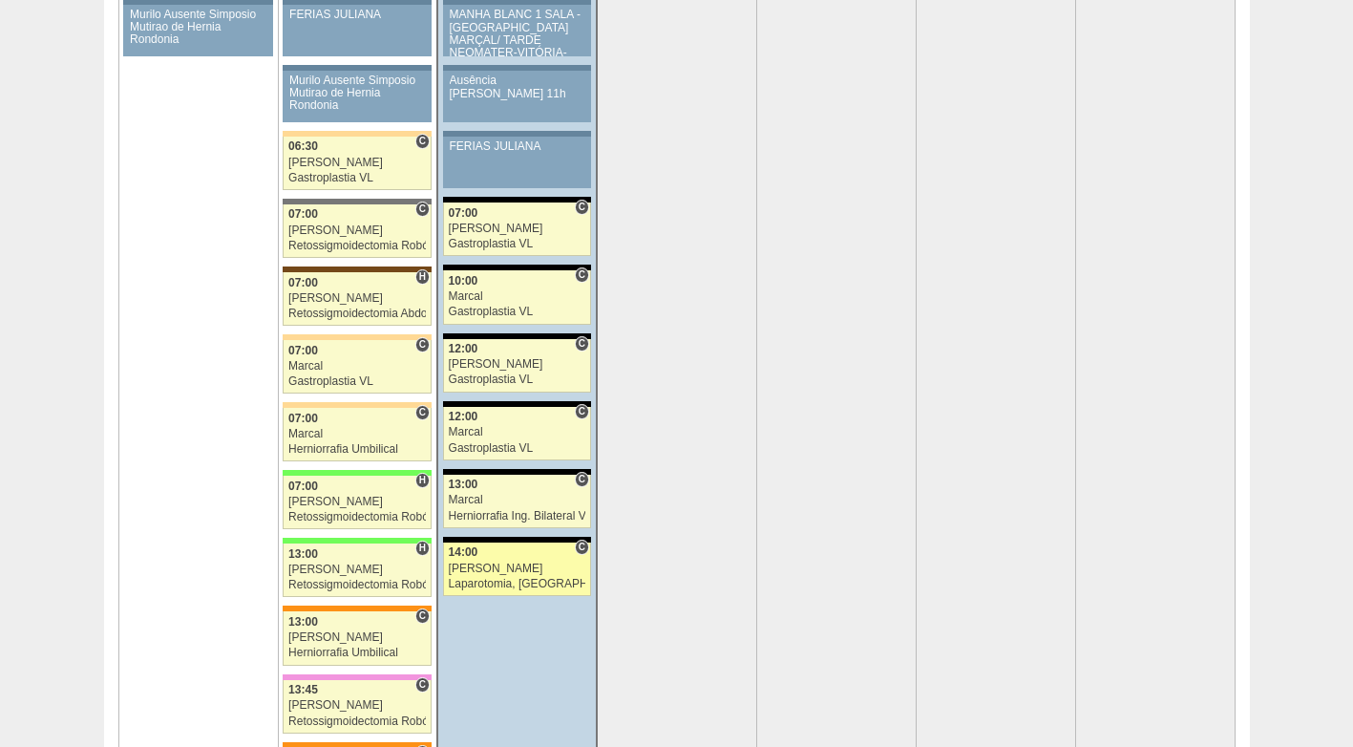
click at [494, 550] on div "14:00" at bounding box center [517, 552] width 137 height 12
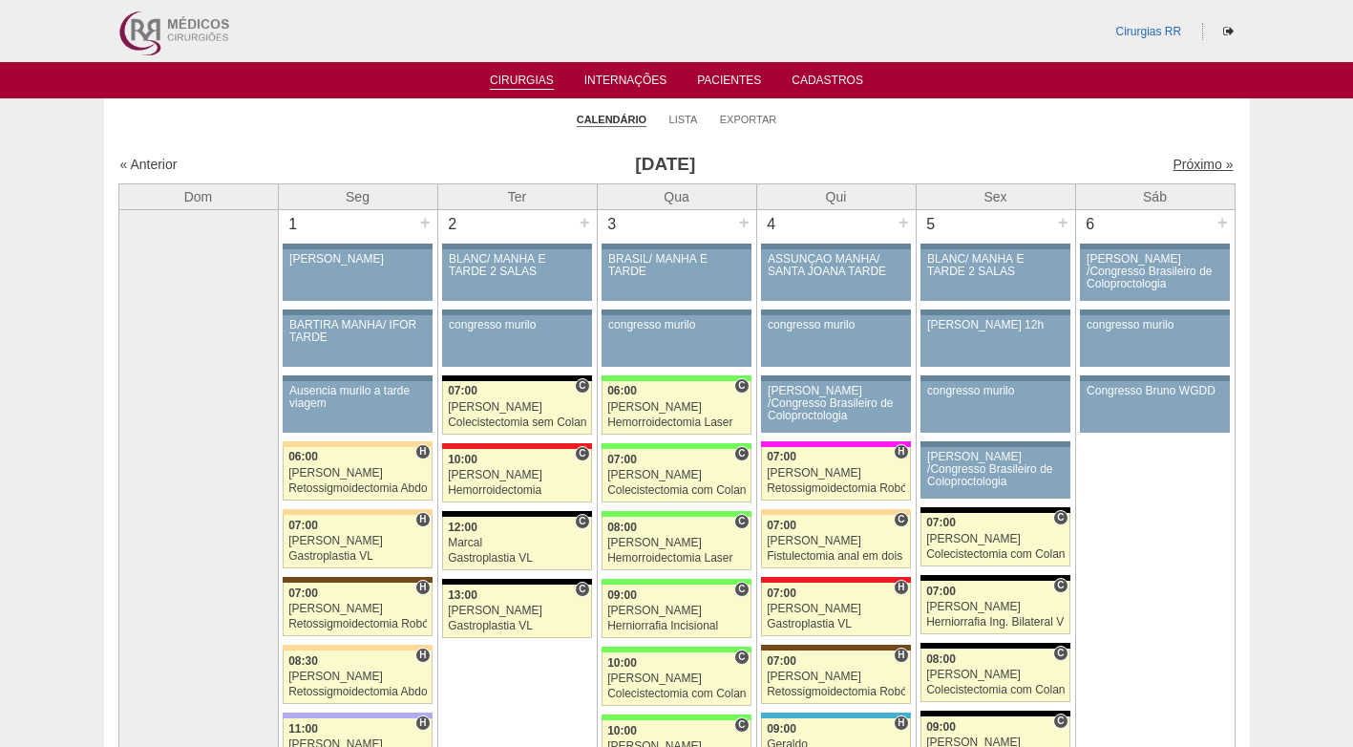
click at [1177, 158] on link "Próximo »" at bounding box center [1202, 164] width 60 height 15
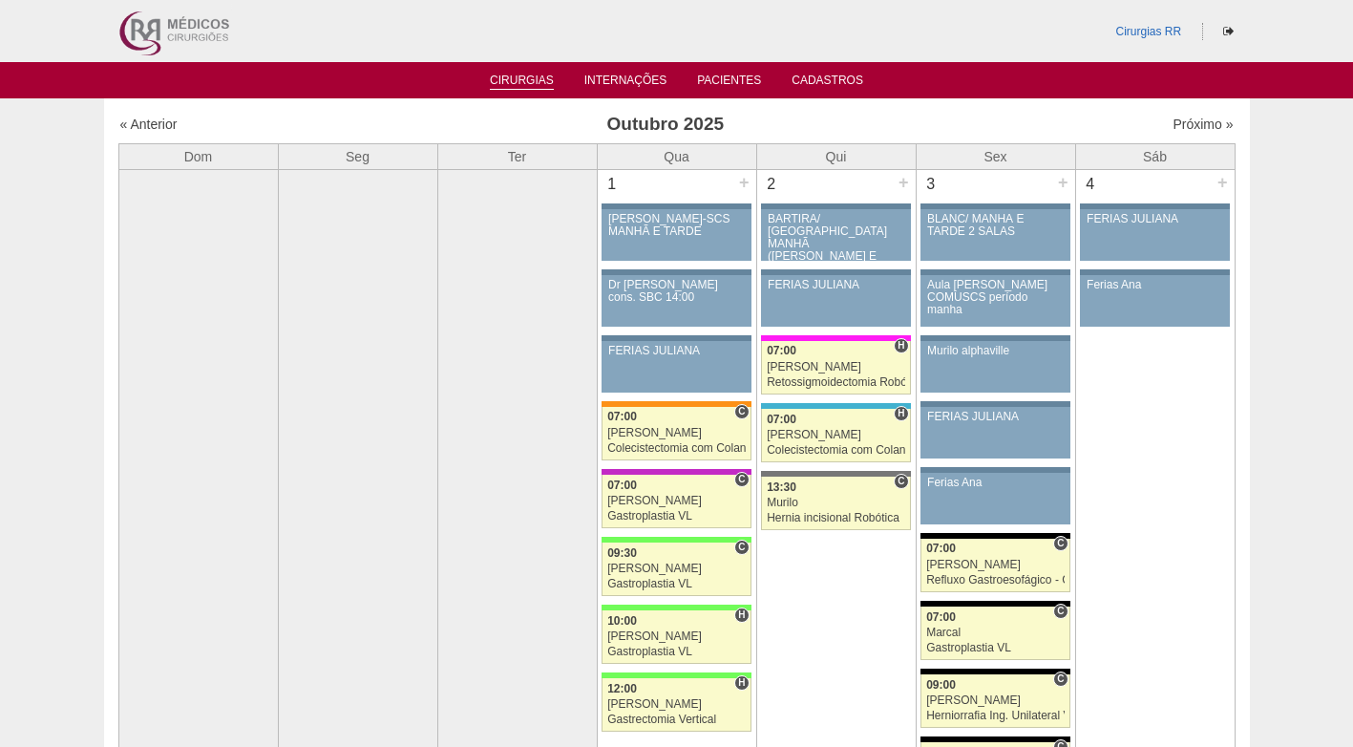
click at [529, 75] on link "Cirurgias" at bounding box center [522, 82] width 64 height 16
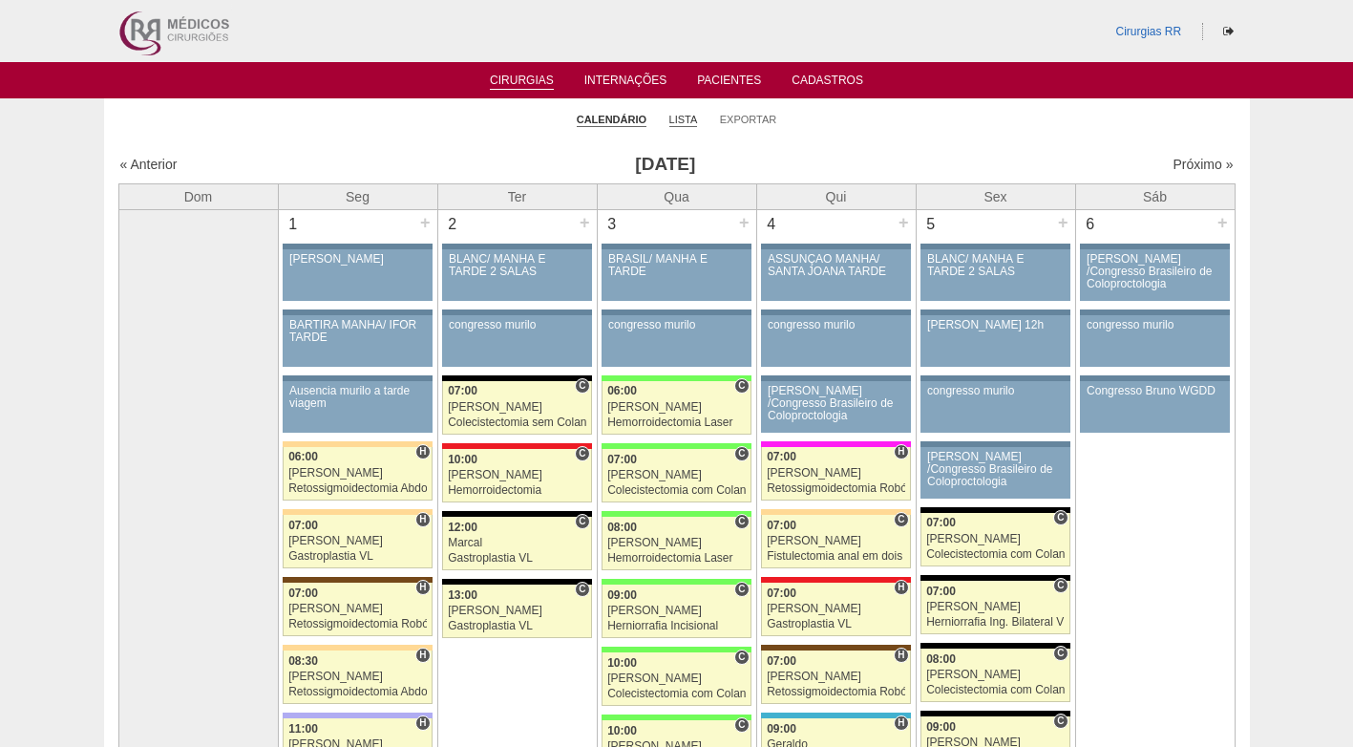
click at [684, 118] on link "Lista" at bounding box center [683, 120] width 29 height 14
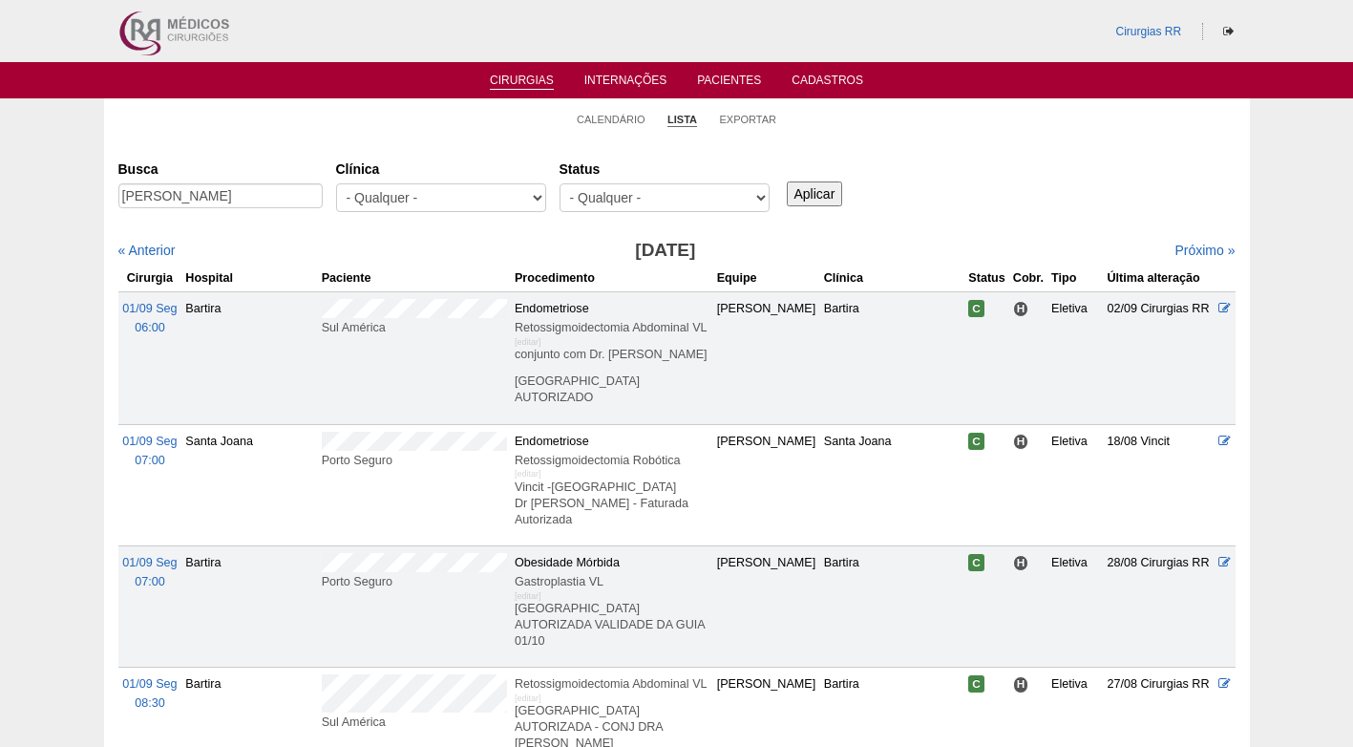
scroll to position [0, 45]
type input "CLAUDIANO JORGE BATISTA DE LIMA"
click at [837, 190] on input "Aplicar" at bounding box center [815, 193] width 56 height 25
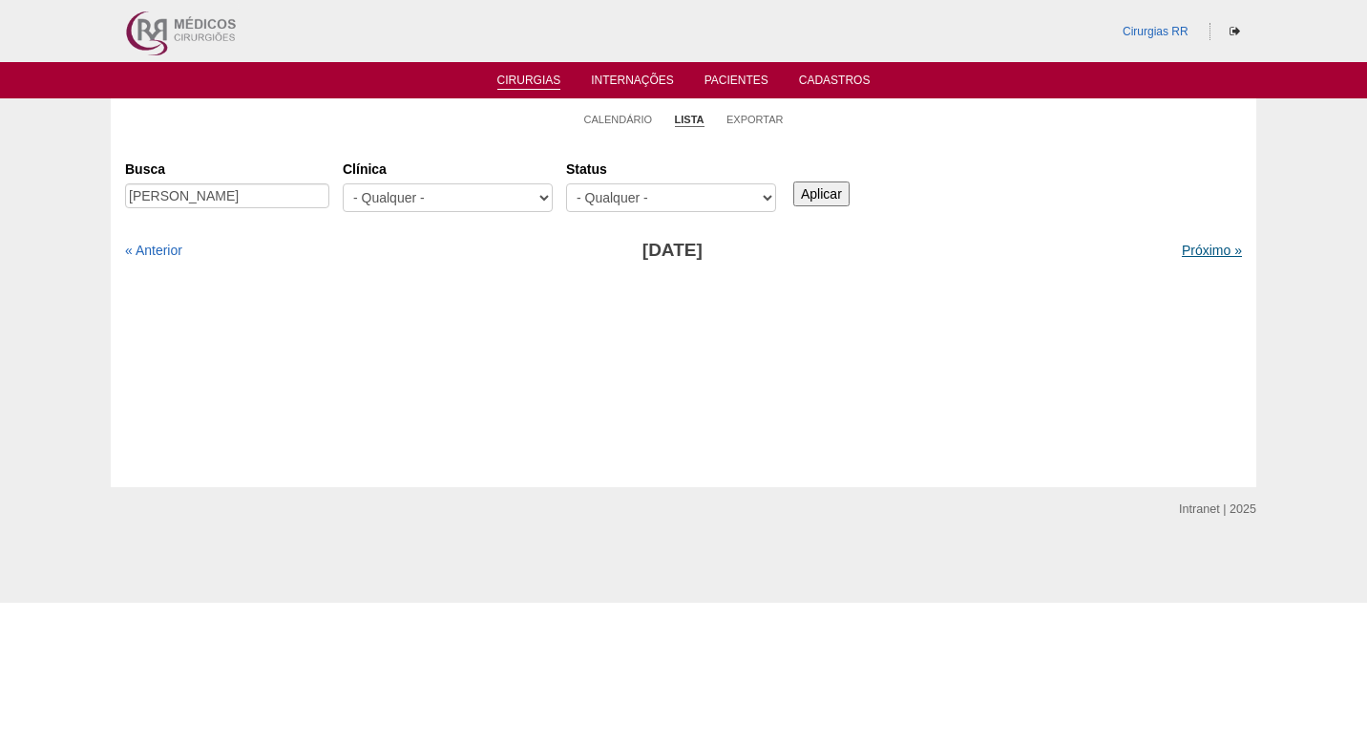
click at [1184, 244] on link "Próximo »" at bounding box center [1212, 249] width 60 height 15
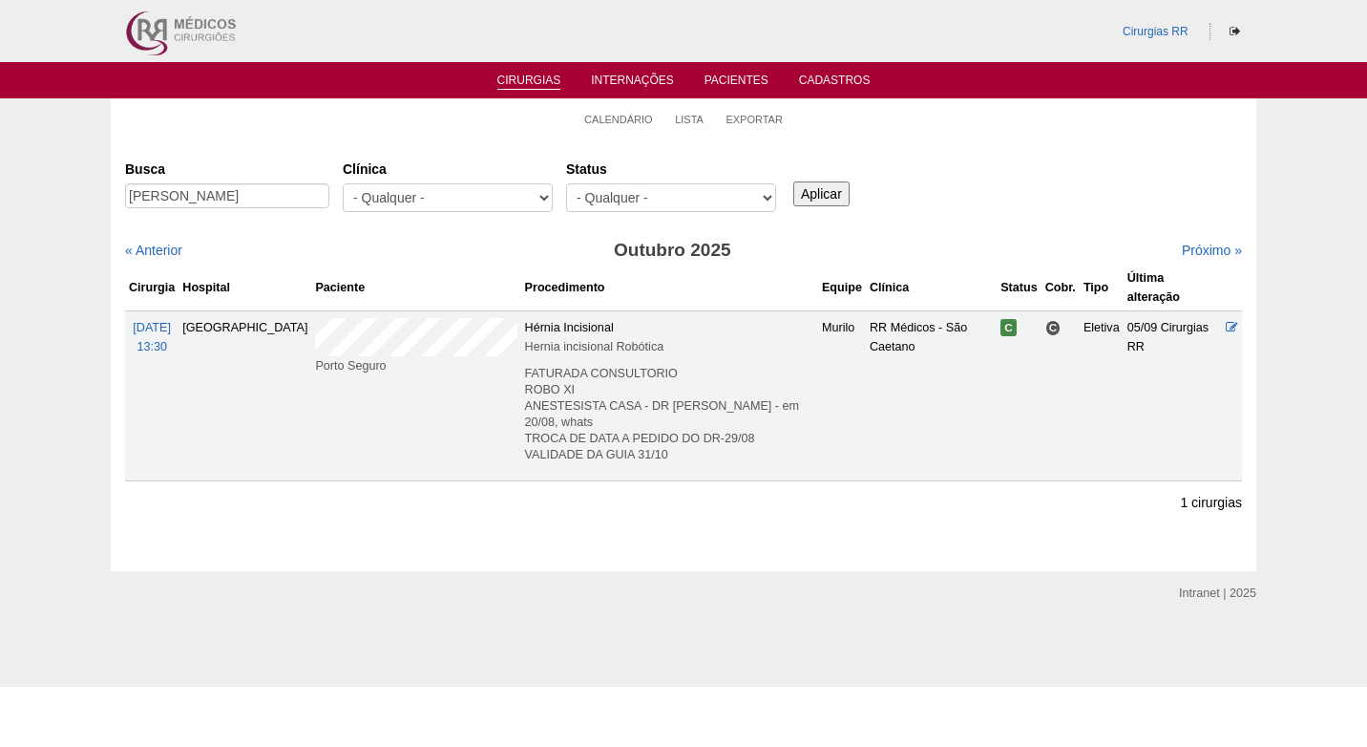
click at [979, 209] on div "Busca CLAUDIANO JORGE BATISTA DE LIMA Clínica - Qualquer - 6R Alphaville Assunç…" at bounding box center [683, 187] width 1117 height 69
click at [636, 117] on link "Calendário" at bounding box center [618, 120] width 69 height 14
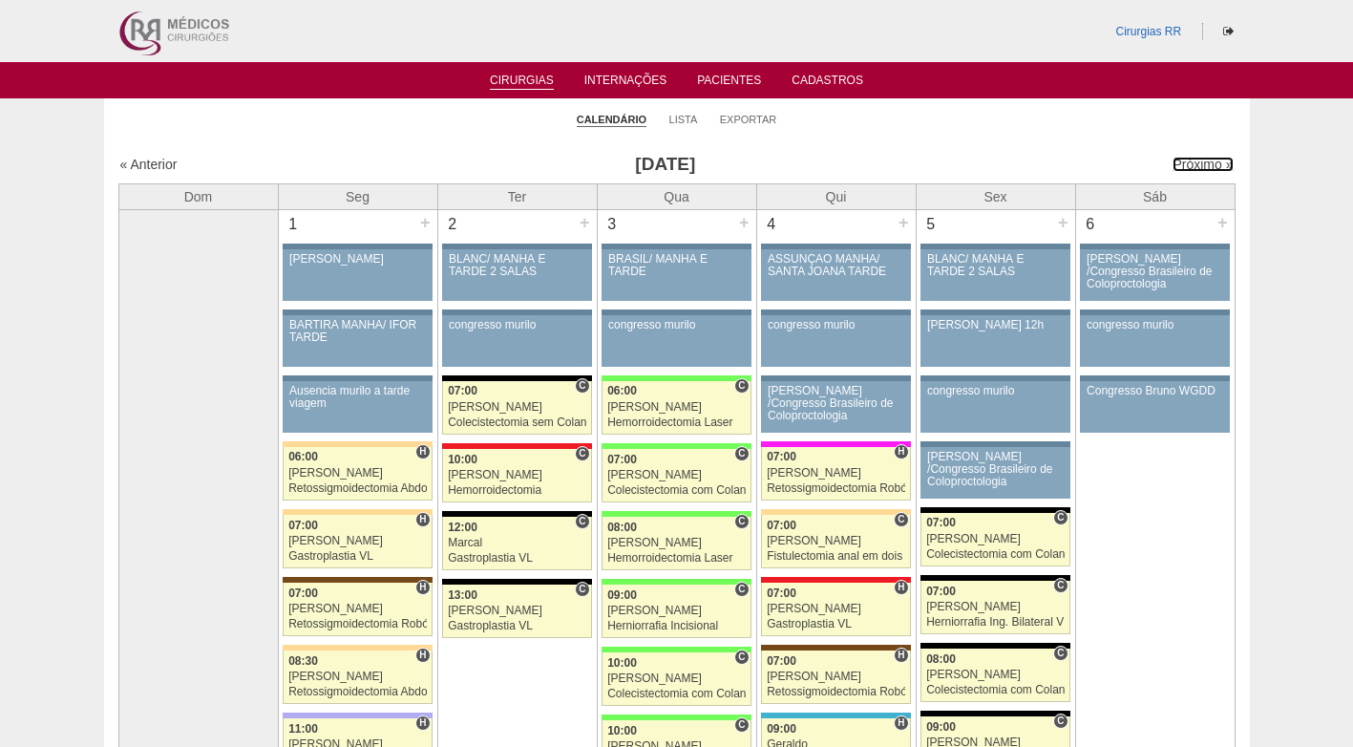
drag, startPoint x: 1174, startPoint y: 159, endPoint x: 1337, endPoint y: 127, distance: 165.5
click at [1175, 159] on link "Próximo »" at bounding box center [1202, 164] width 60 height 15
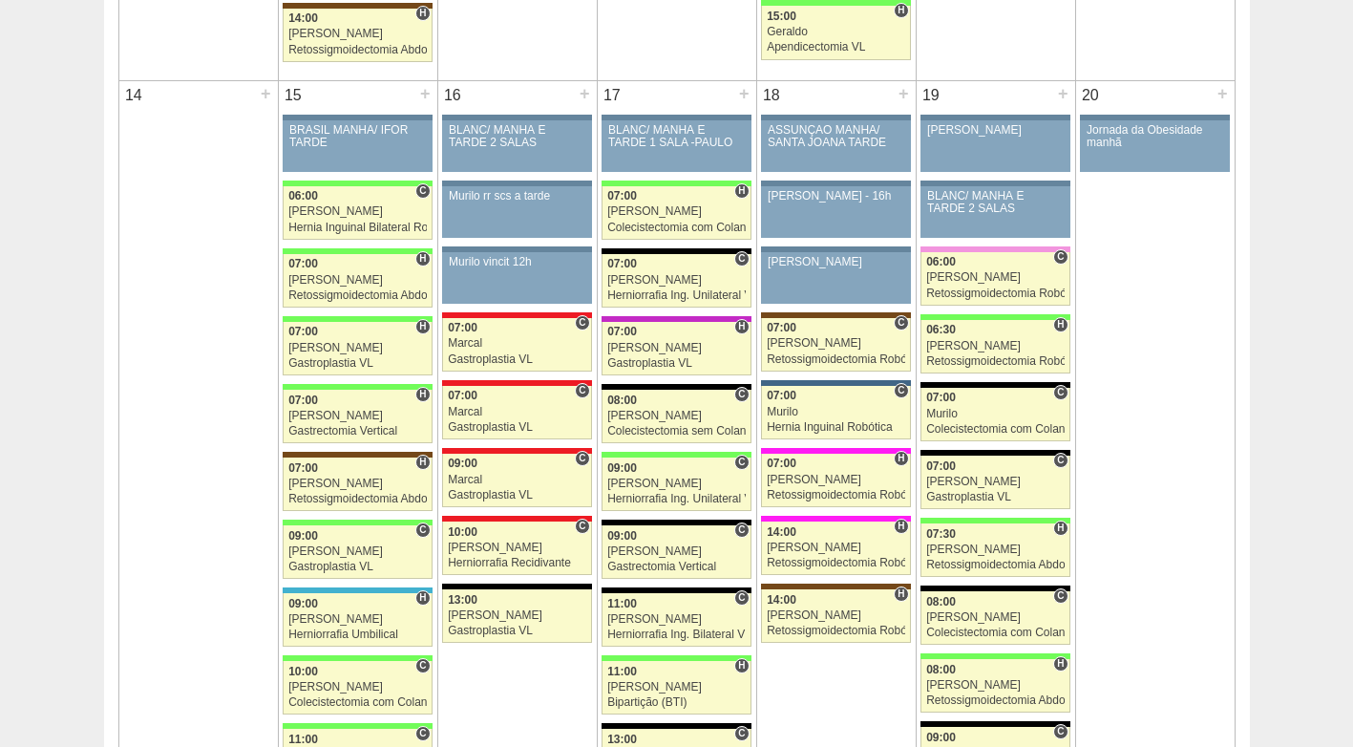
scroll to position [1945, 0]
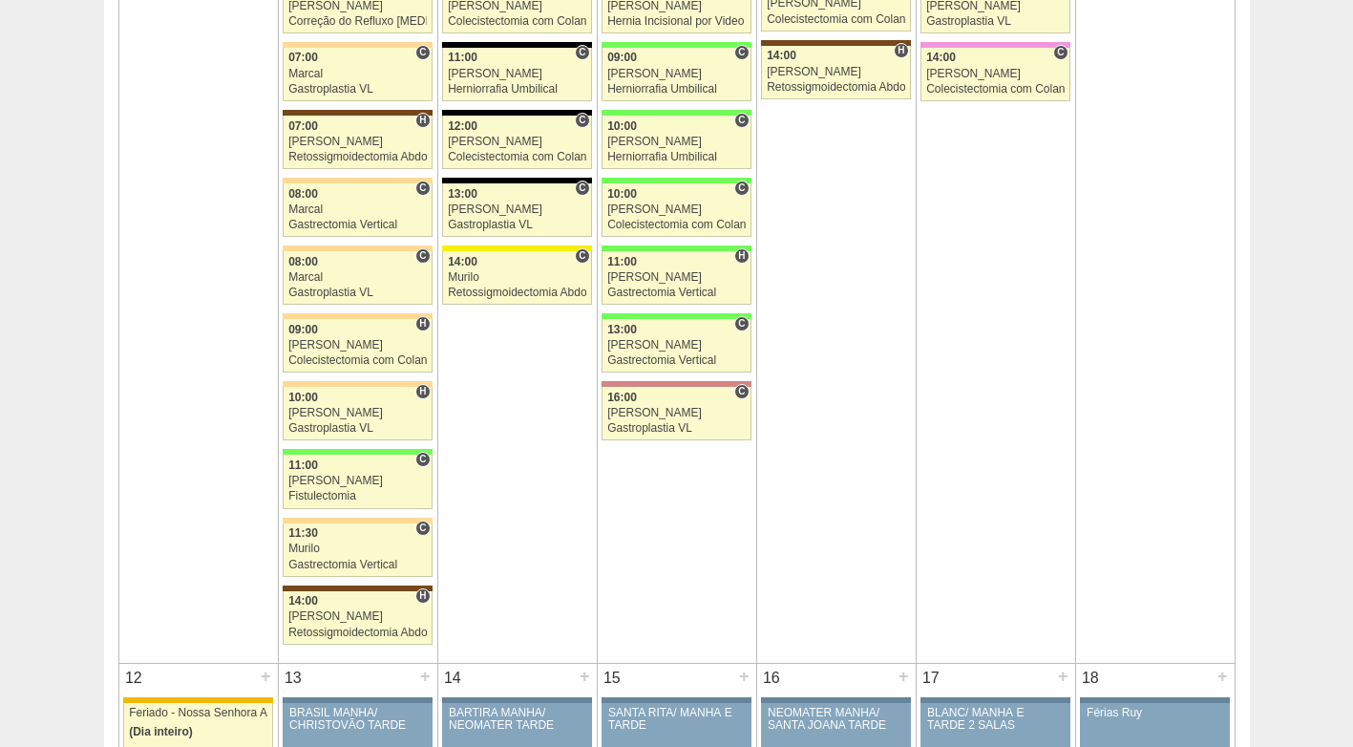
scroll to position [1478, 0]
